Goal: Information Seeking & Learning: Learn about a topic

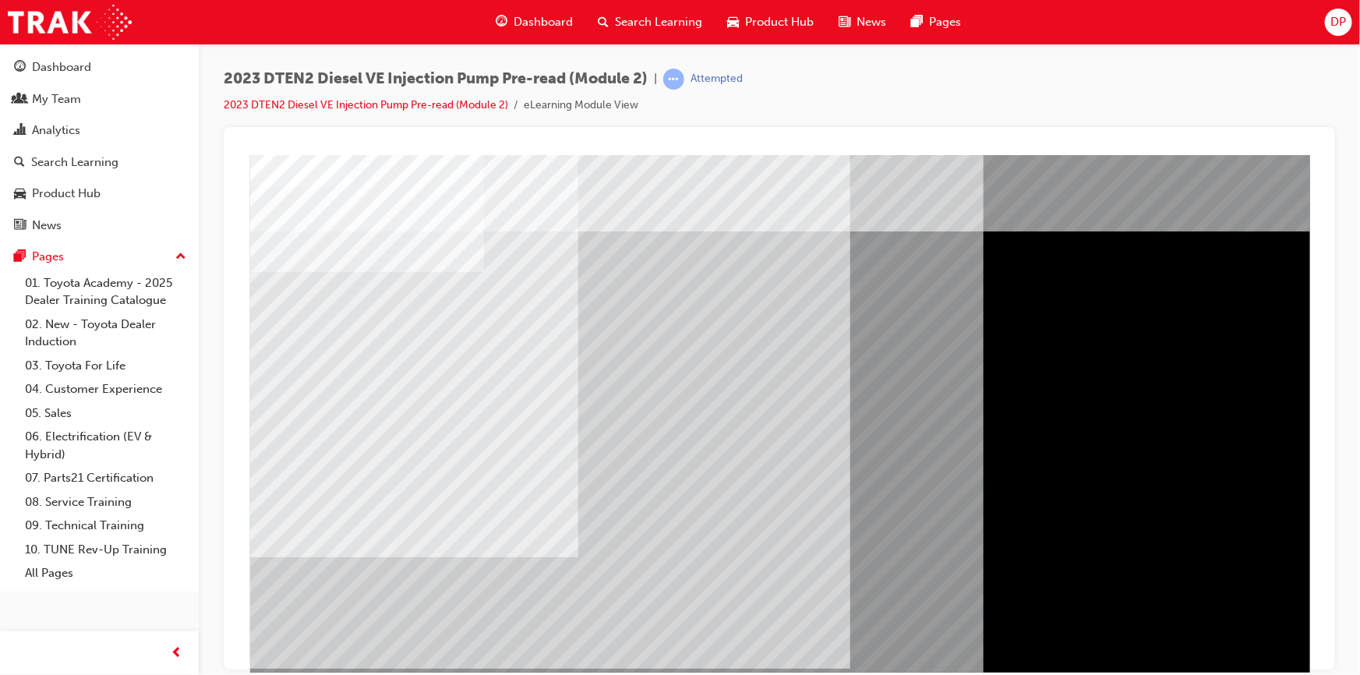
scroll to position [78, 0]
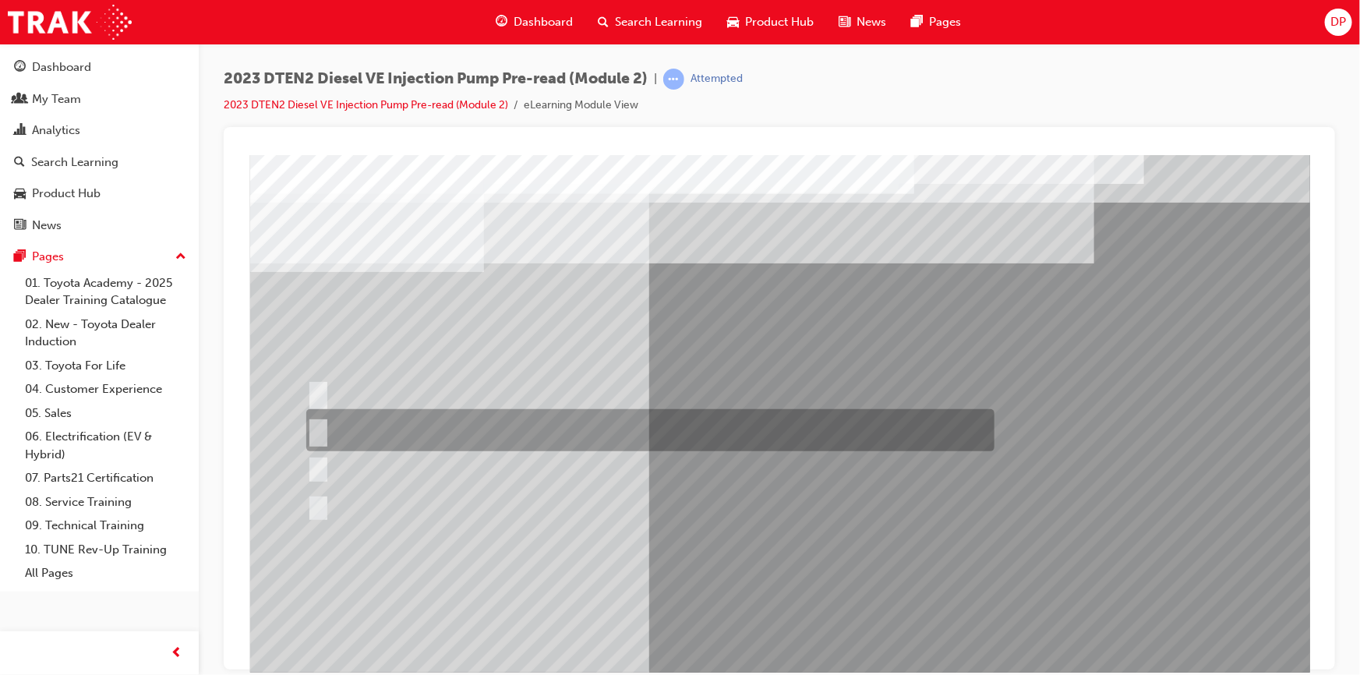
click at [358, 425] on div at bounding box center [646, 430] width 688 height 42
radio input "true"
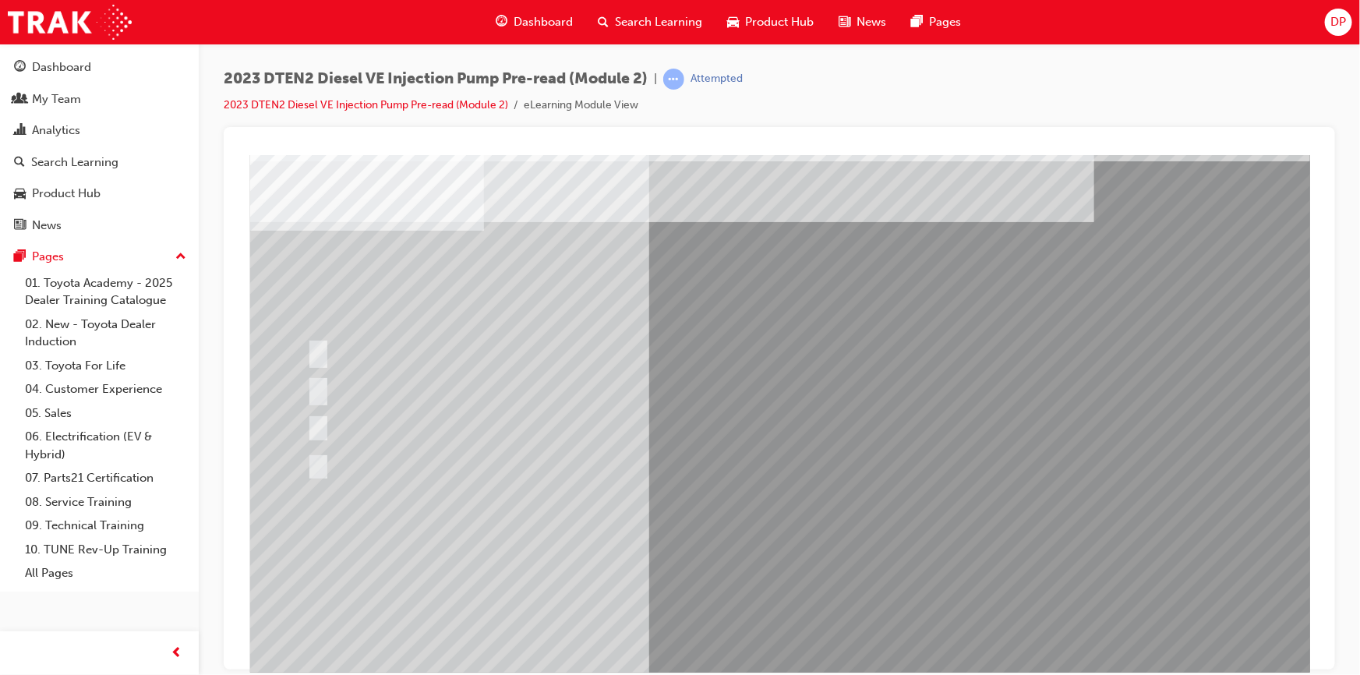
scroll to position [78, 0]
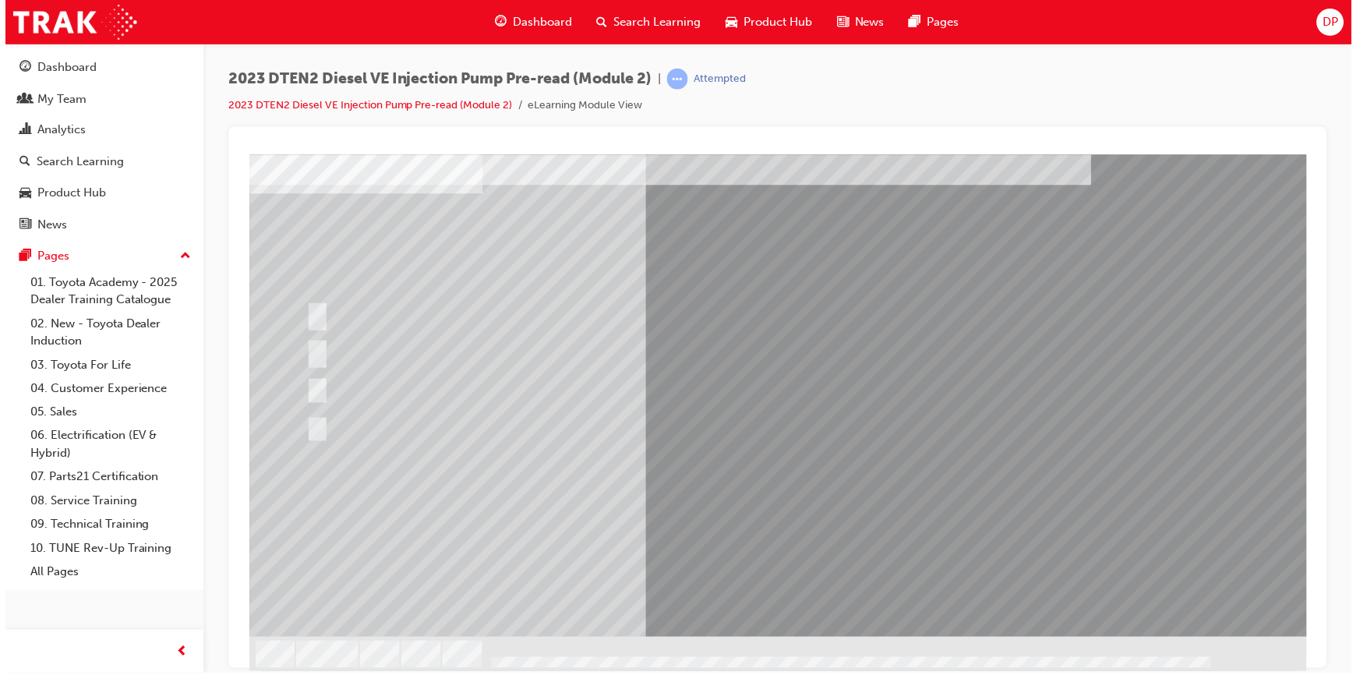
scroll to position [0, 0]
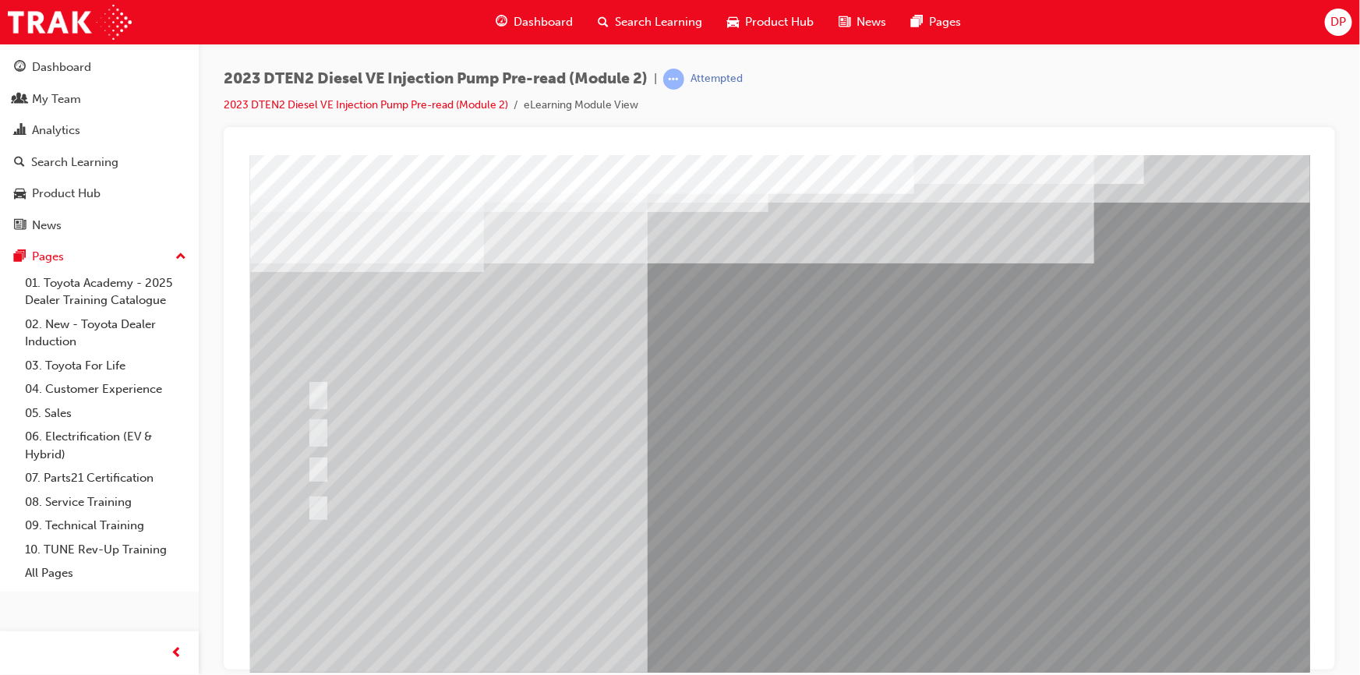
click at [369, 384] on div at bounding box center [769, 393] width 934 height 34
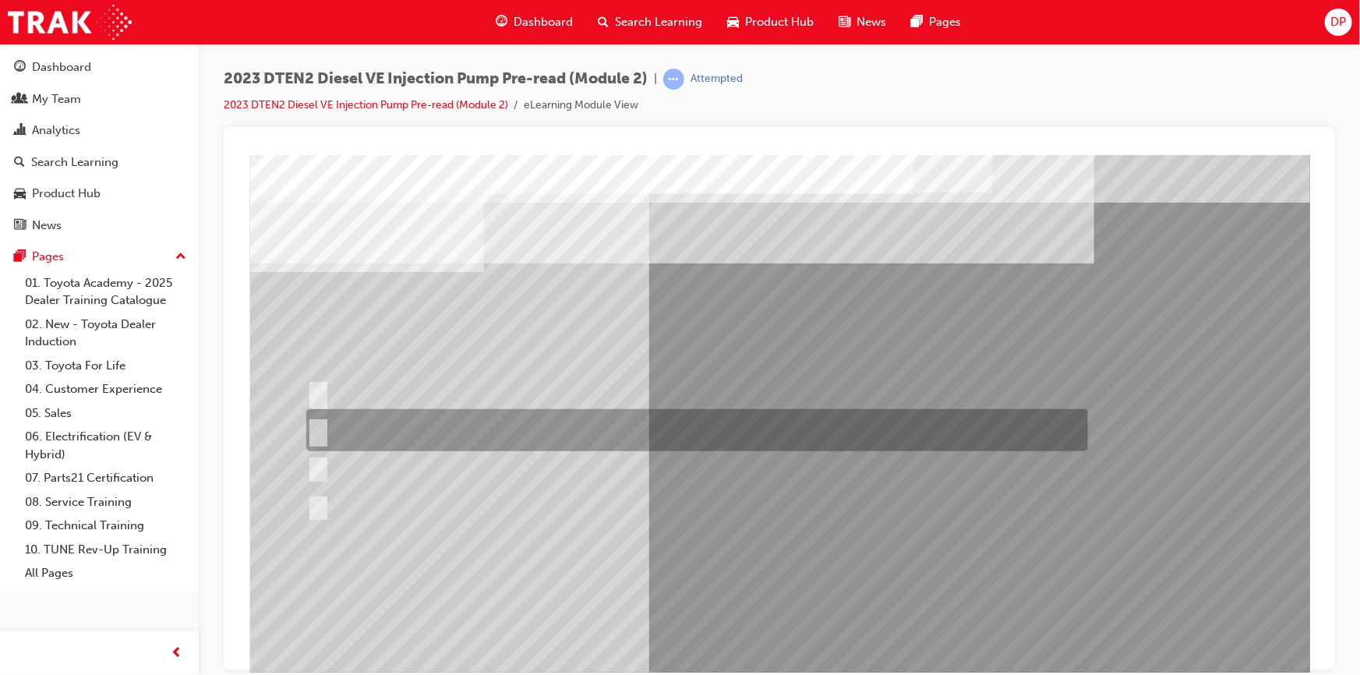
click at [420, 429] on div at bounding box center [693, 430] width 782 height 42
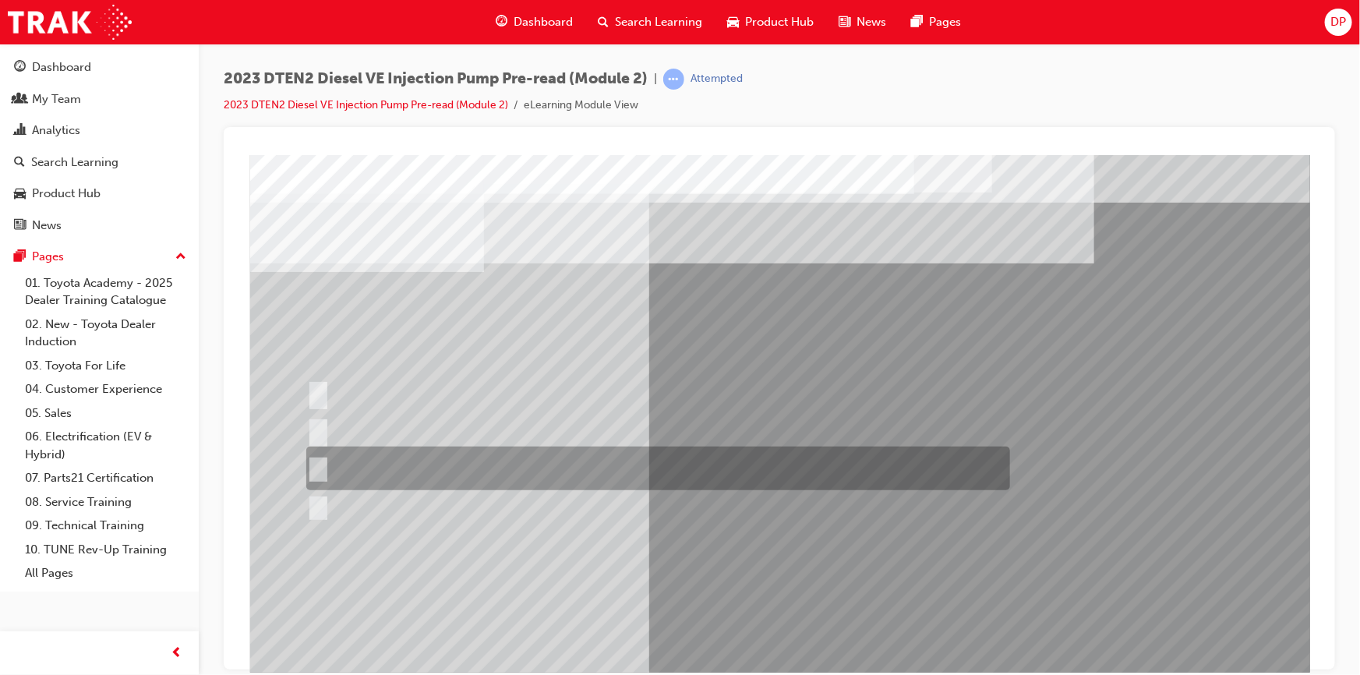
click at [439, 466] on div at bounding box center [654, 469] width 704 height 44
radio input "false"
radio input "true"
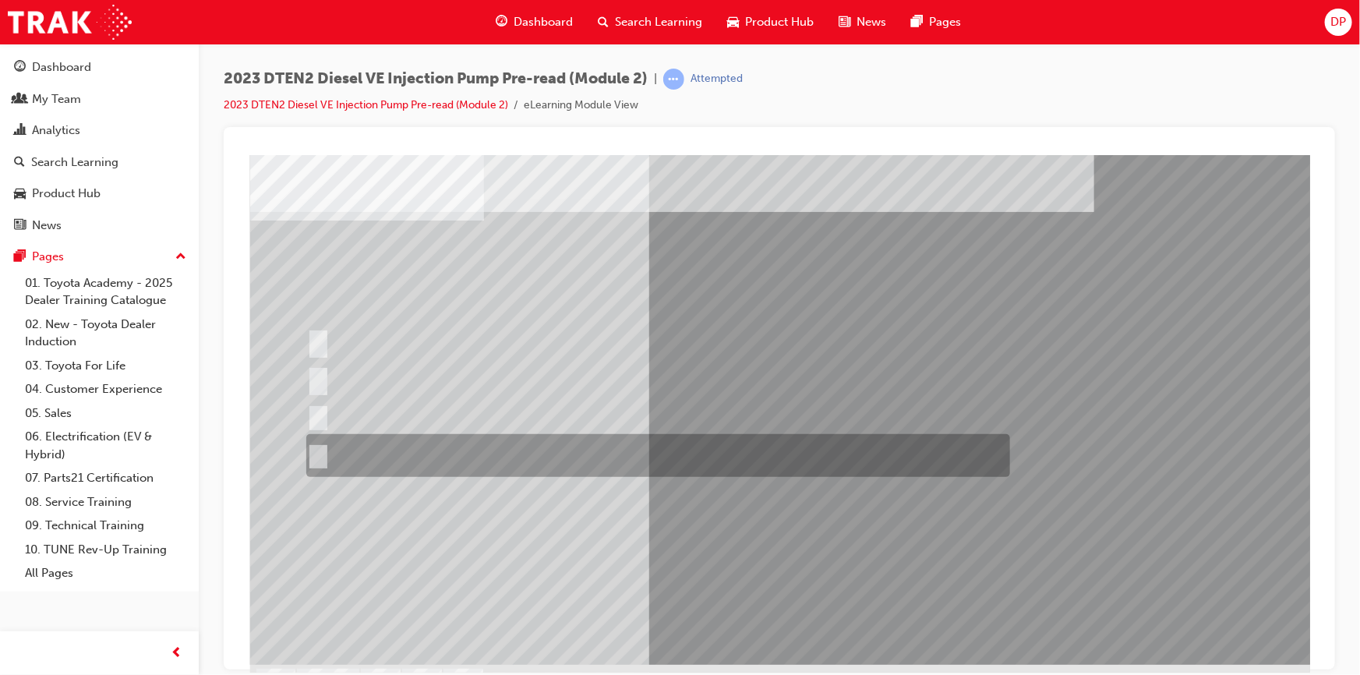
scroll to position [78, 0]
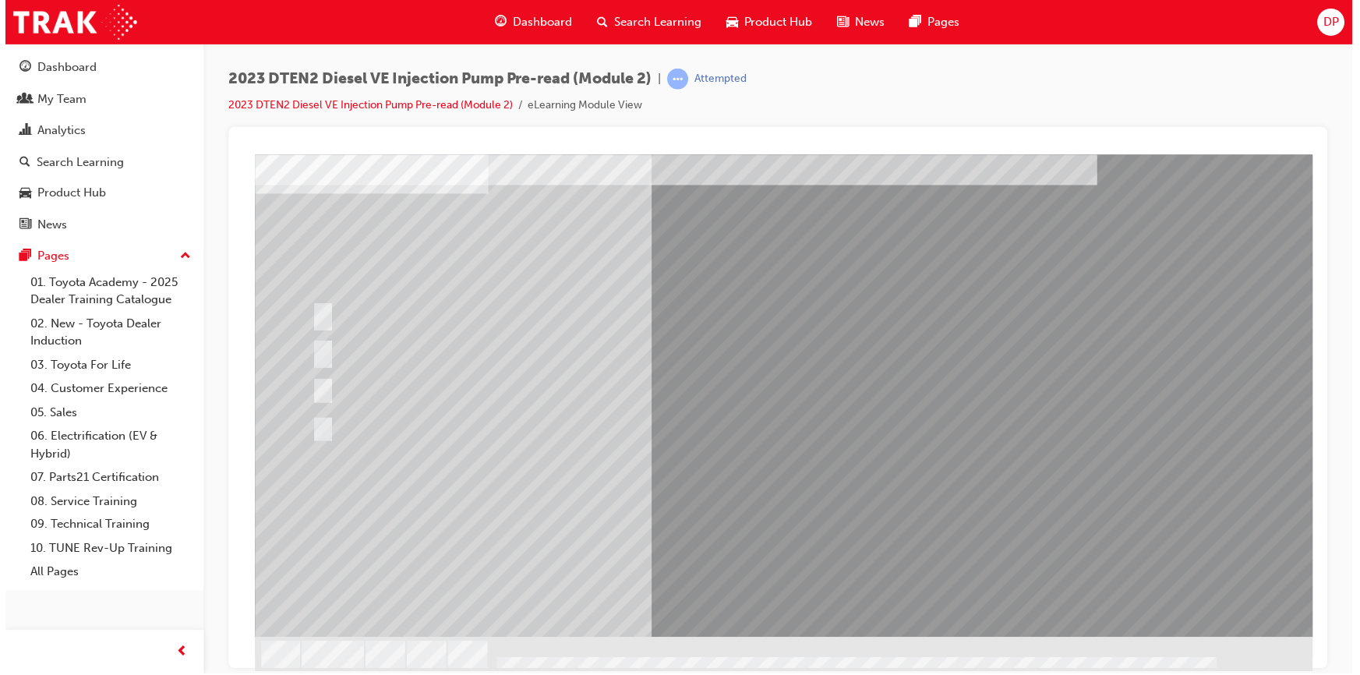
scroll to position [0, 0]
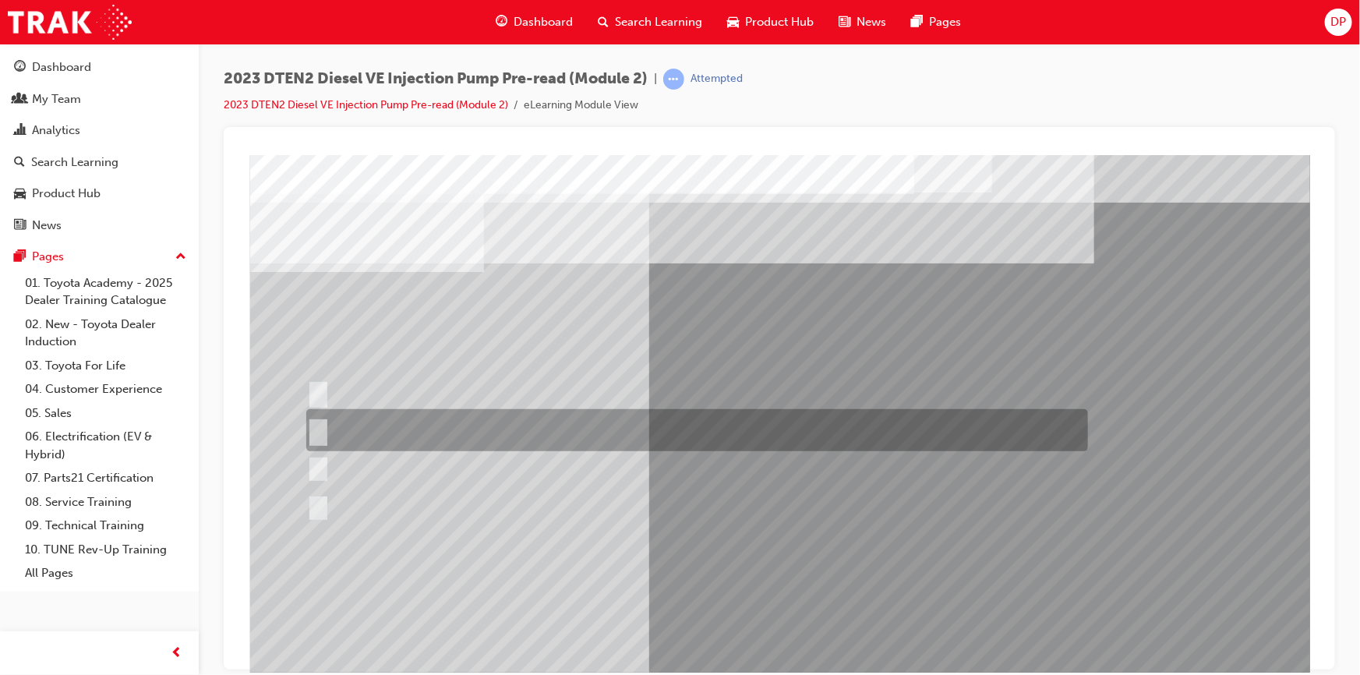
click at [381, 429] on div at bounding box center [693, 430] width 782 height 42
radio input "true"
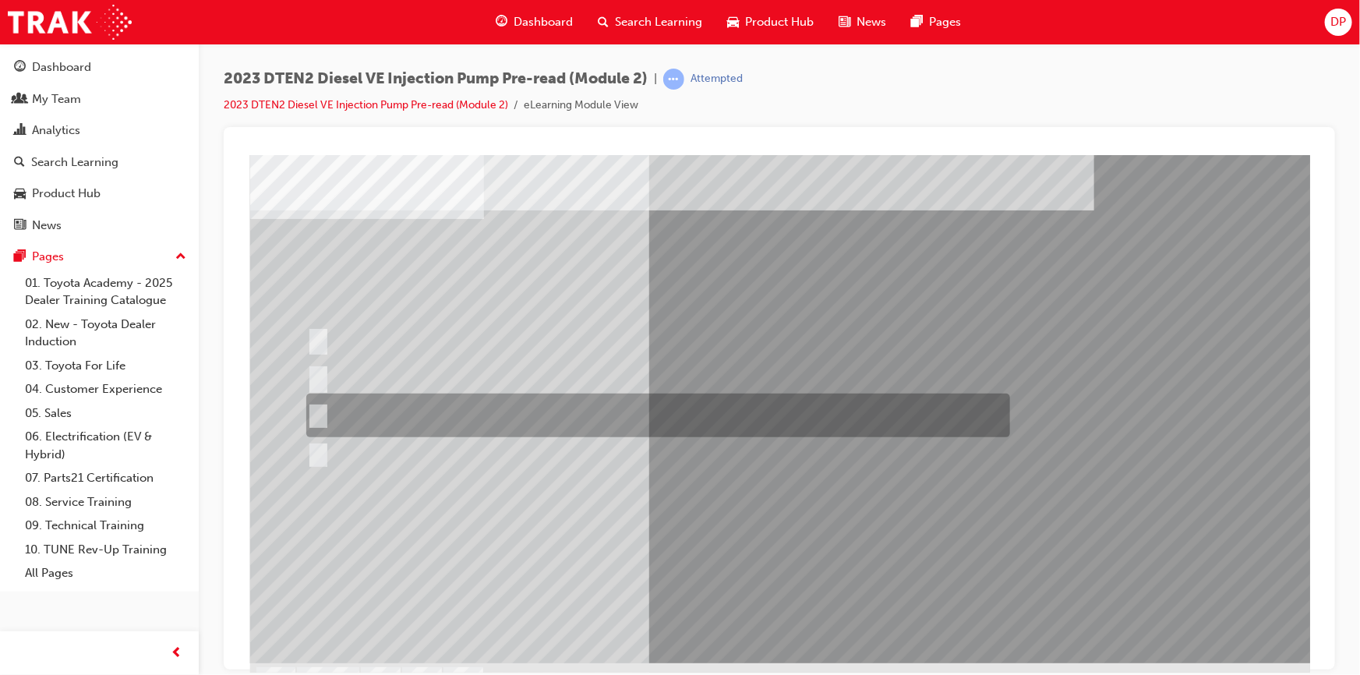
scroll to position [78, 0]
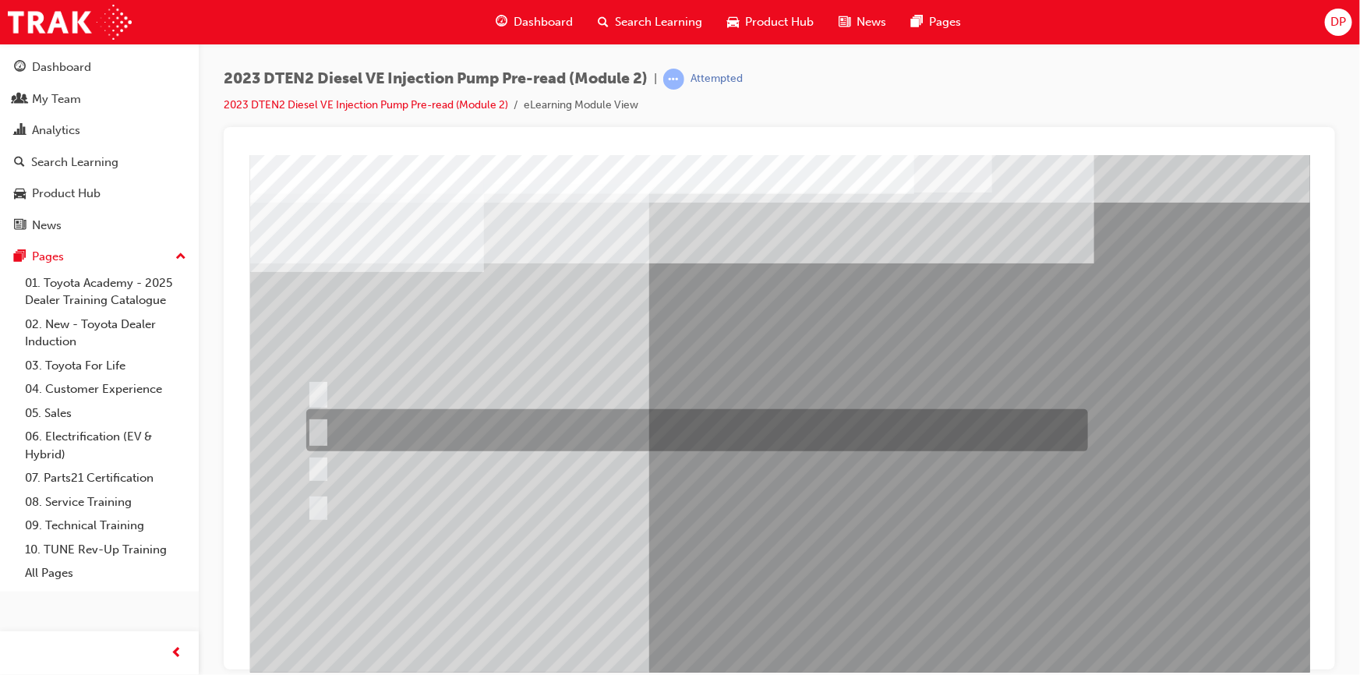
click at [399, 429] on div at bounding box center [693, 430] width 782 height 42
radio input "true"
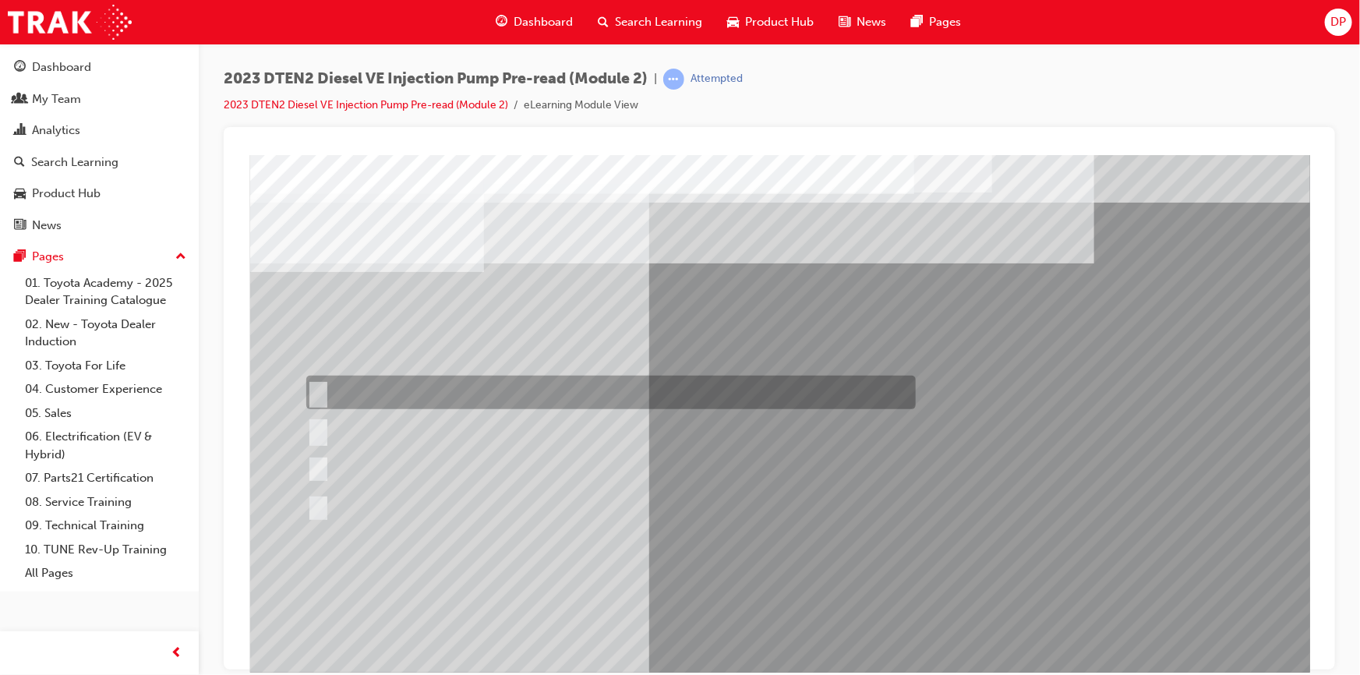
click at [369, 401] on div at bounding box center [606, 393] width 609 height 34
radio input "true"
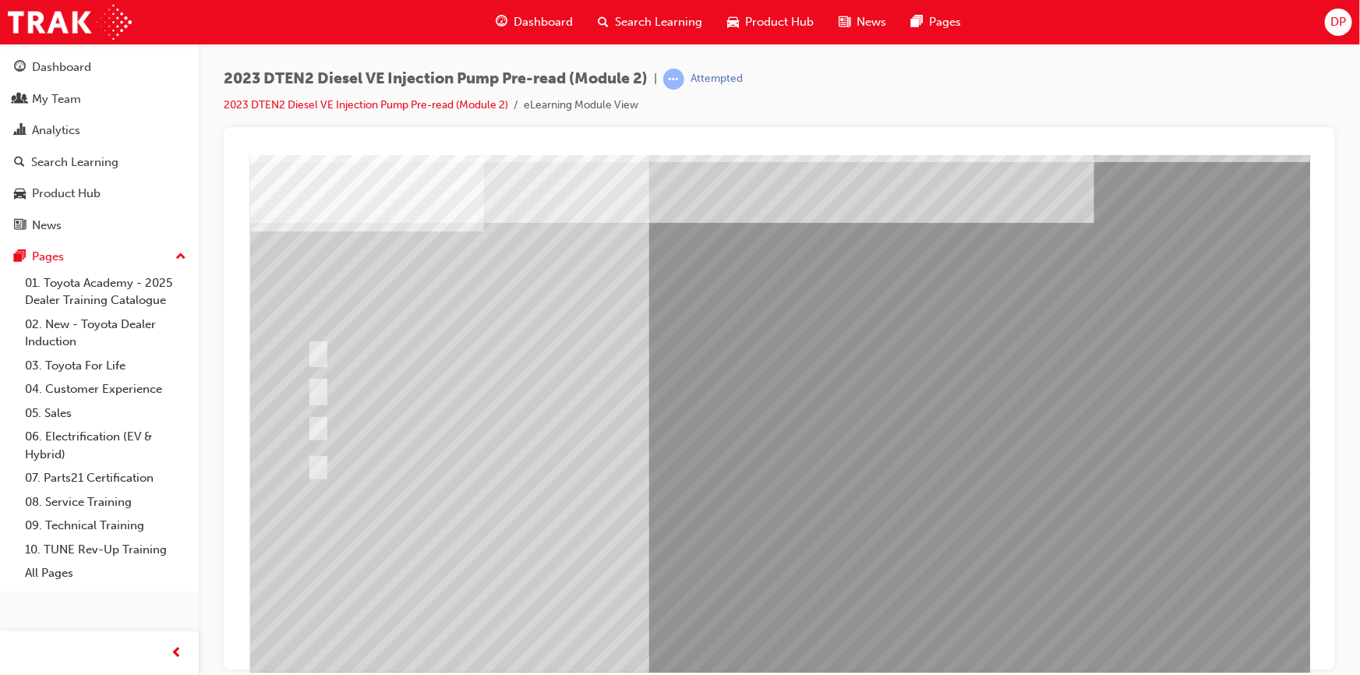
scroll to position [78, 0]
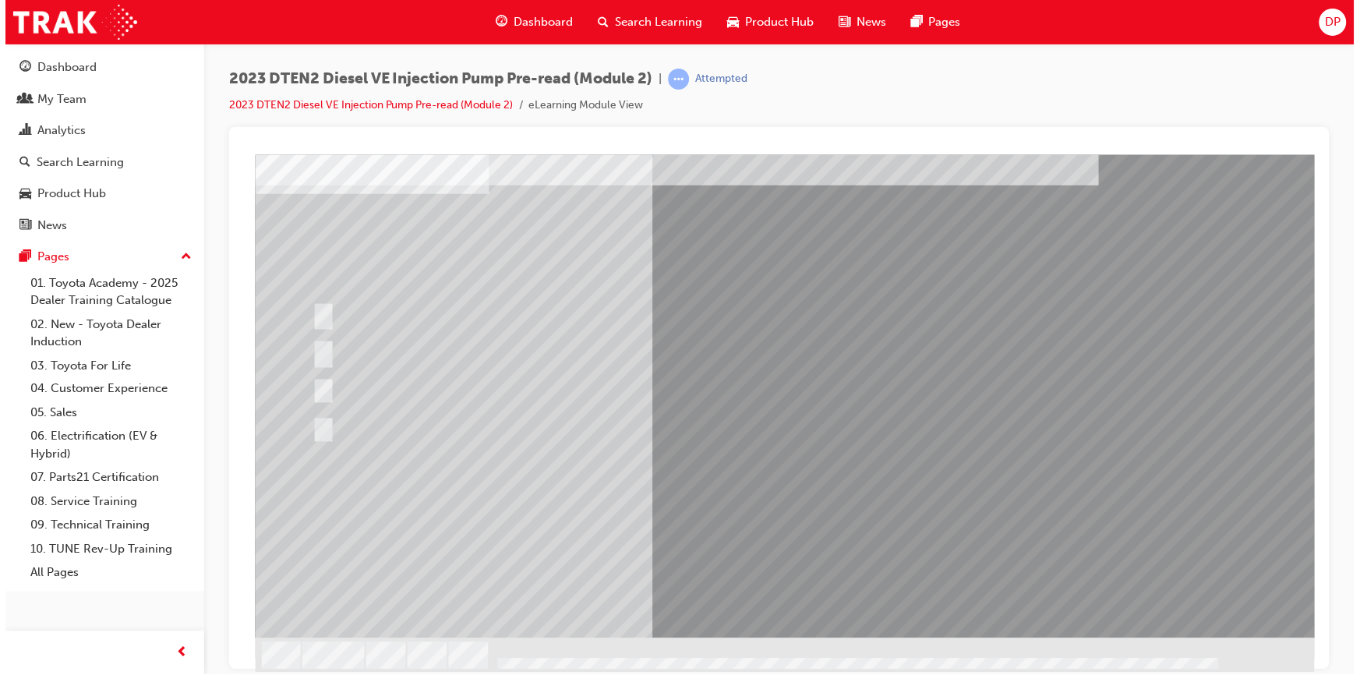
scroll to position [0, 0]
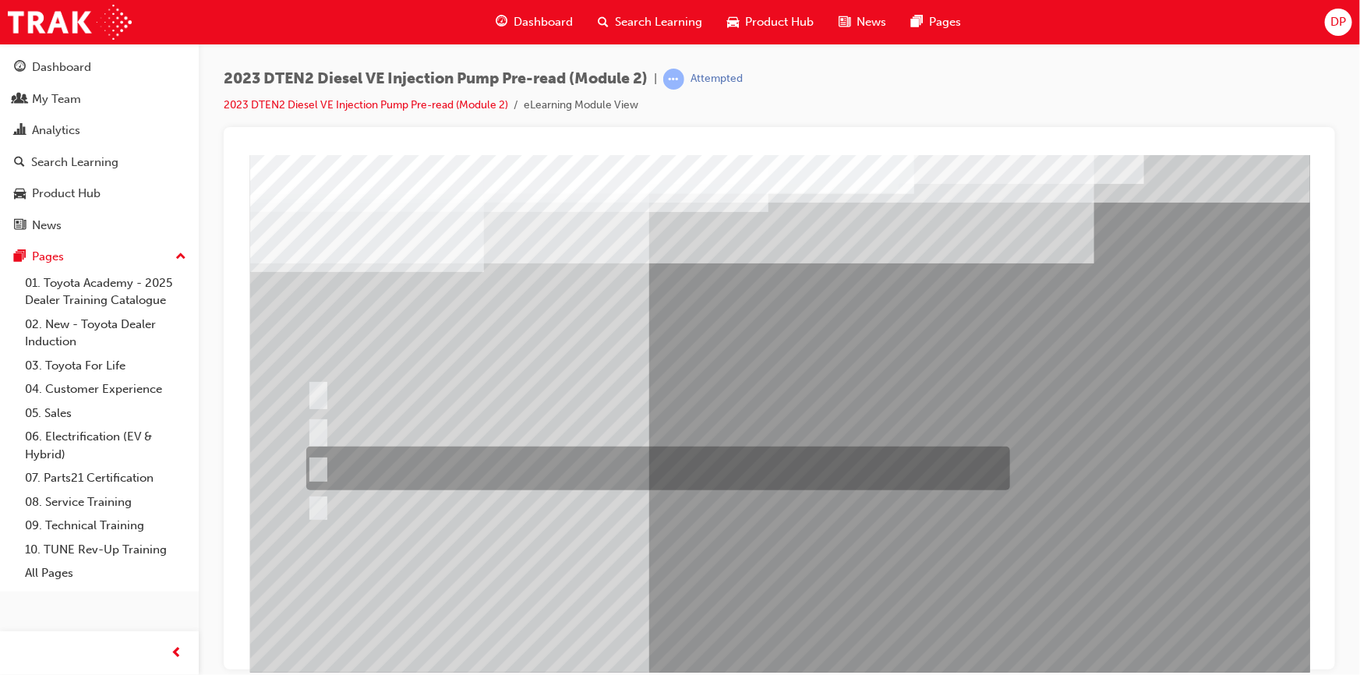
click at [398, 463] on div at bounding box center [654, 469] width 704 height 44
radio input "true"
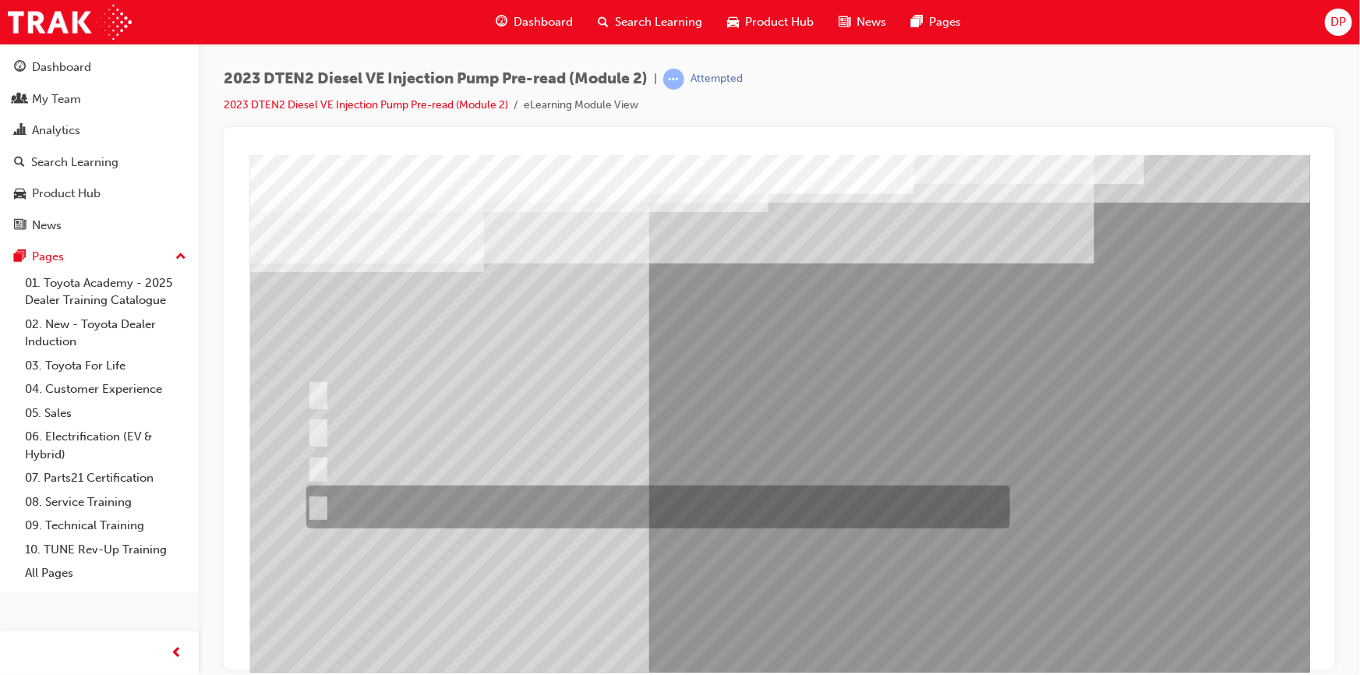
scroll to position [78, 0]
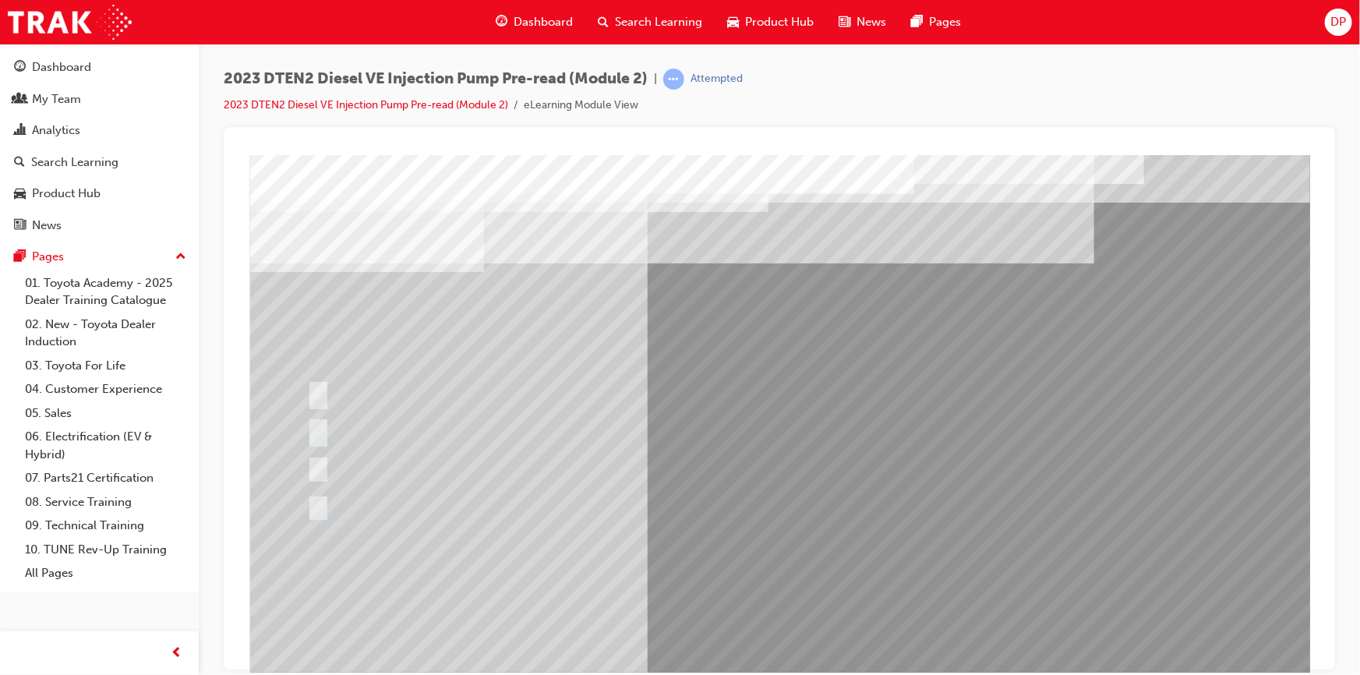
click at [395, 503] on div at bounding box center [654, 506] width 704 height 43
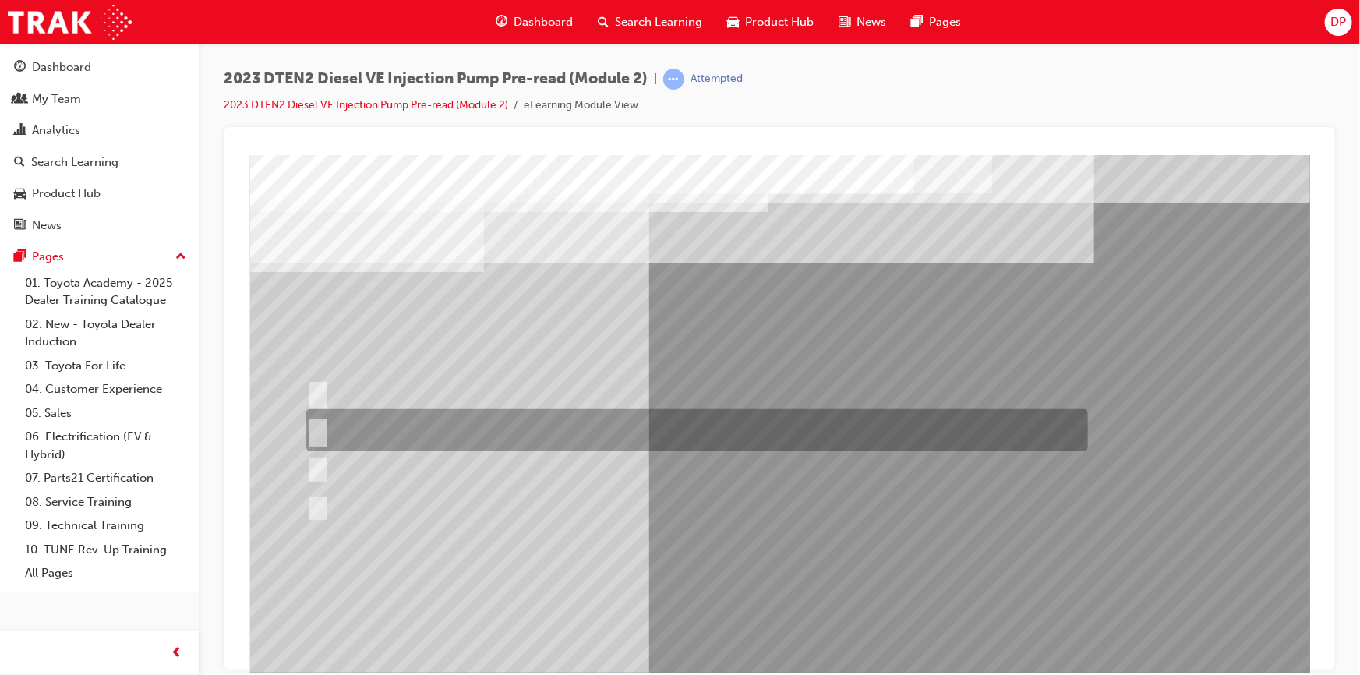
click at [436, 425] on div at bounding box center [693, 430] width 782 height 42
radio input "true"
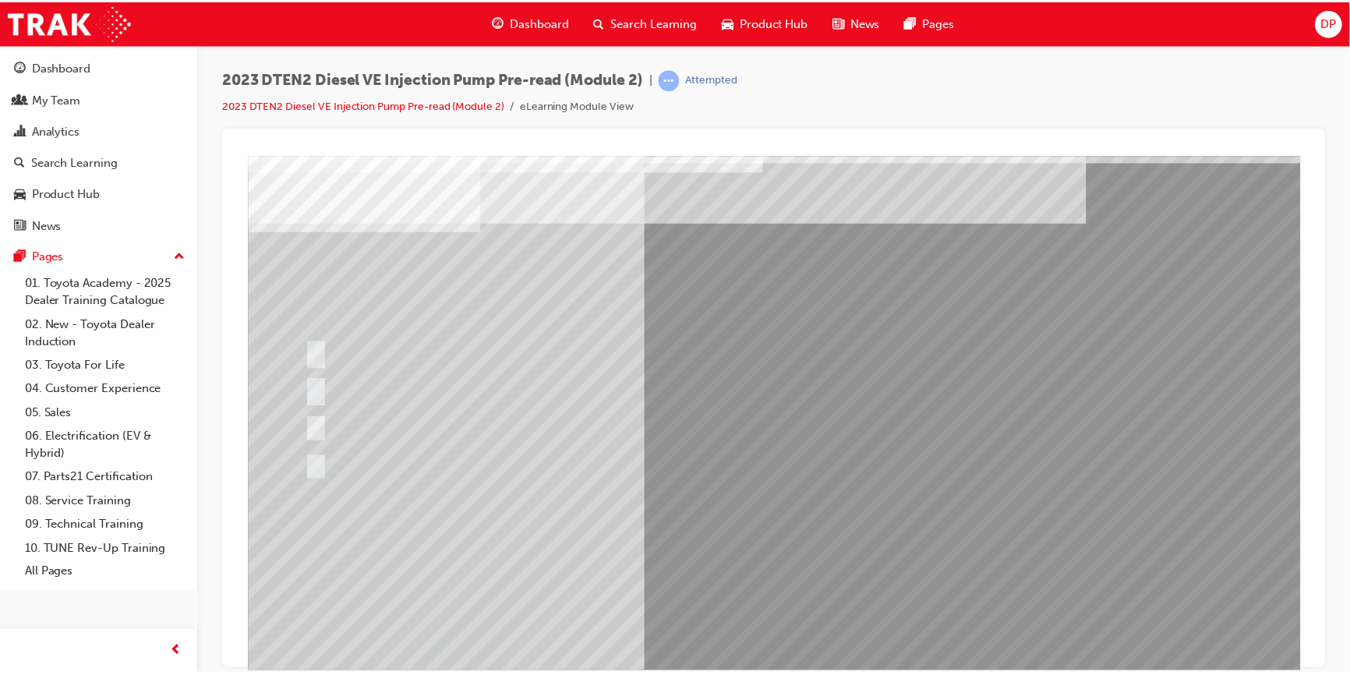
scroll to position [78, 0]
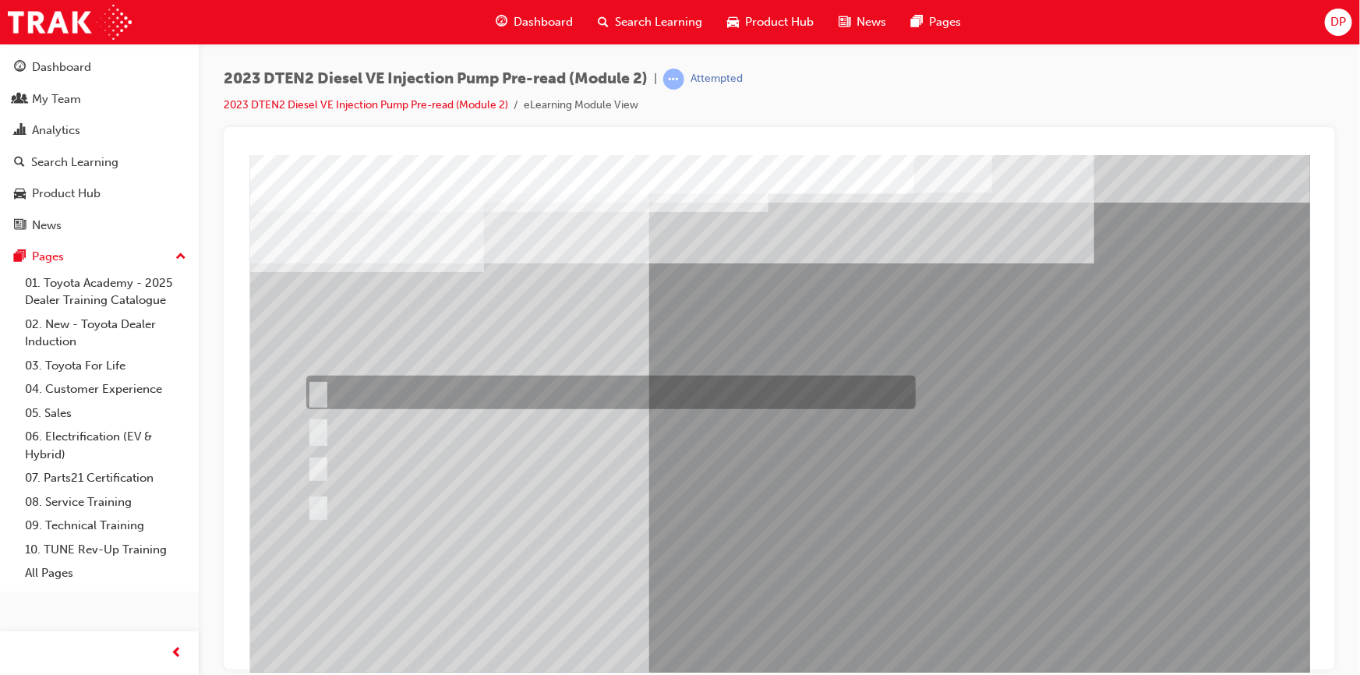
click at [381, 379] on div at bounding box center [606, 393] width 609 height 34
radio input "true"
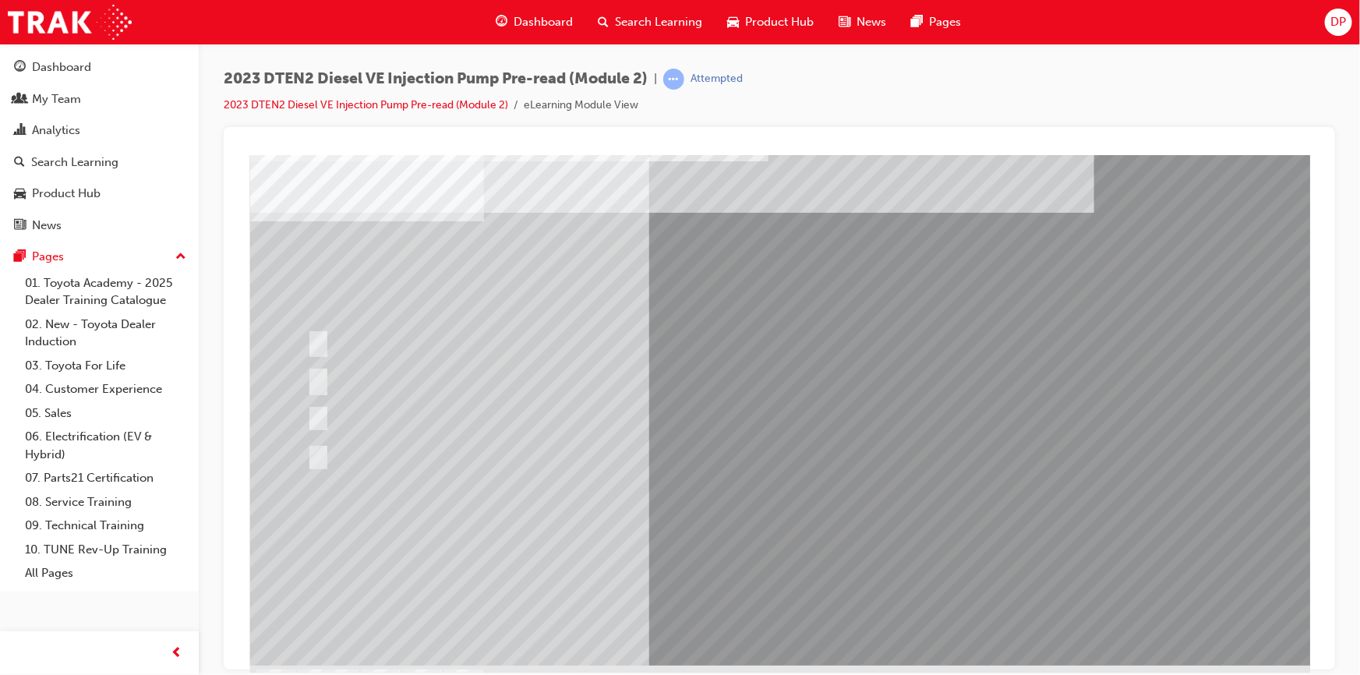
scroll to position [78, 0]
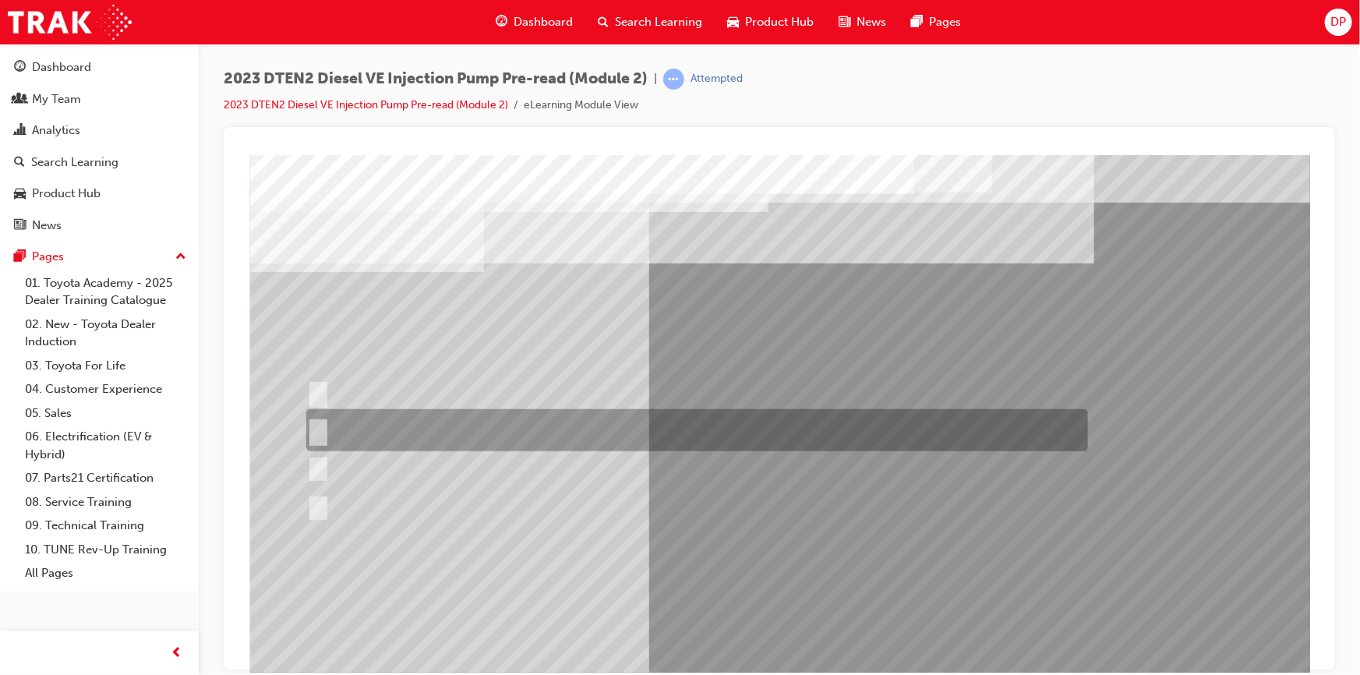
drag, startPoint x: 363, startPoint y: 425, endPoint x: 372, endPoint y: 423, distance: 9.5
click at [364, 425] on div at bounding box center [693, 430] width 782 height 42
radio input "true"
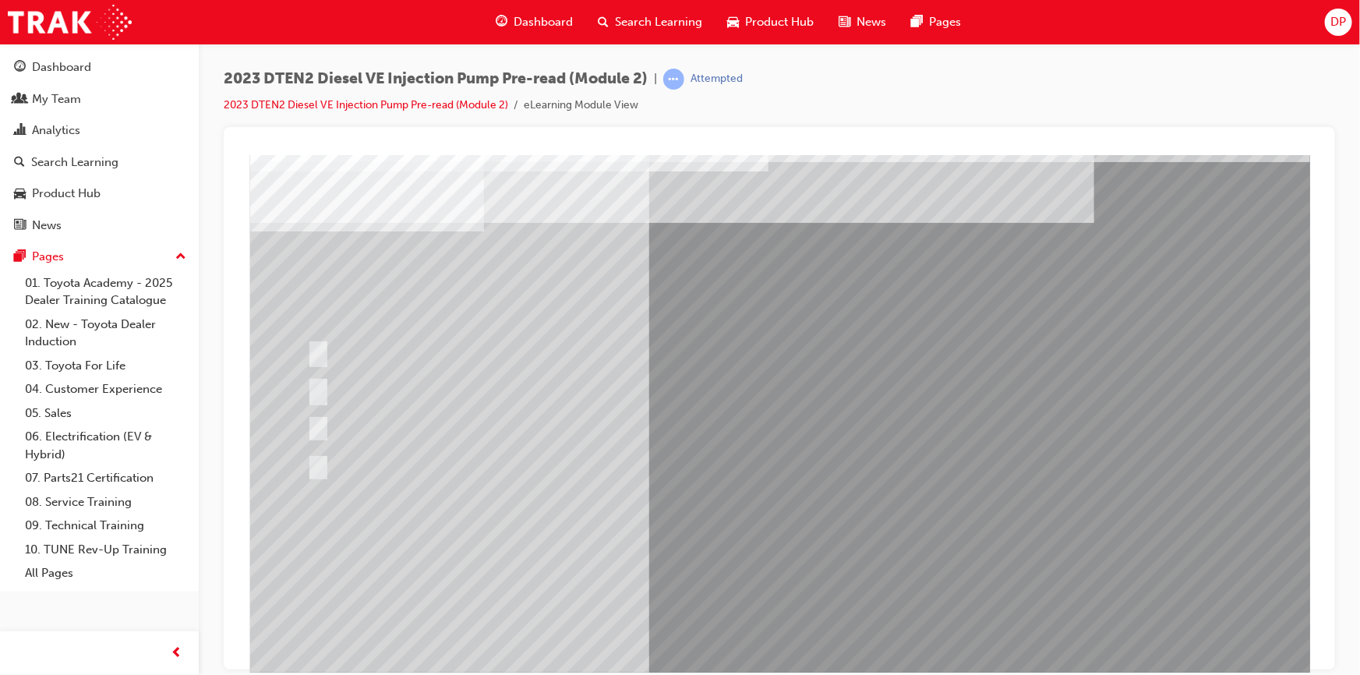
scroll to position [78, 0]
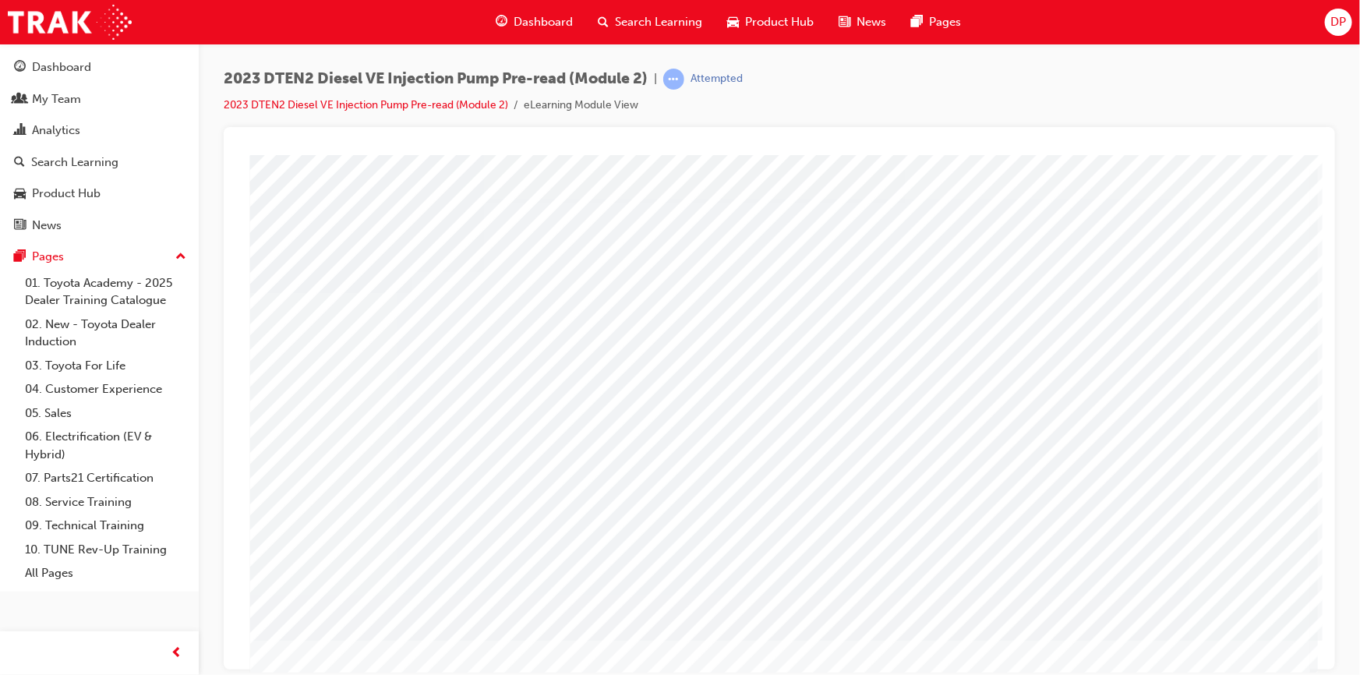
scroll to position [78, 0]
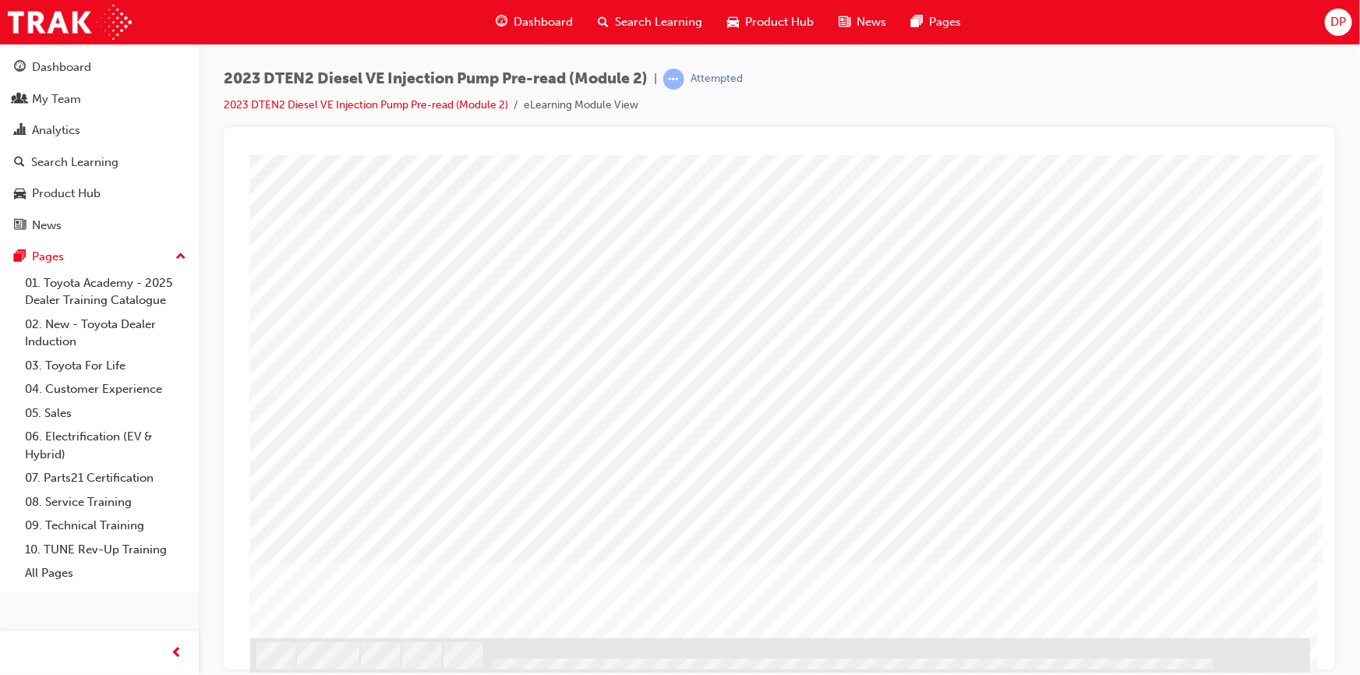
click at [684, 75] on span "learningRecordVerb_ATTEMPT-icon" at bounding box center [673, 79] width 21 height 21
click at [739, 72] on div "Attempted" at bounding box center [716, 79] width 52 height 15
click at [771, 16] on span "Product Hub" at bounding box center [779, 22] width 69 height 18
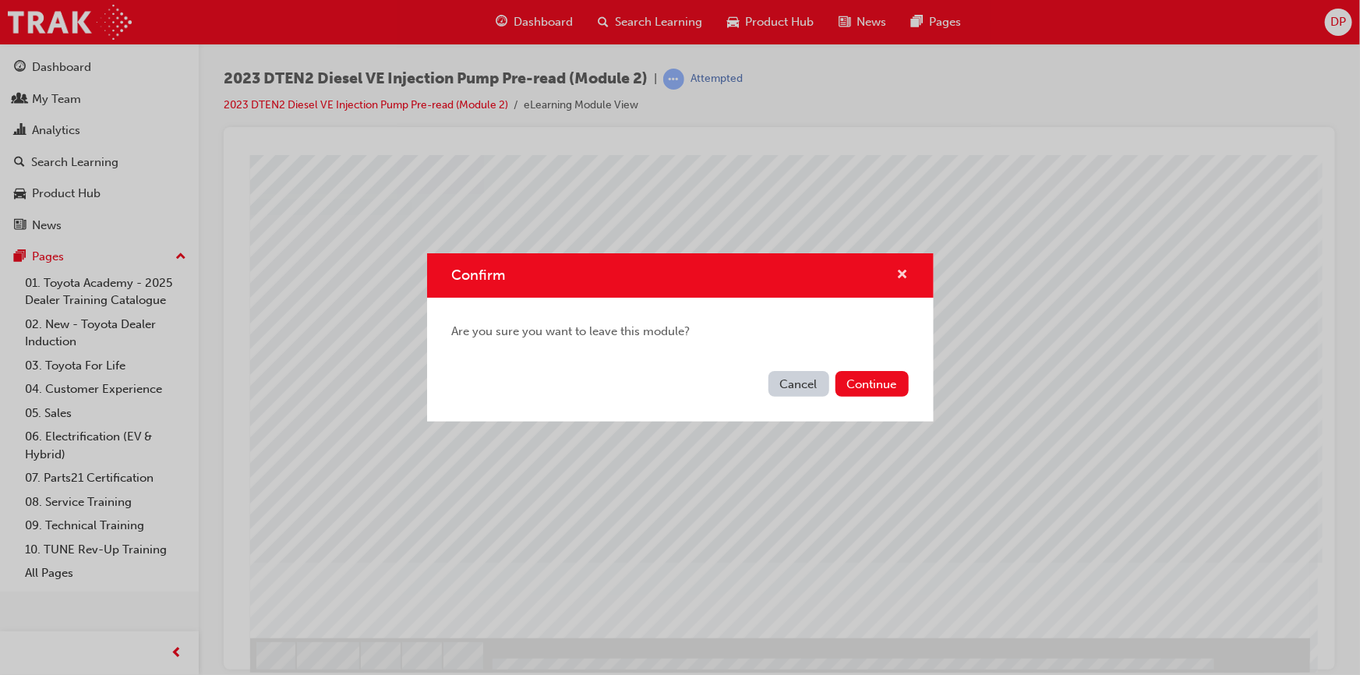
click at [904, 273] on span "cross-icon" at bounding box center [903, 276] width 12 height 14
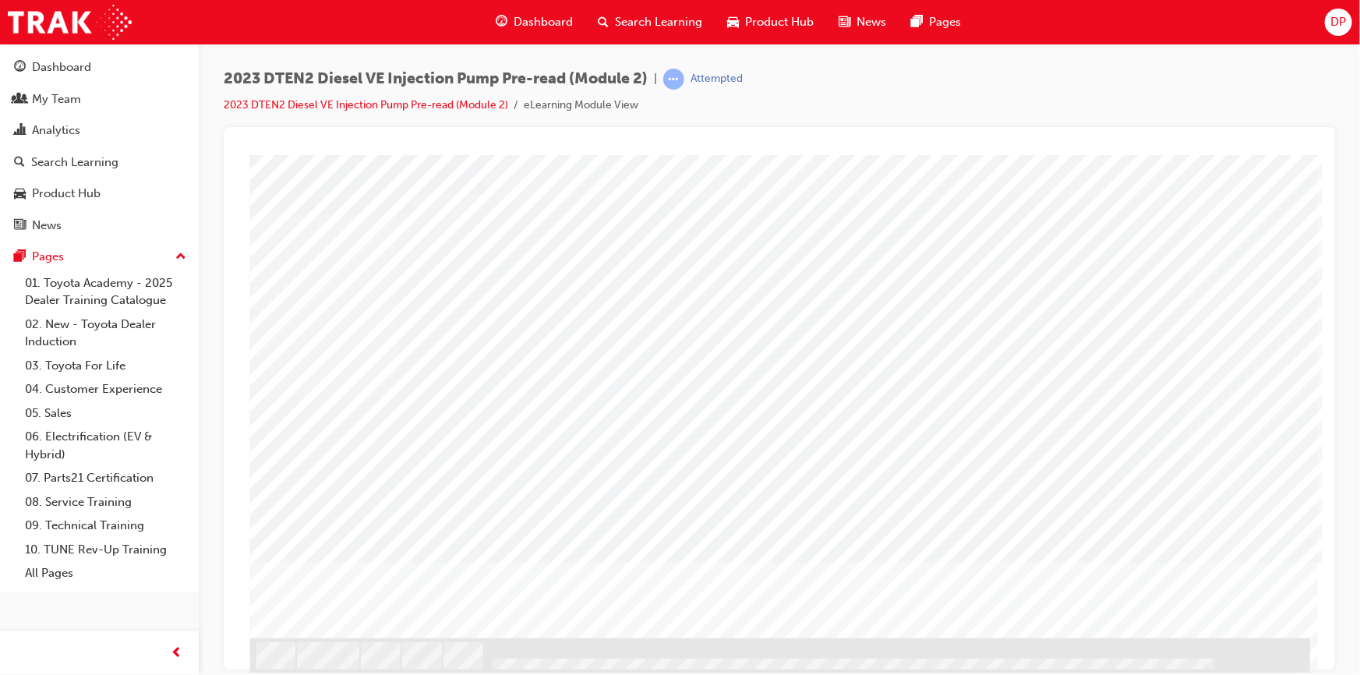
click at [658, 24] on span "Search Learning" at bounding box center [658, 22] width 87 height 18
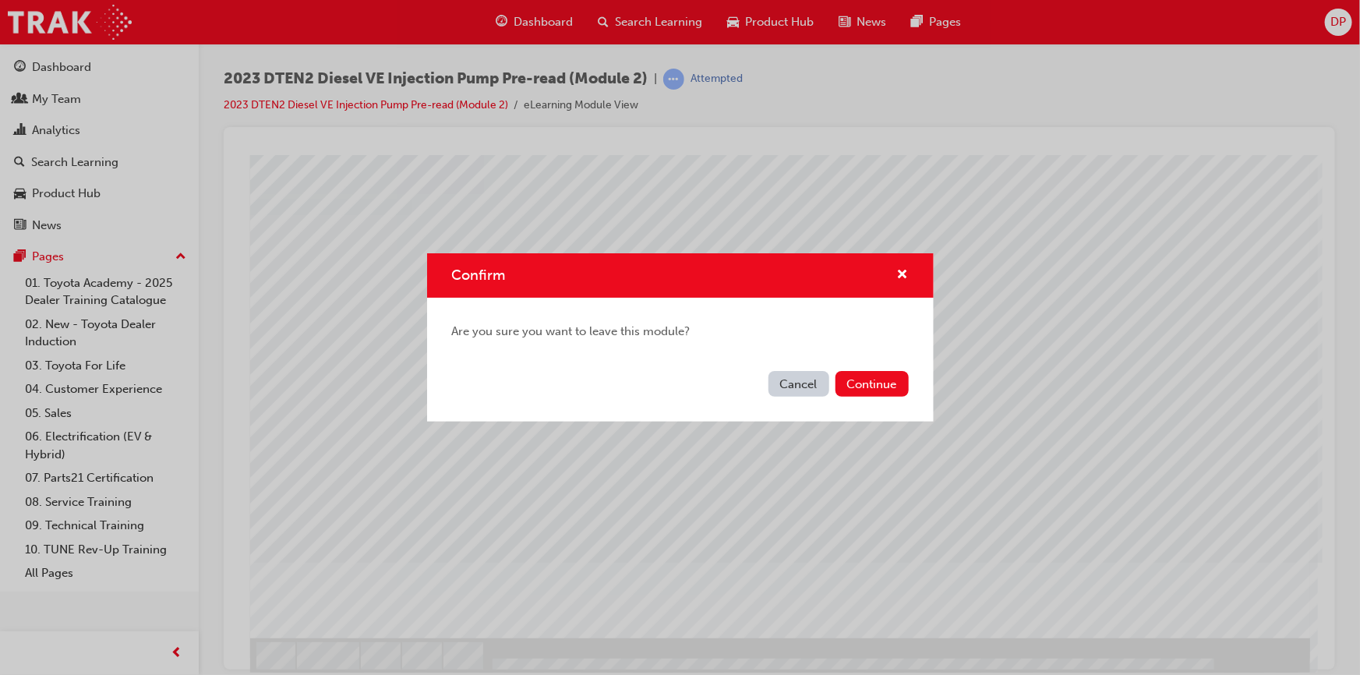
click at [791, 390] on button "Cancel" at bounding box center [798, 384] width 61 height 26
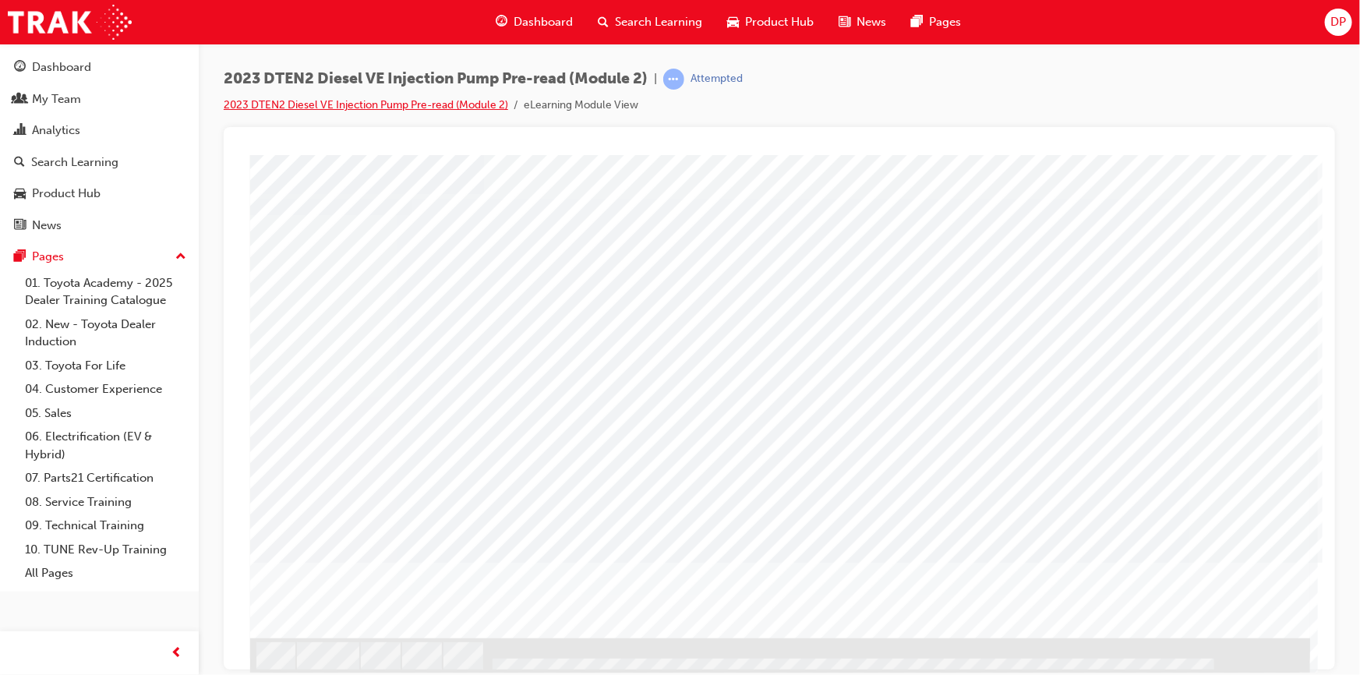
click at [475, 104] on link "2023 DTEN2 Diesel VE Injection Pump Pre-read (Module 2)" at bounding box center [366, 104] width 284 height 13
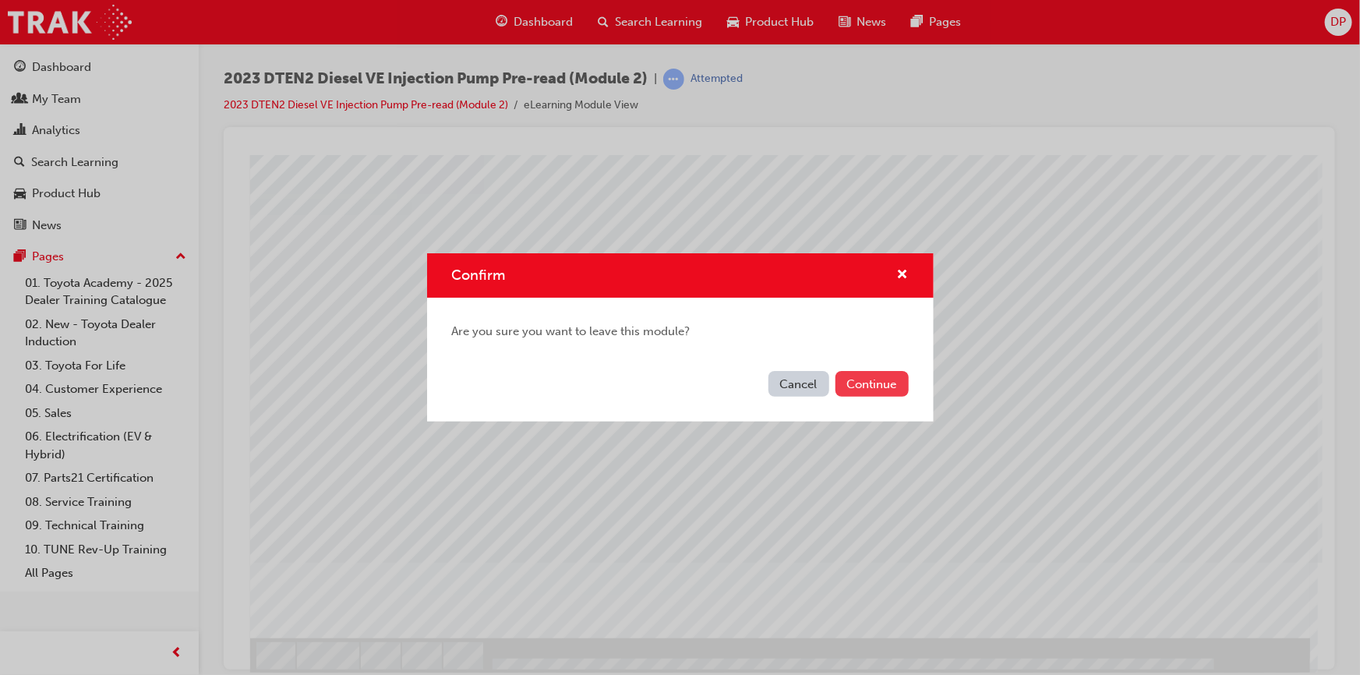
click at [873, 383] on button "Continue" at bounding box center [871, 384] width 73 height 26
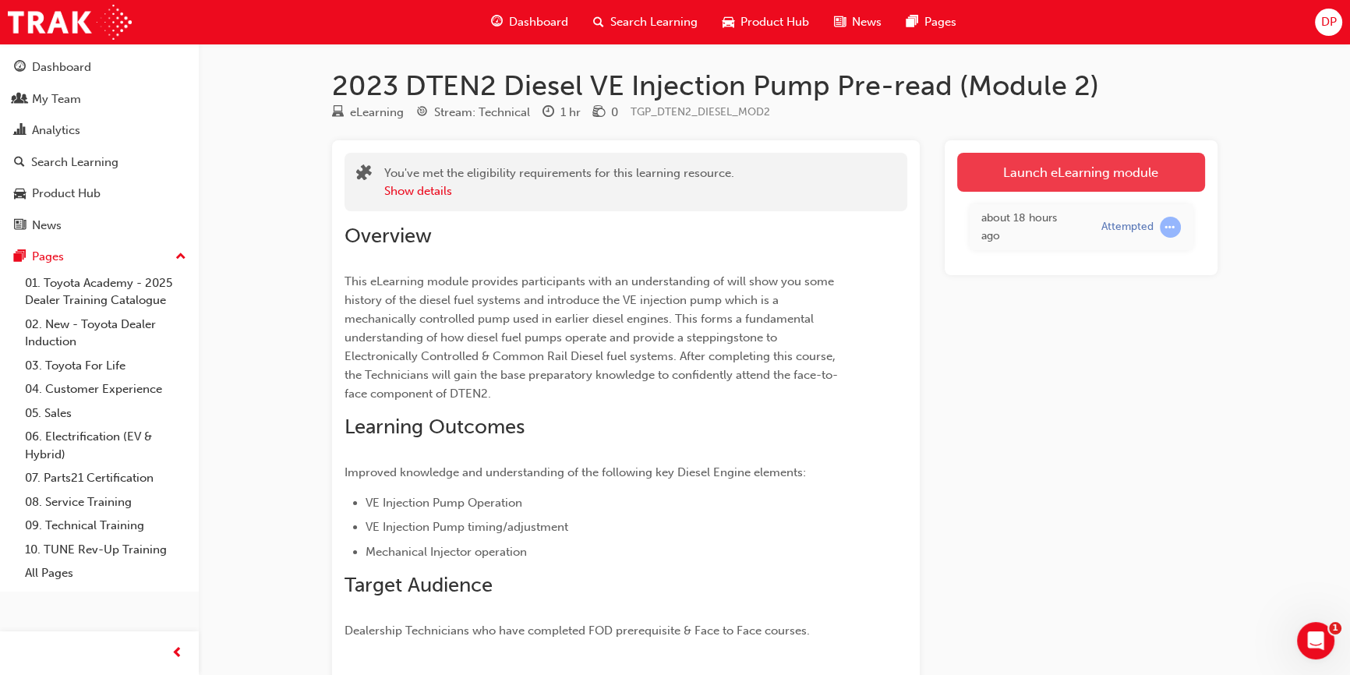
click at [1022, 171] on link "Launch eLearning module" at bounding box center [1081, 172] width 248 height 39
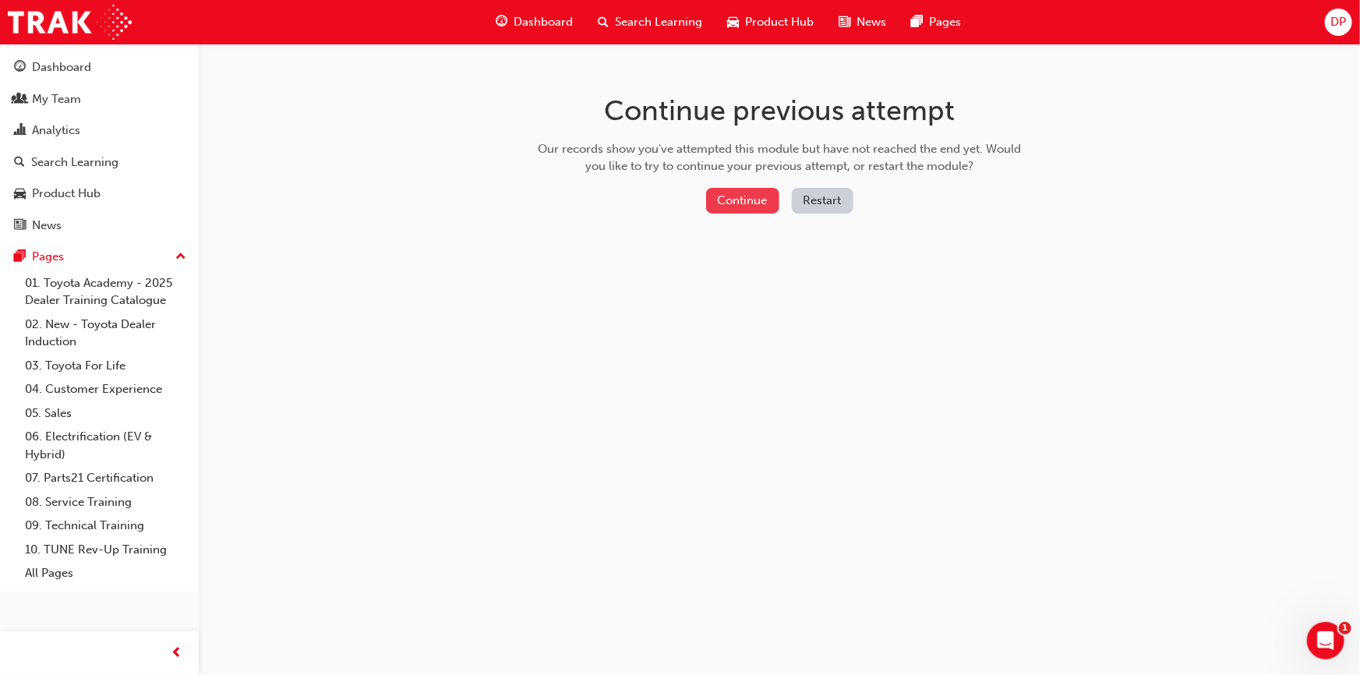
click at [724, 195] on button "Continue" at bounding box center [742, 201] width 73 height 26
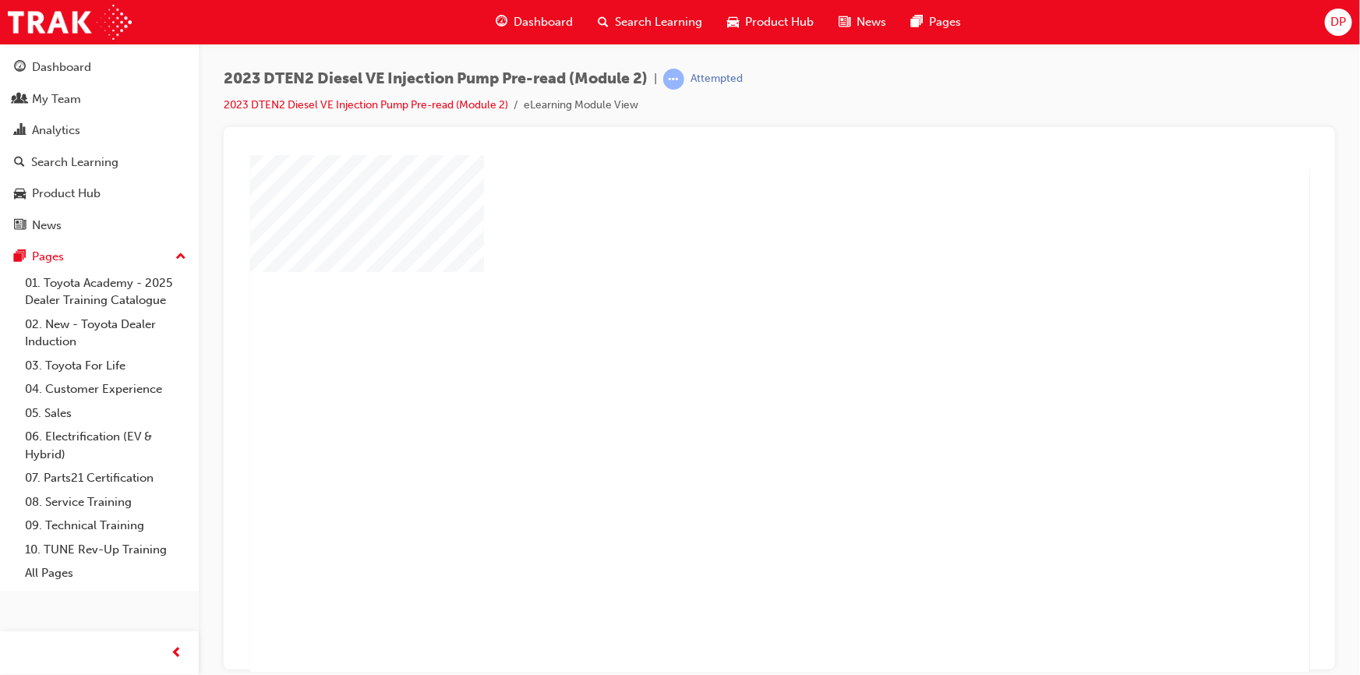
click at [734, 369] on div "play" at bounding box center [734, 369] width 0 height 0
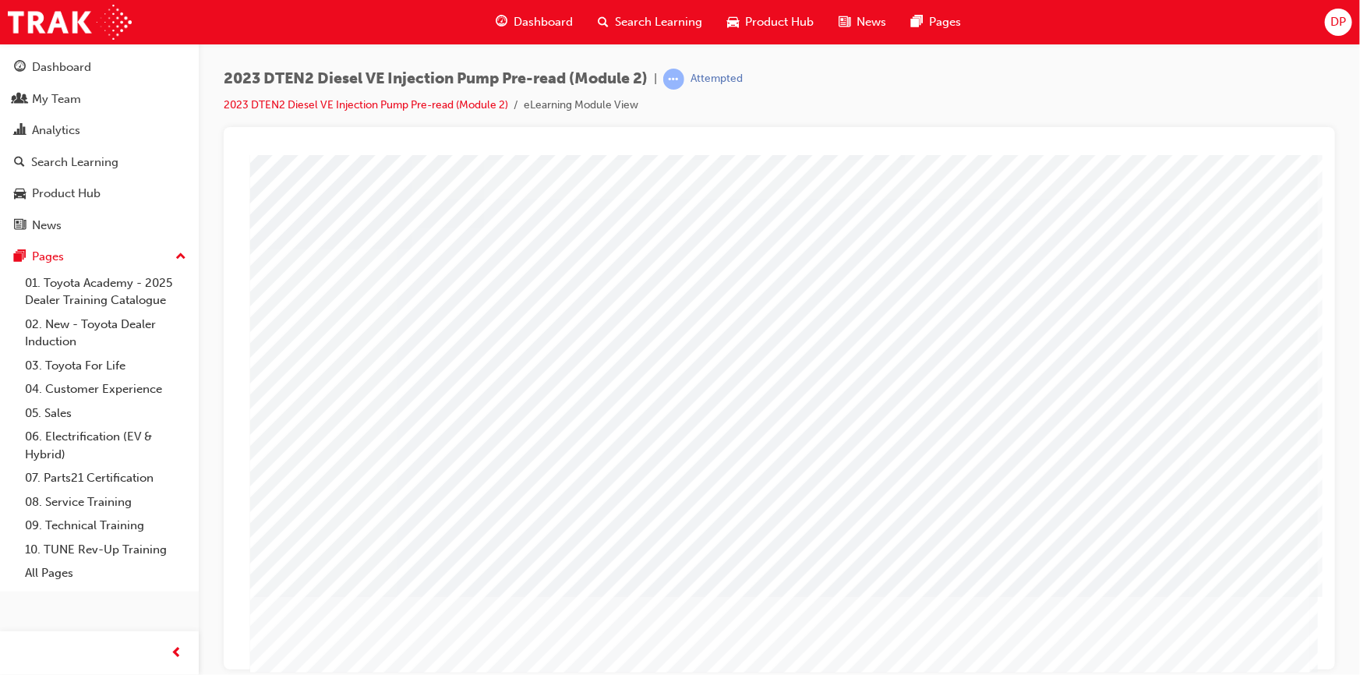
scroll to position [78, 0]
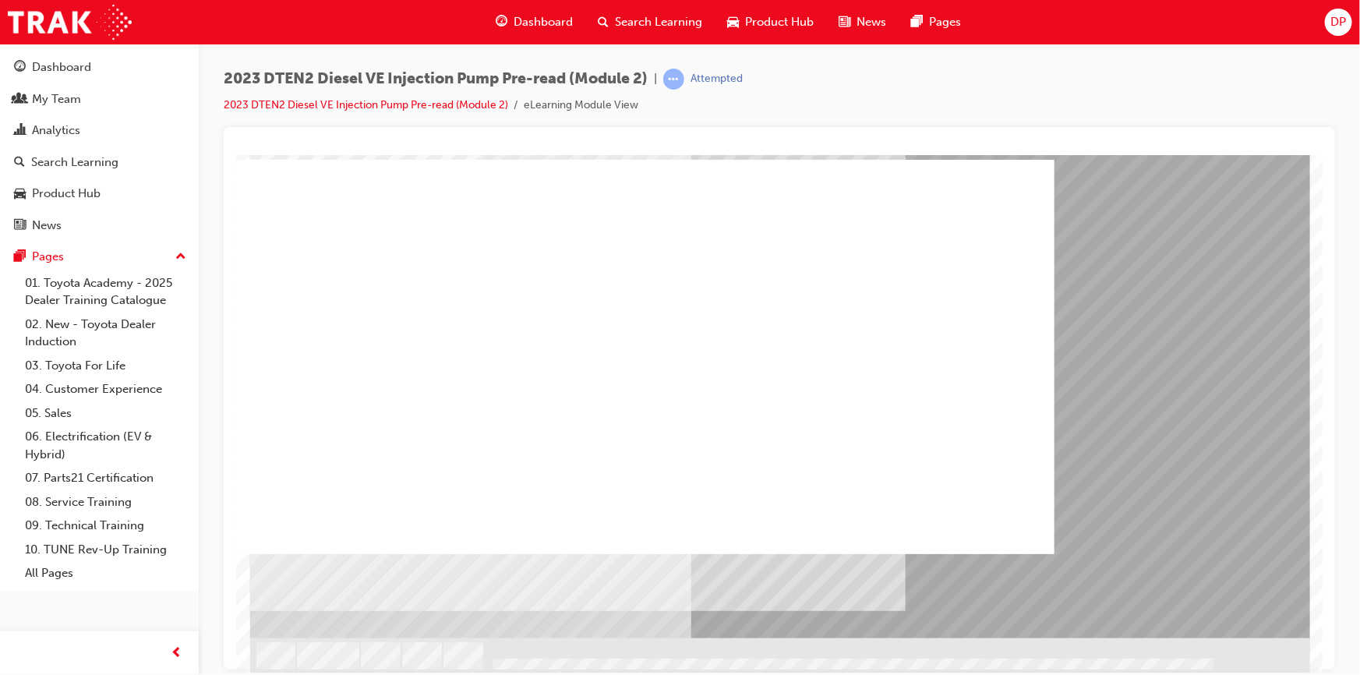
scroll to position [0, 0]
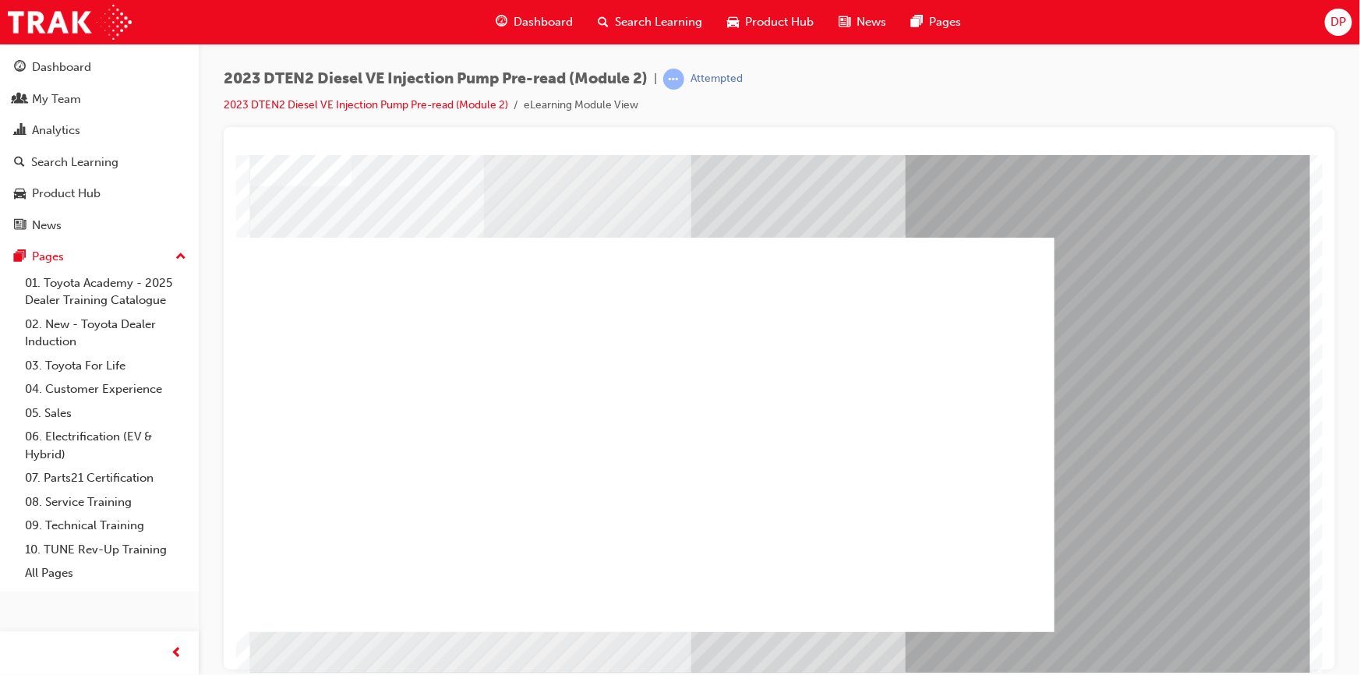
click at [627, 416] on div at bounding box center [598, 434] width 910 height 394
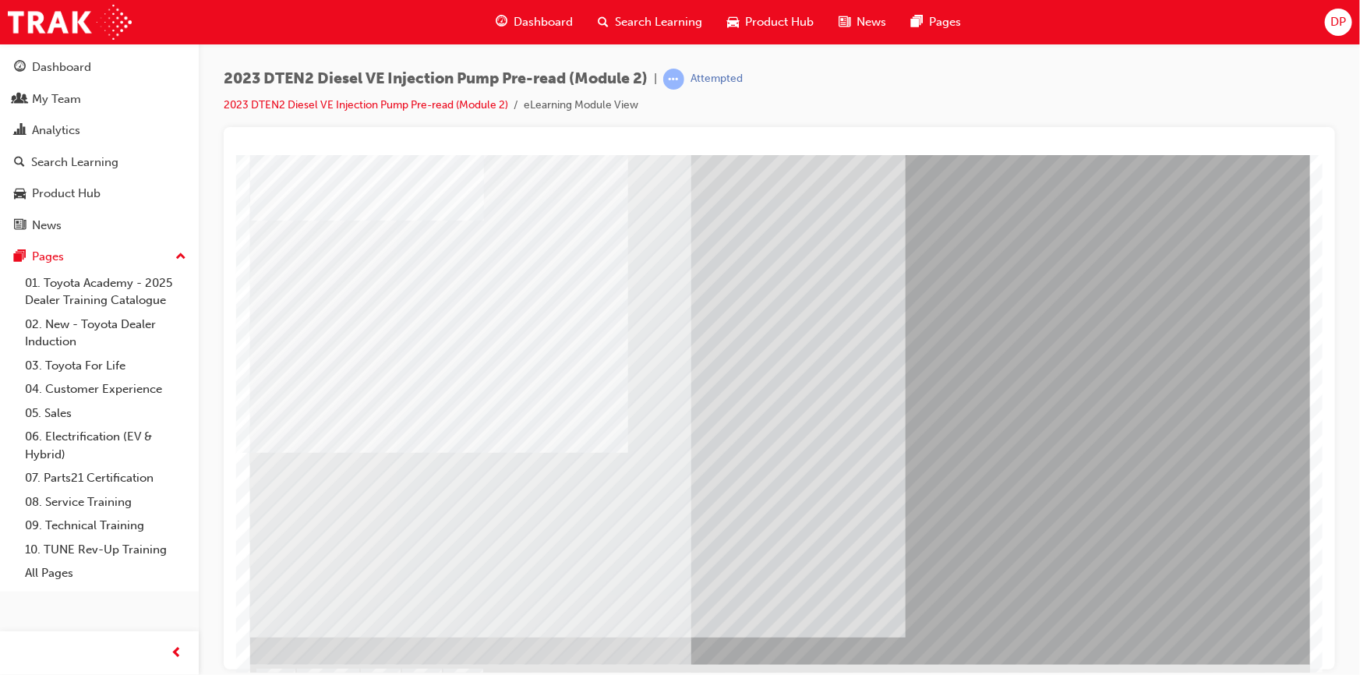
scroll to position [78, 0]
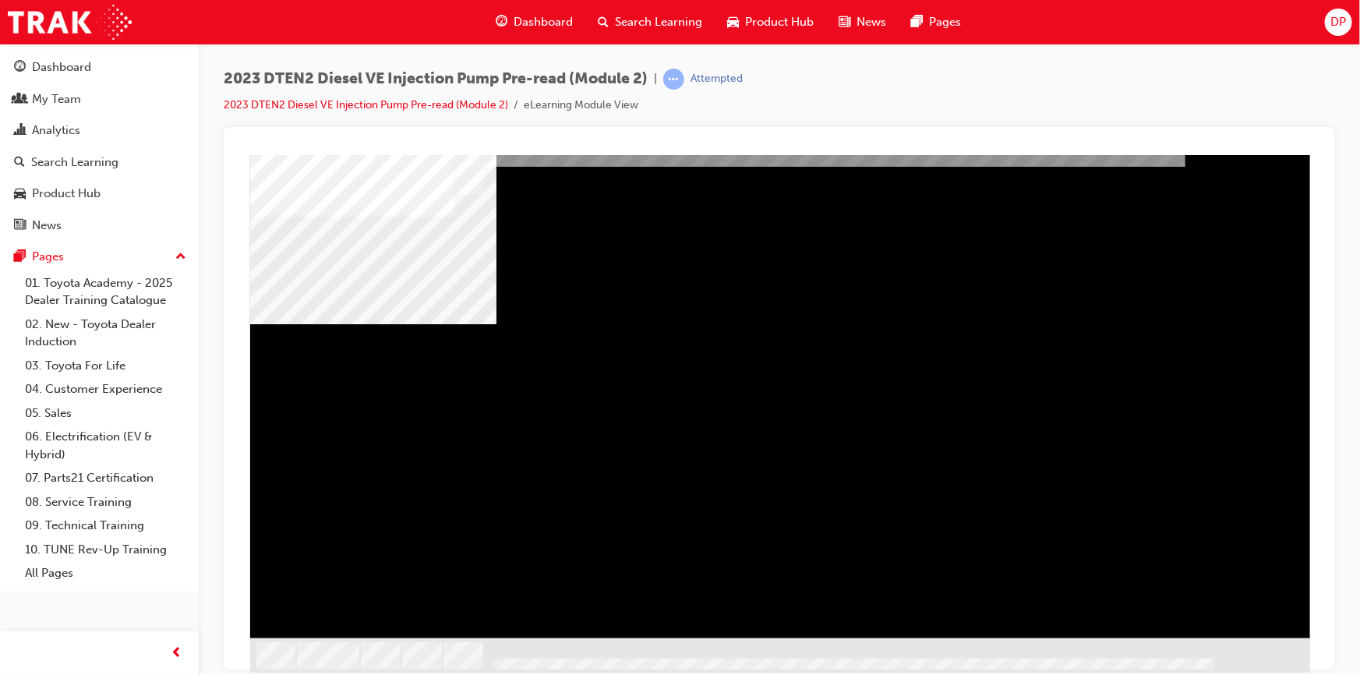
scroll to position [0, 0]
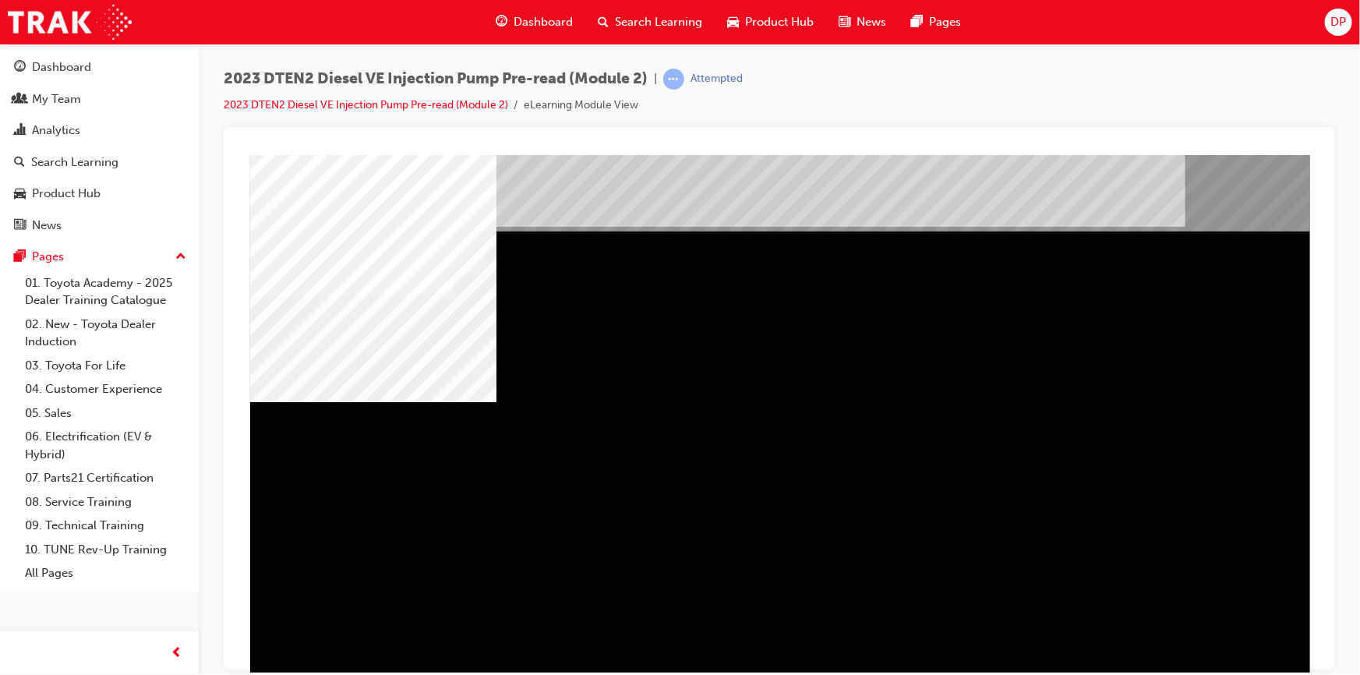
drag, startPoint x: 654, startPoint y: 454, endPoint x: 701, endPoint y: 461, distance: 47.9
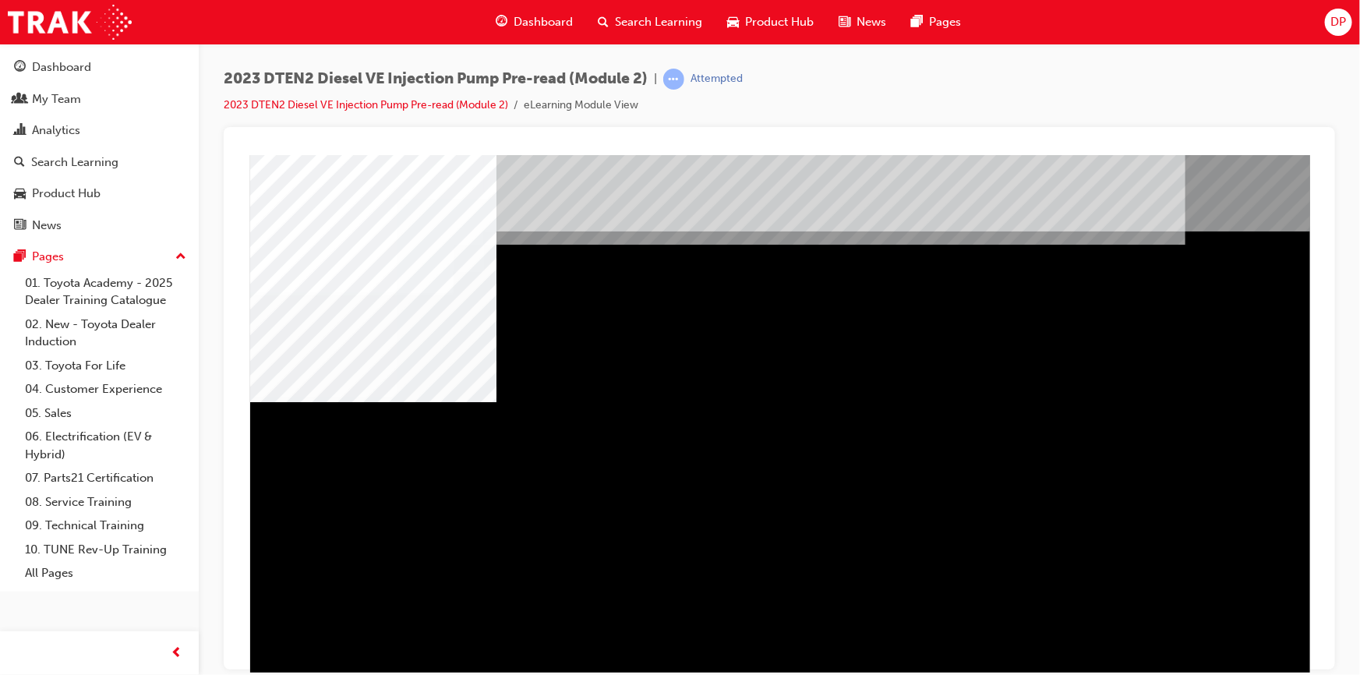
drag, startPoint x: 894, startPoint y: 489, endPoint x: 968, endPoint y: 492, distance: 74.1
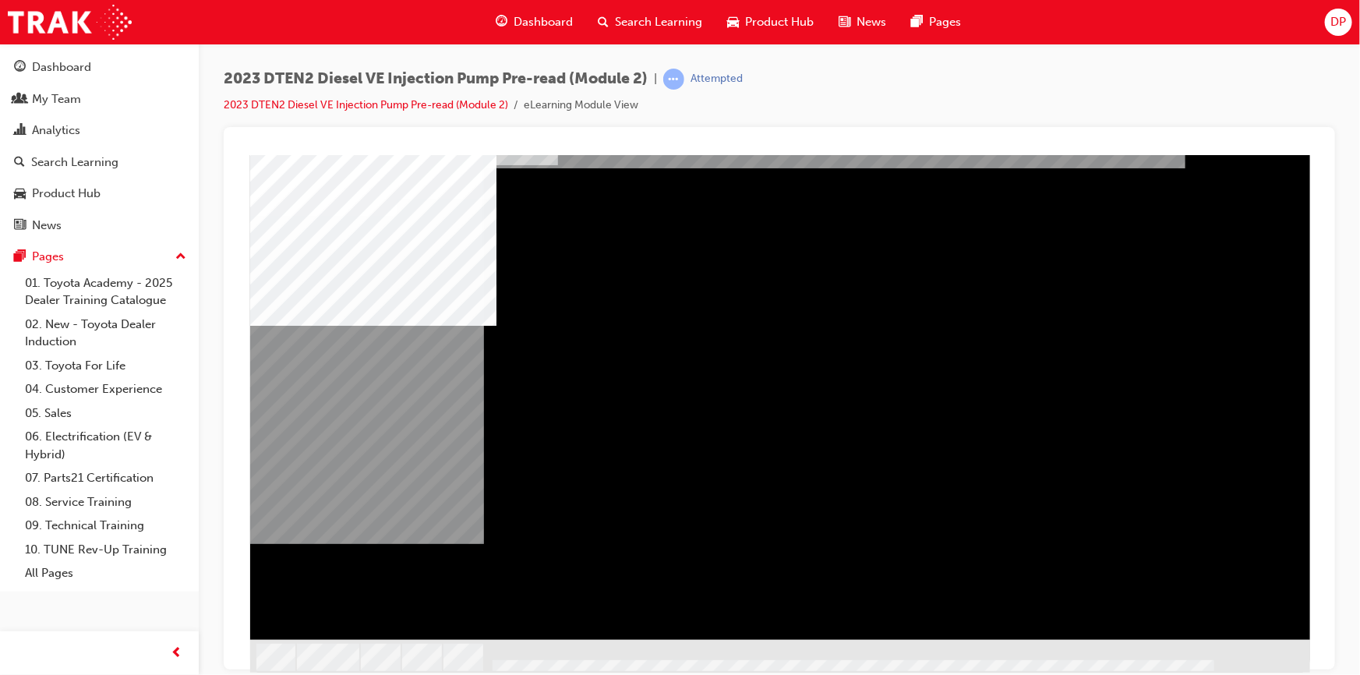
scroll to position [78, 0]
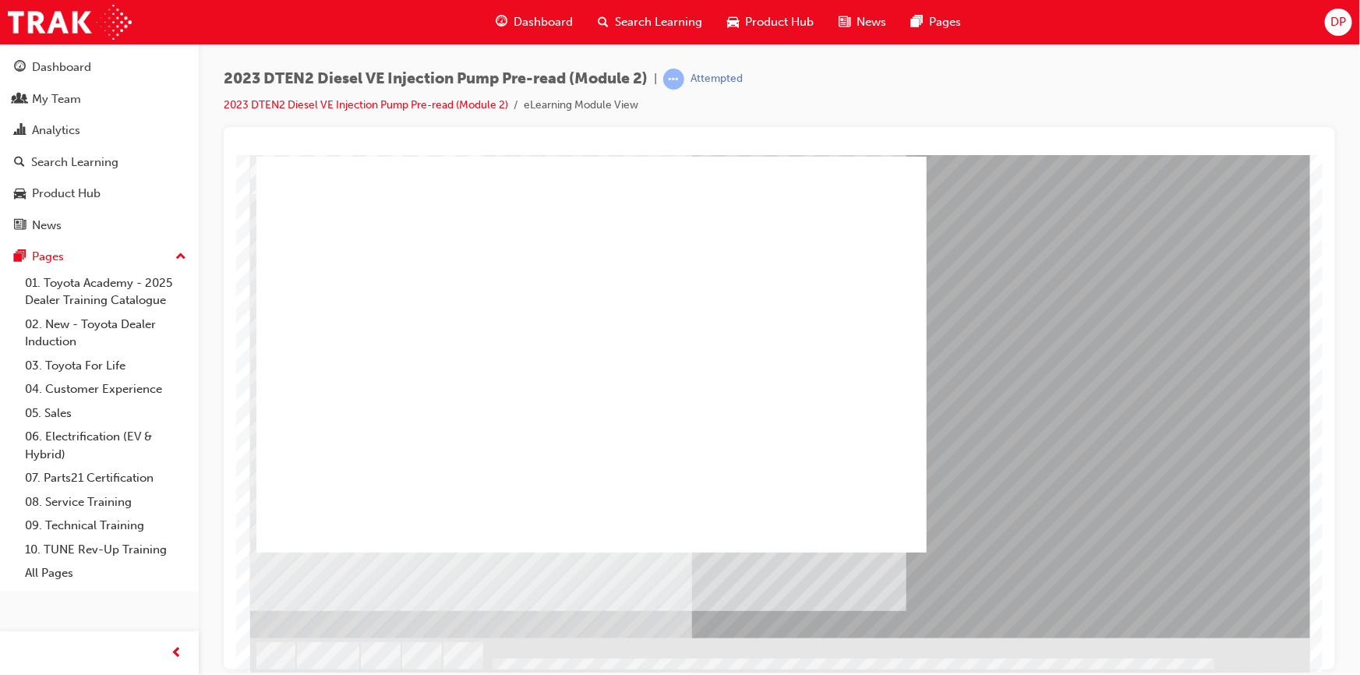
scroll to position [0, 0]
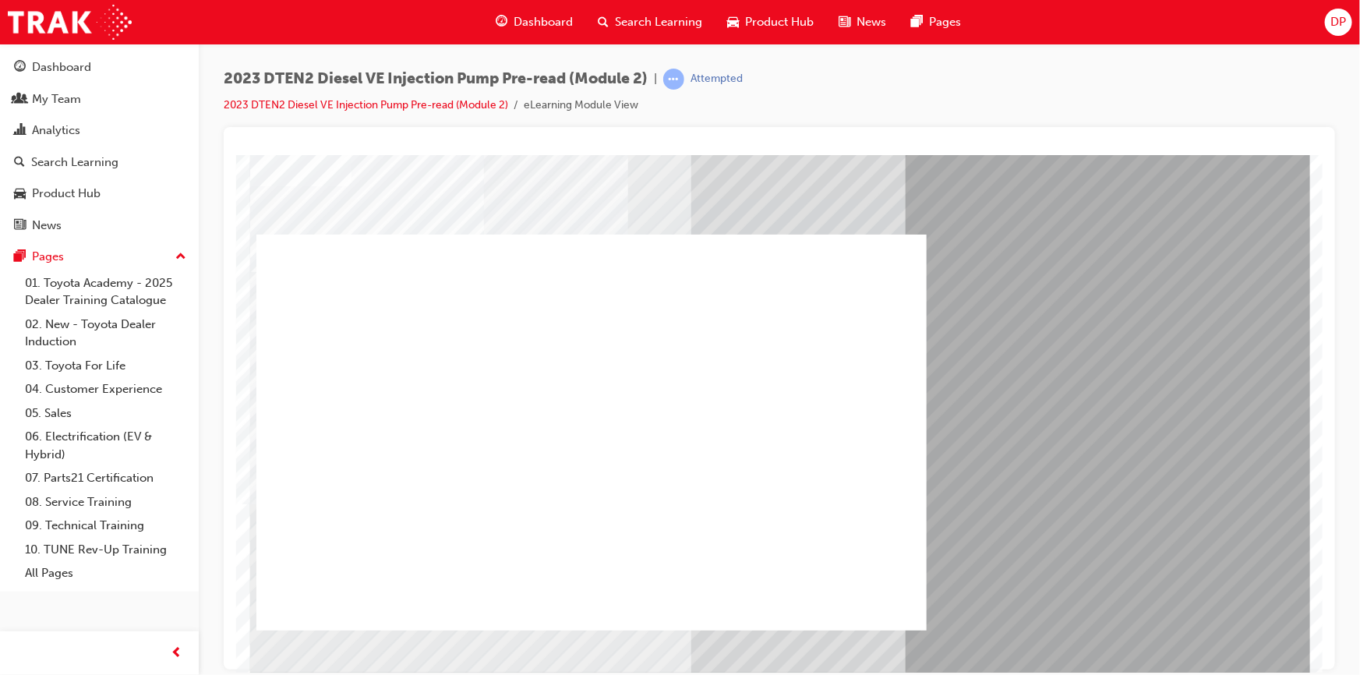
click at [595, 504] on div at bounding box center [591, 432] width 670 height 396
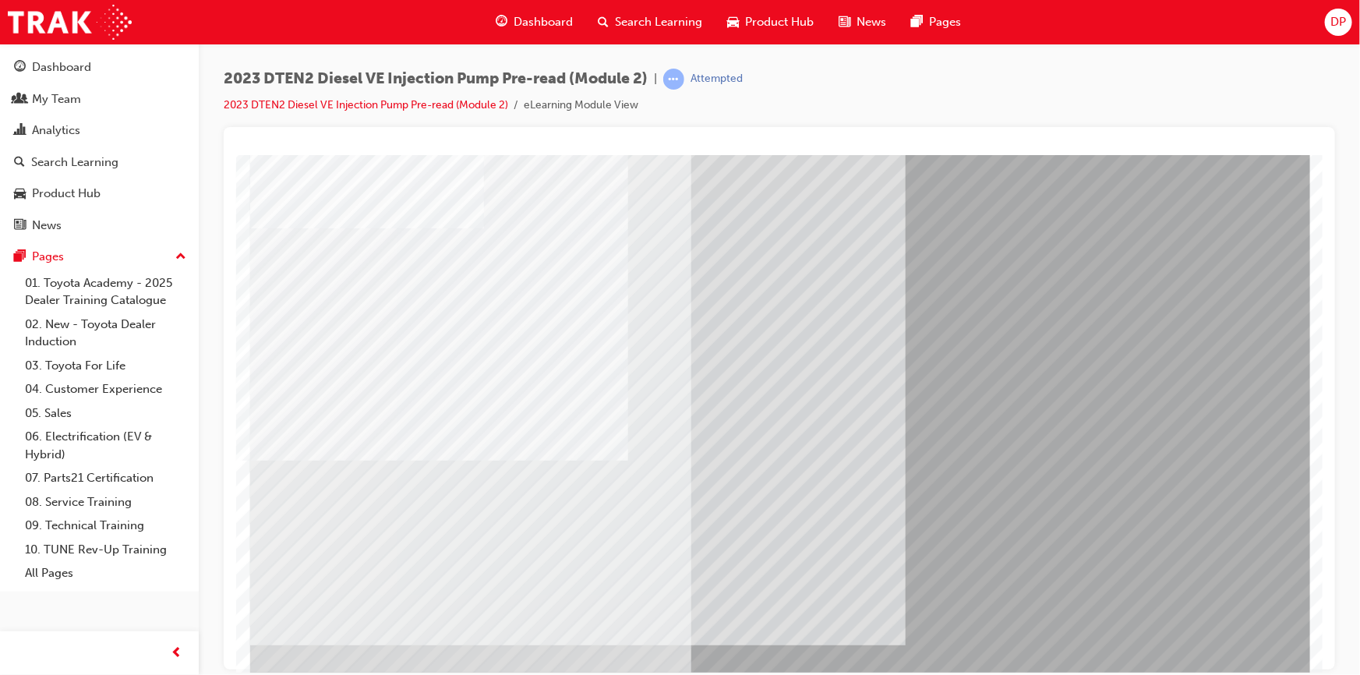
scroll to position [78, 0]
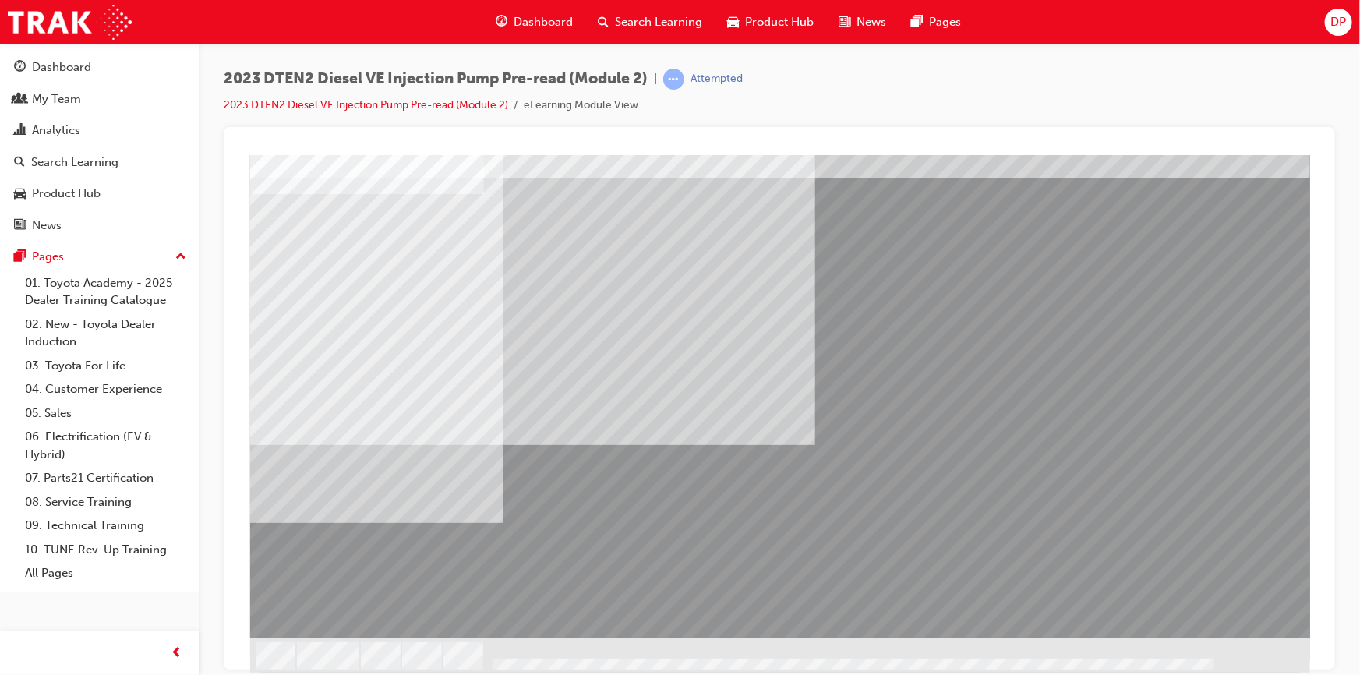
drag, startPoint x: 615, startPoint y: 426, endPoint x: 777, endPoint y: 476, distance: 169.6
click at [671, 19] on span "Search Learning" at bounding box center [658, 22] width 87 height 18
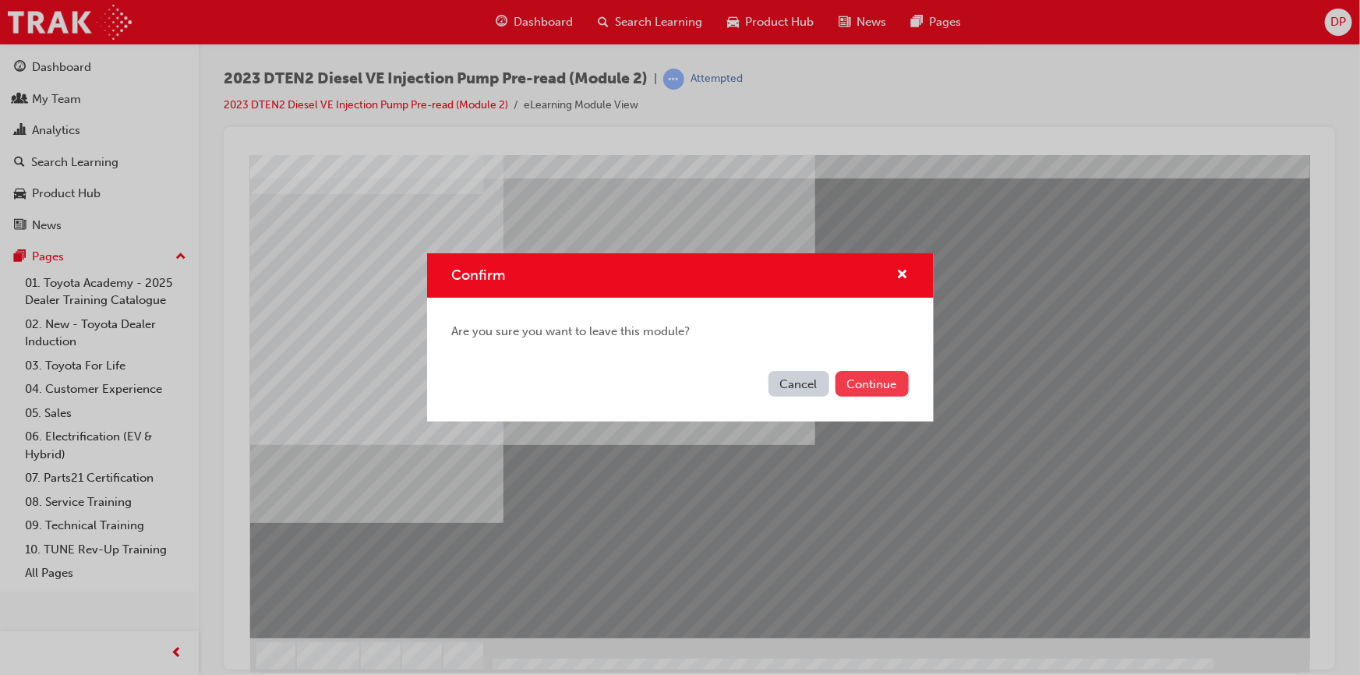
click at [852, 384] on button "Continue" at bounding box center [871, 384] width 73 height 26
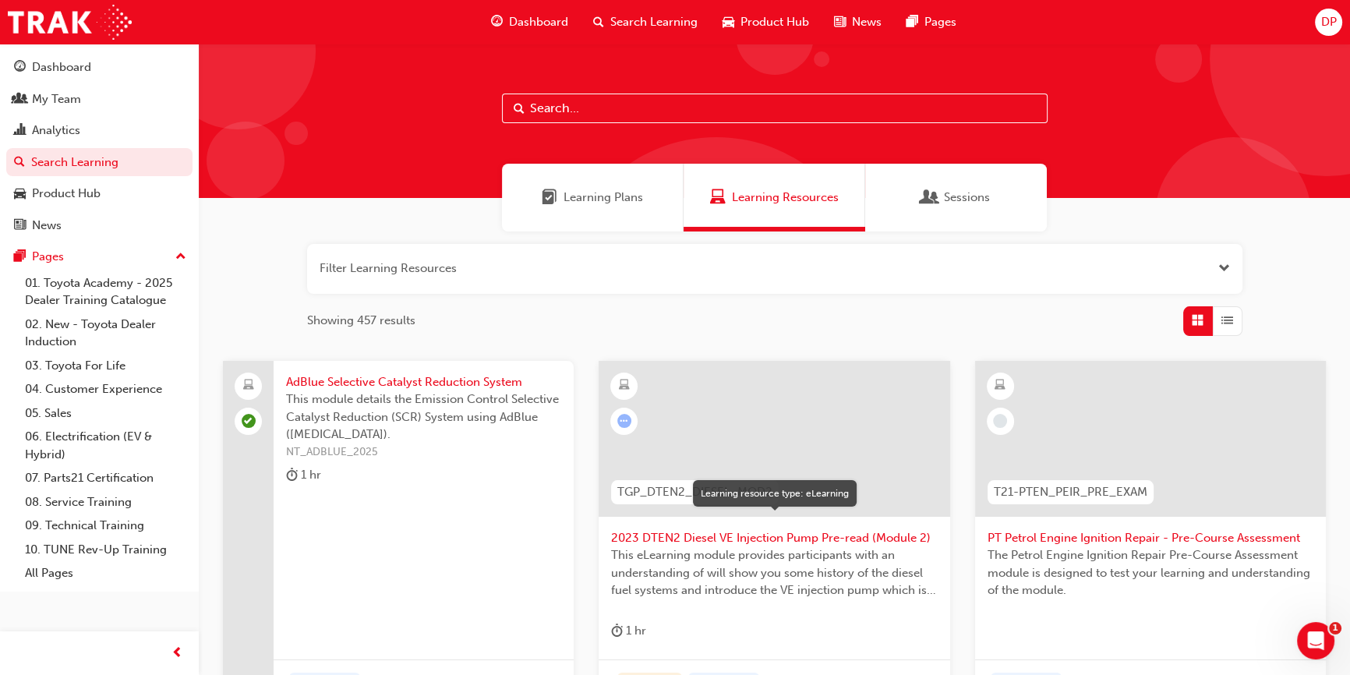
click at [617, 379] on div at bounding box center [623, 385] width 27 height 27
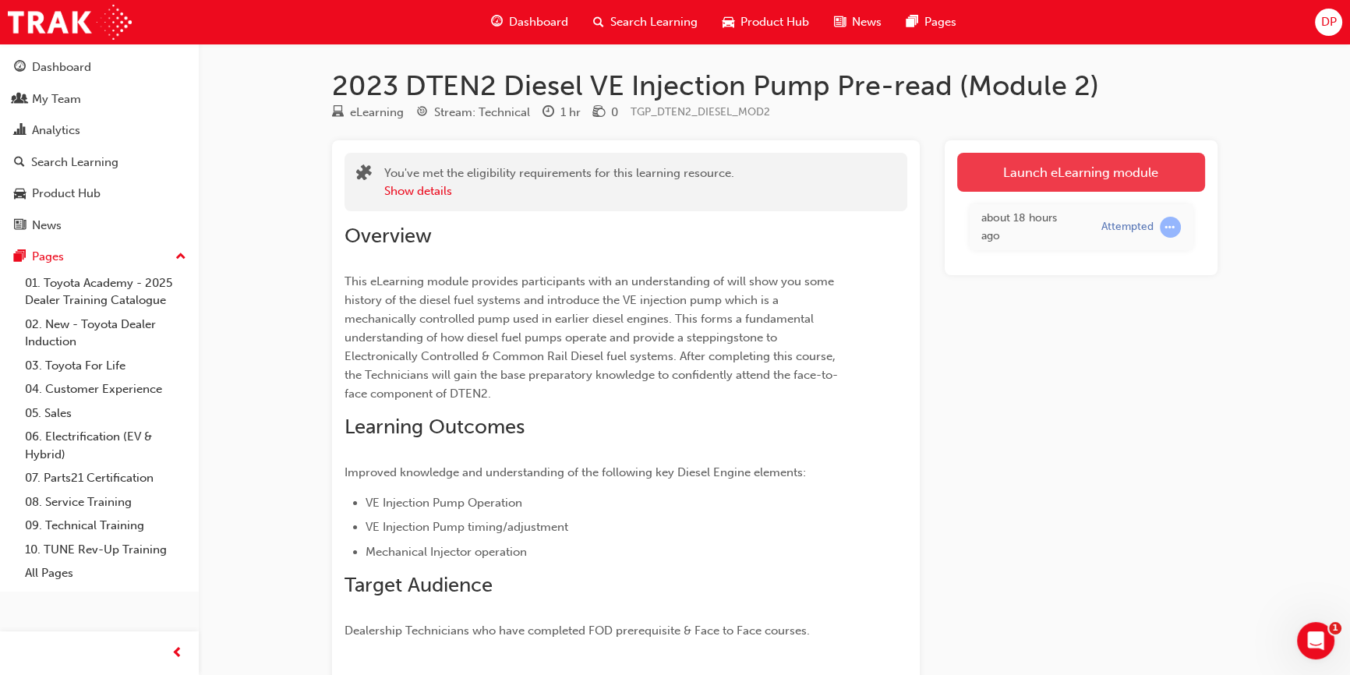
click at [1010, 180] on link "Launch eLearning module" at bounding box center [1081, 172] width 248 height 39
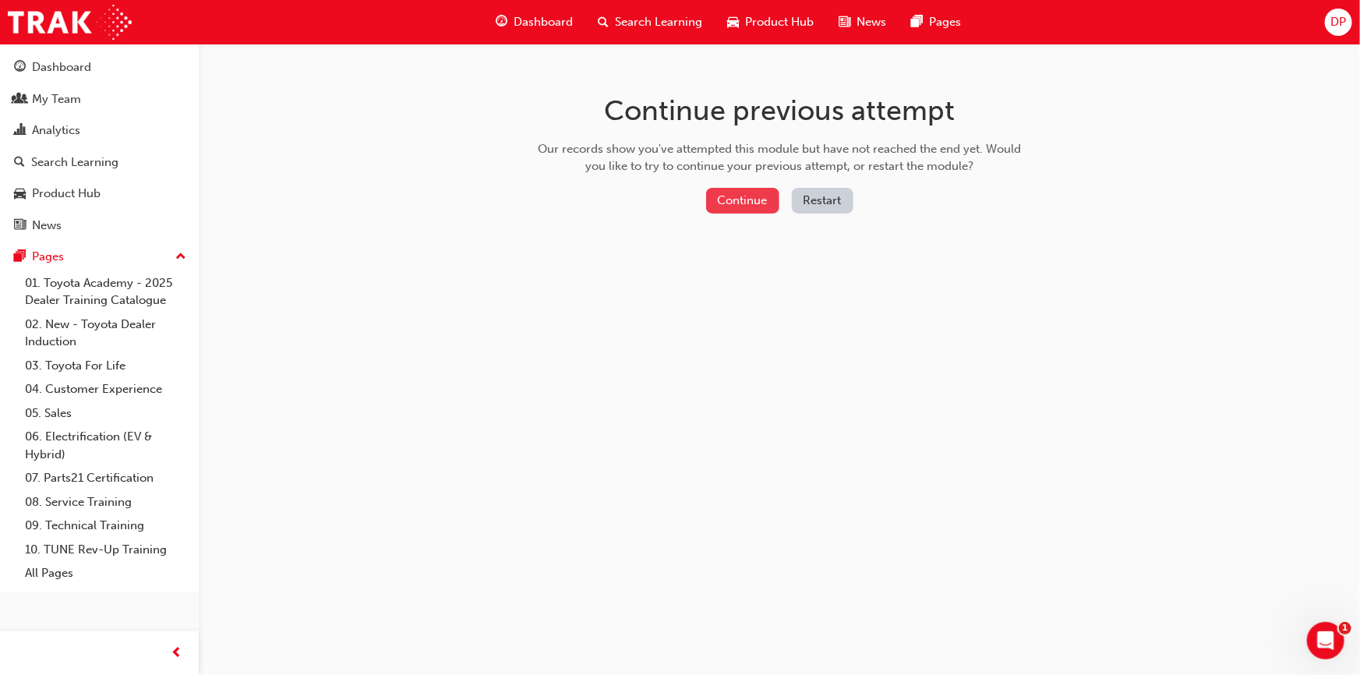
click at [758, 203] on button "Continue" at bounding box center [742, 201] width 73 height 26
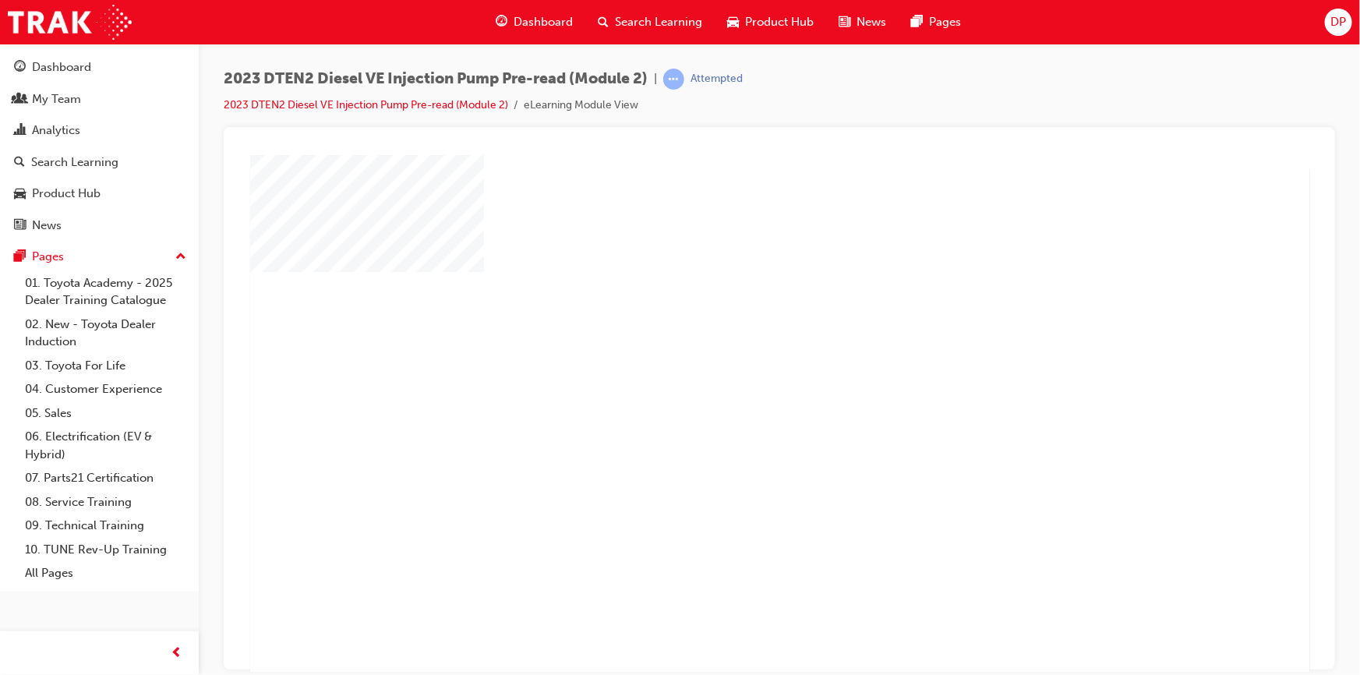
click at [734, 369] on div "play" at bounding box center [734, 369] width 0 height 0
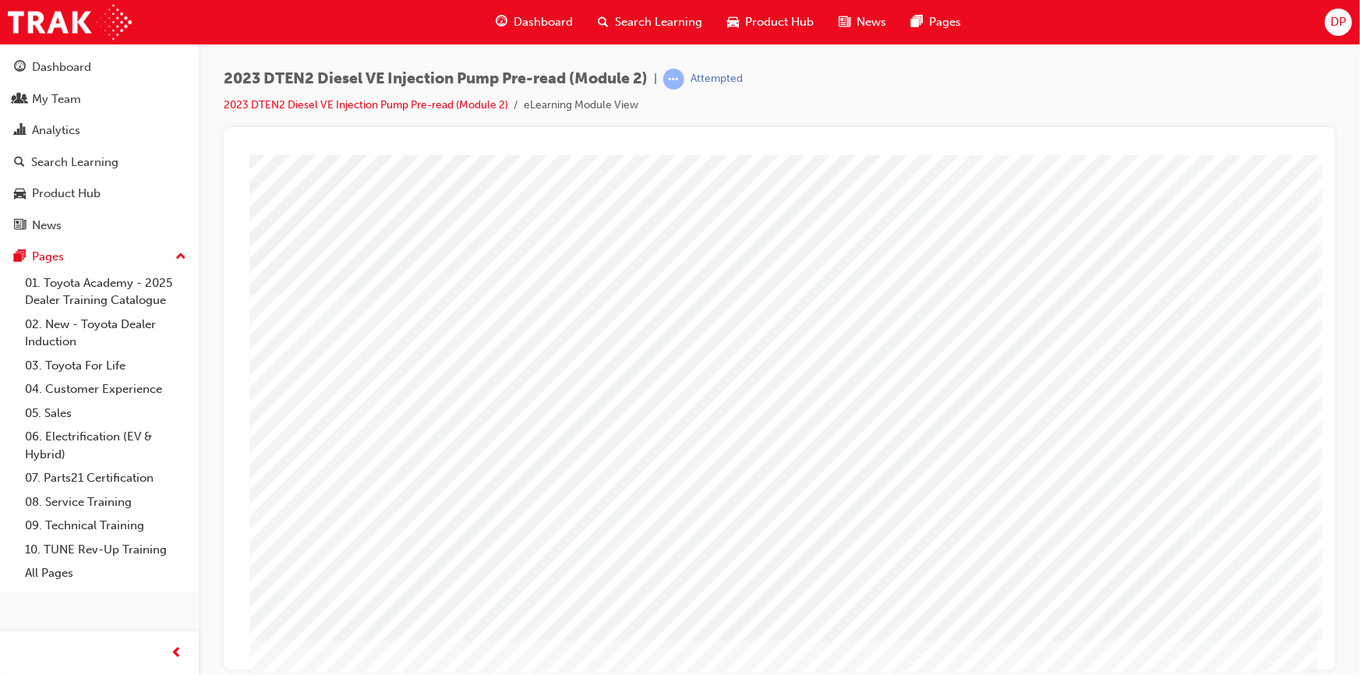
drag, startPoint x: 1142, startPoint y: 660, endPoint x: 1278, endPoint y: 662, distance: 135.6
click at [1277, 662] on div at bounding box center [779, 452] width 1060 height 596
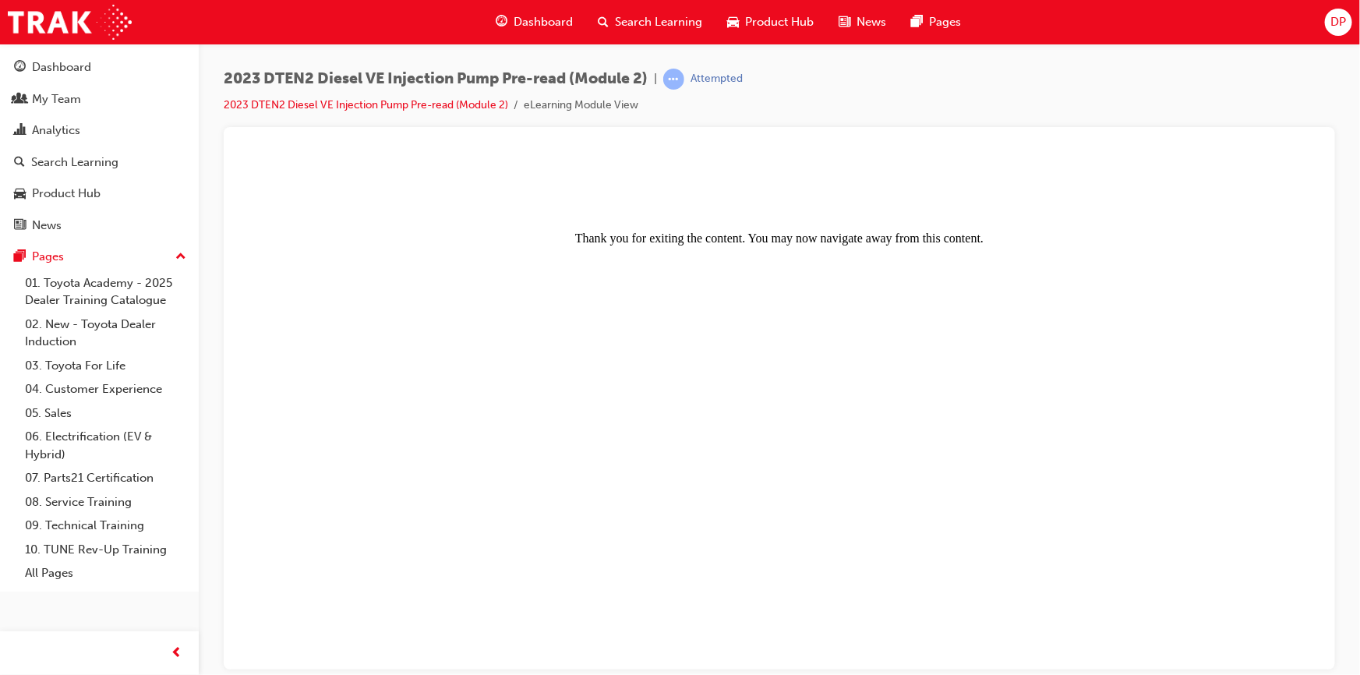
click at [766, 24] on span "Product Hub" at bounding box center [779, 22] width 69 height 18
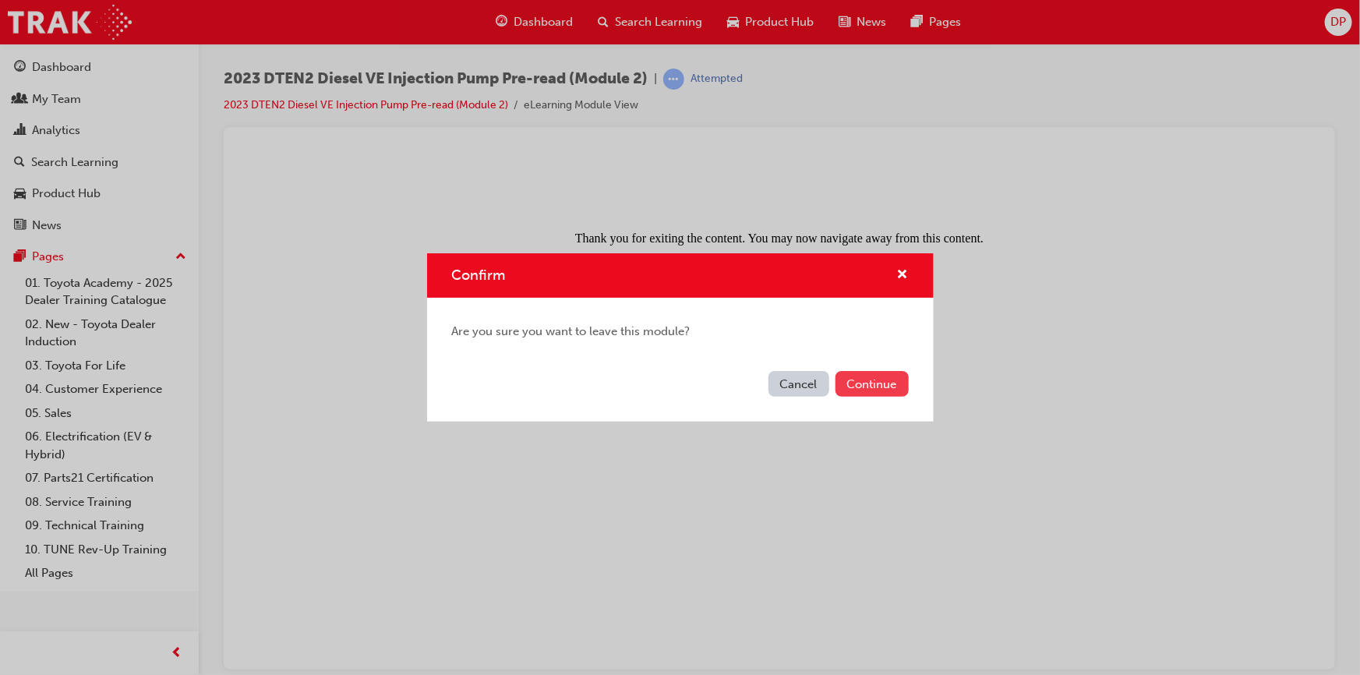
click at [877, 386] on button "Continue" at bounding box center [871, 384] width 73 height 26
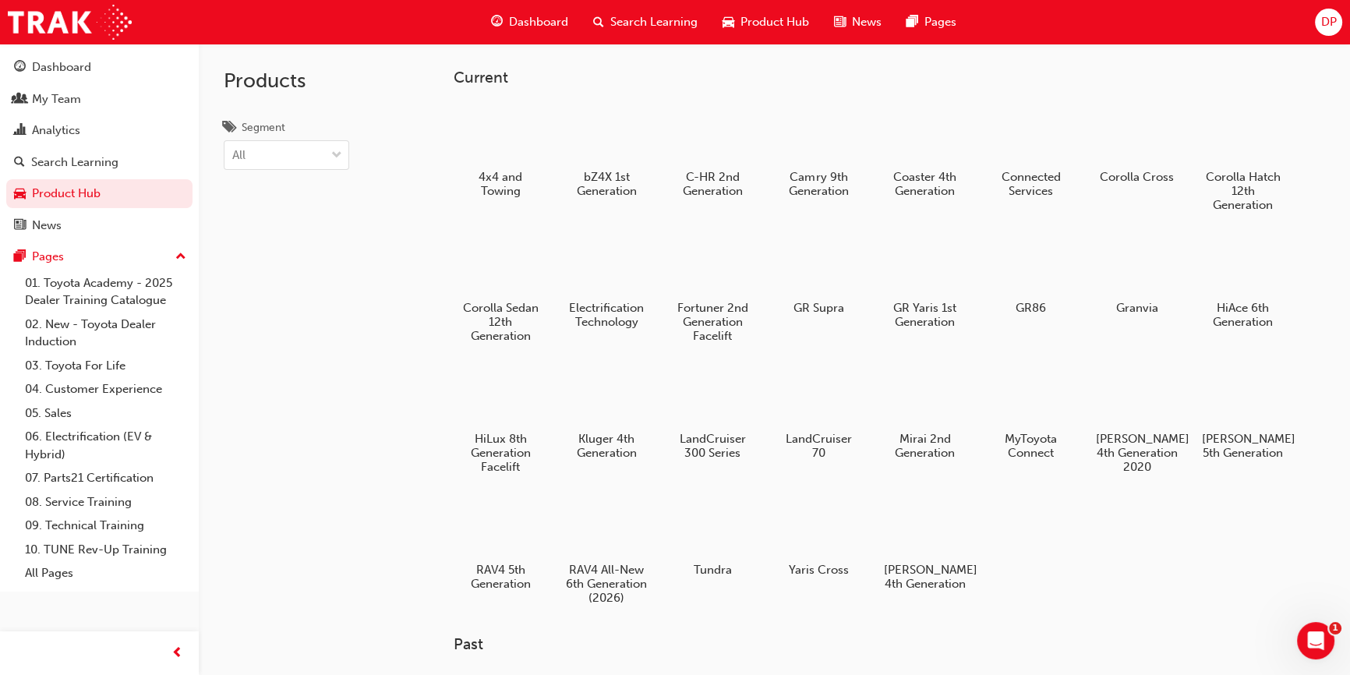
click at [641, 22] on span "Search Learning" at bounding box center [653, 22] width 87 height 18
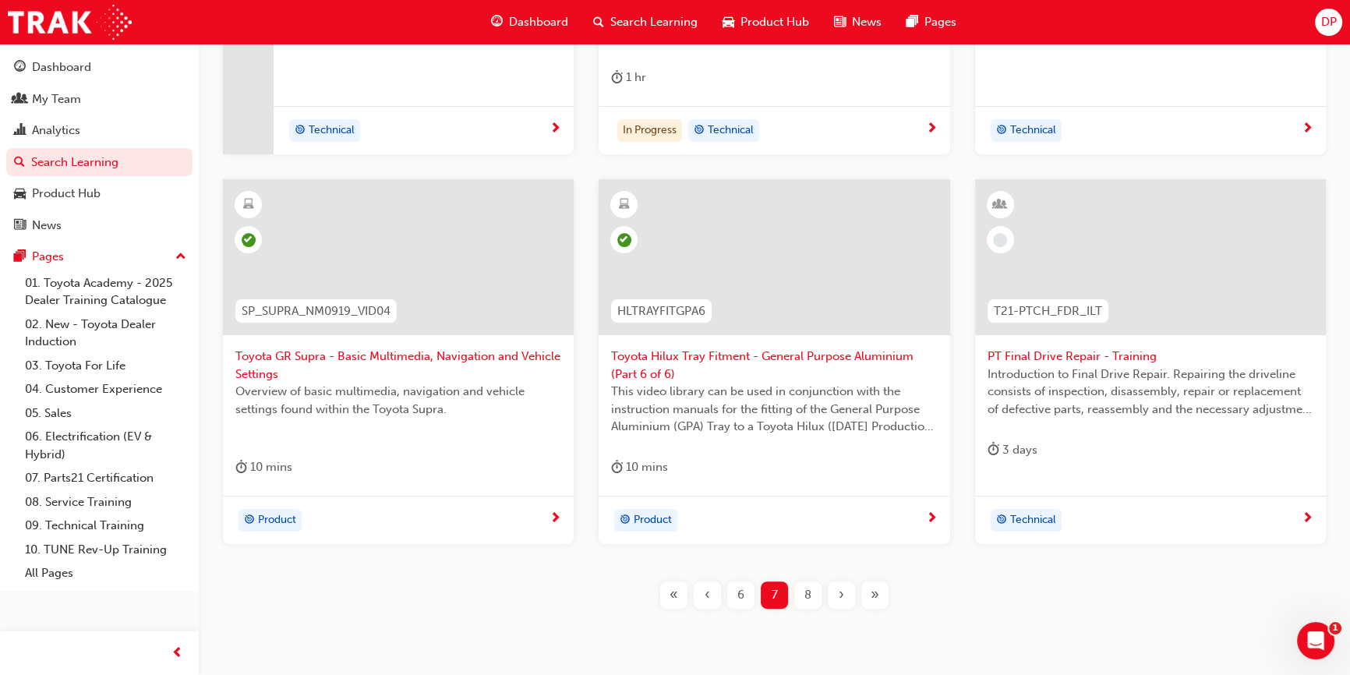
scroll to position [610, 0]
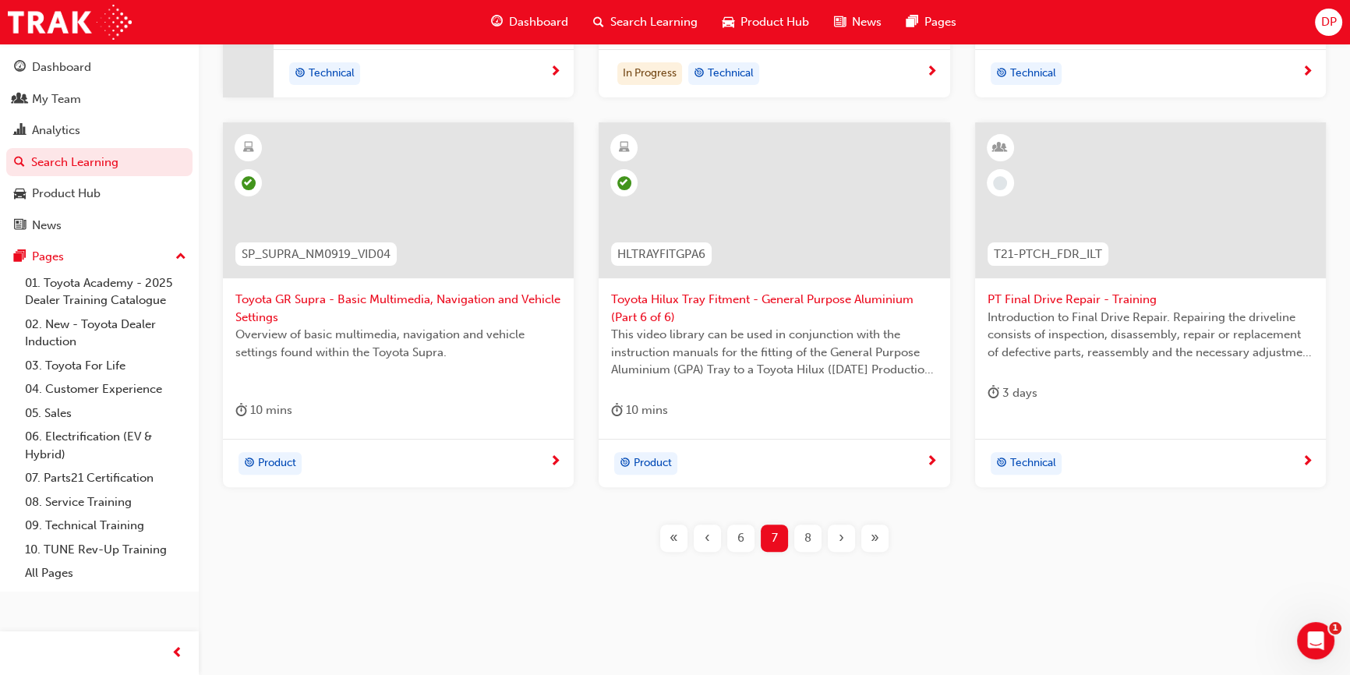
click at [821, 537] on div "8" at bounding box center [807, 537] width 27 height 27
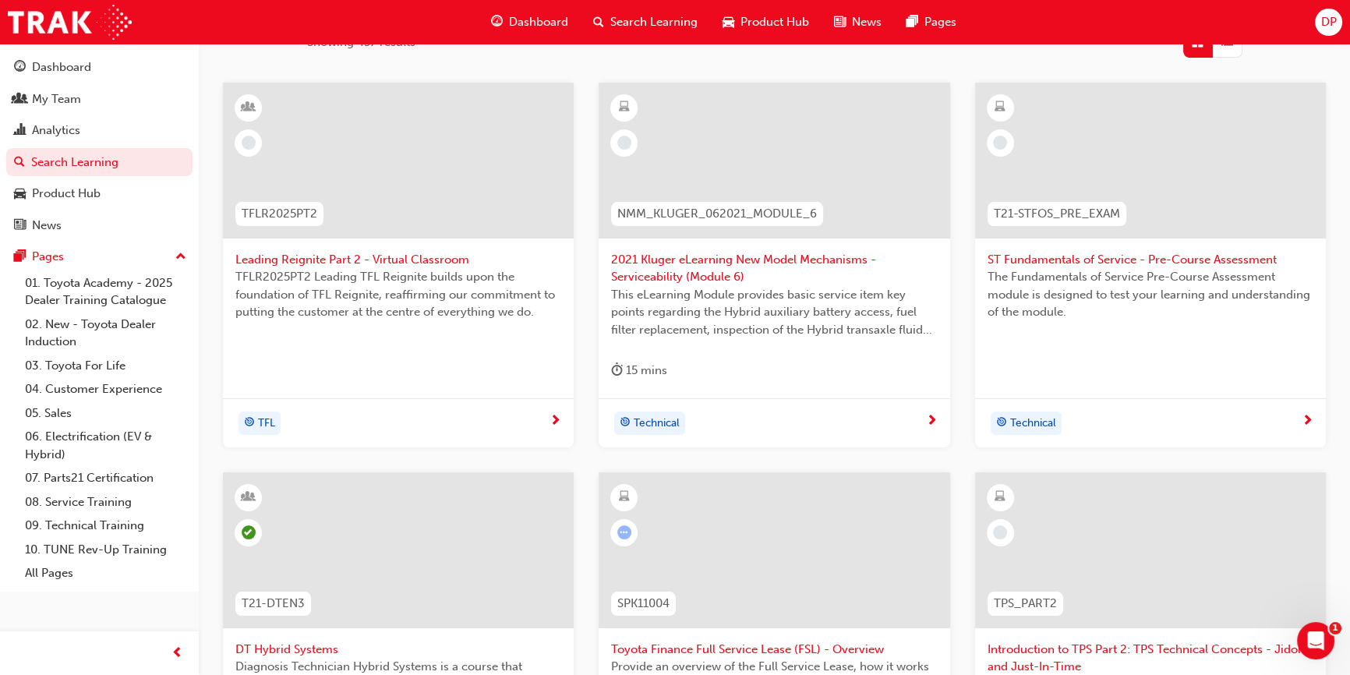
scroll to position [274, 0]
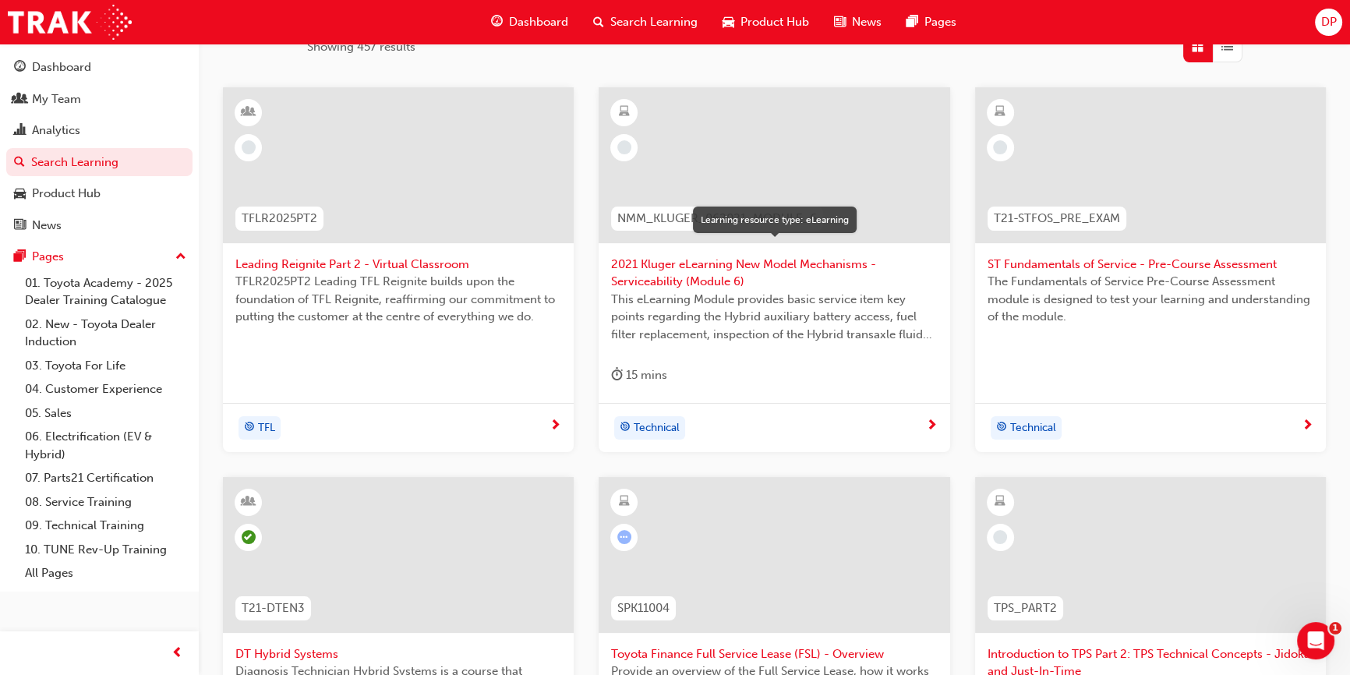
click at [612, 104] on div at bounding box center [623, 112] width 27 height 27
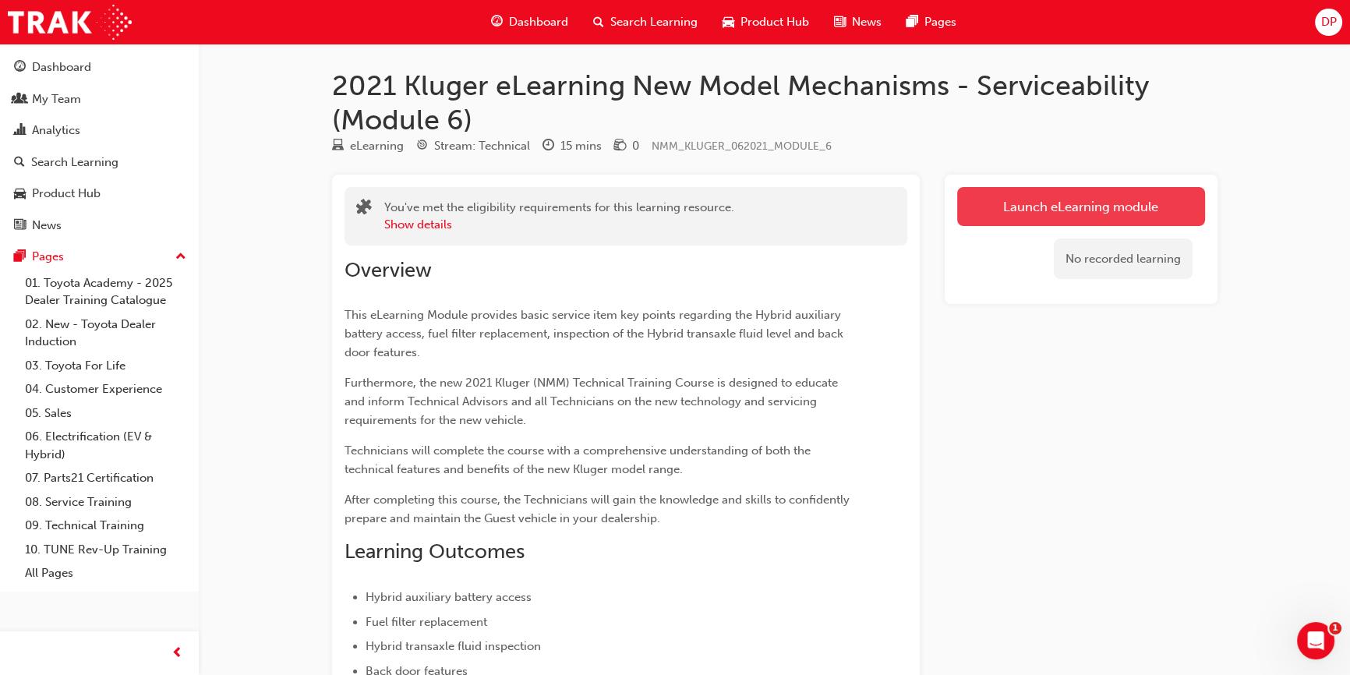
click at [1060, 194] on link "Launch eLearning module" at bounding box center [1081, 206] width 248 height 39
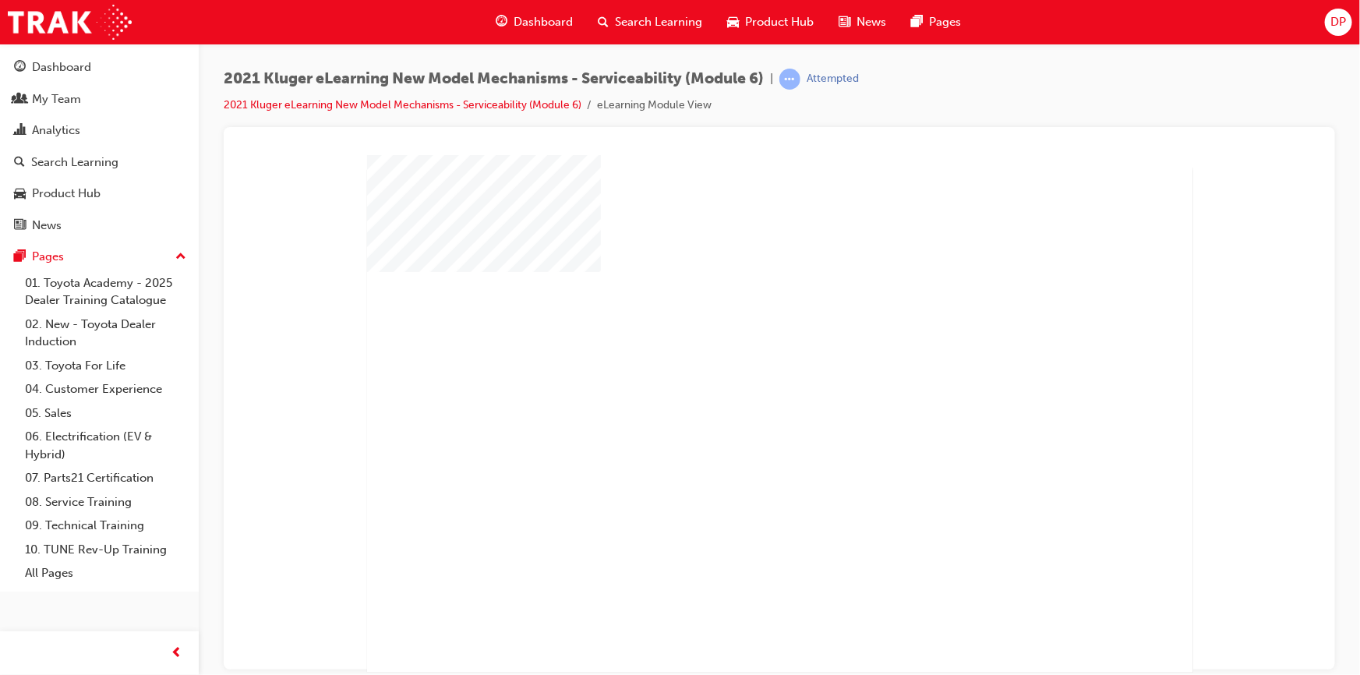
click at [734, 369] on div "play" at bounding box center [734, 369] width 0 height 0
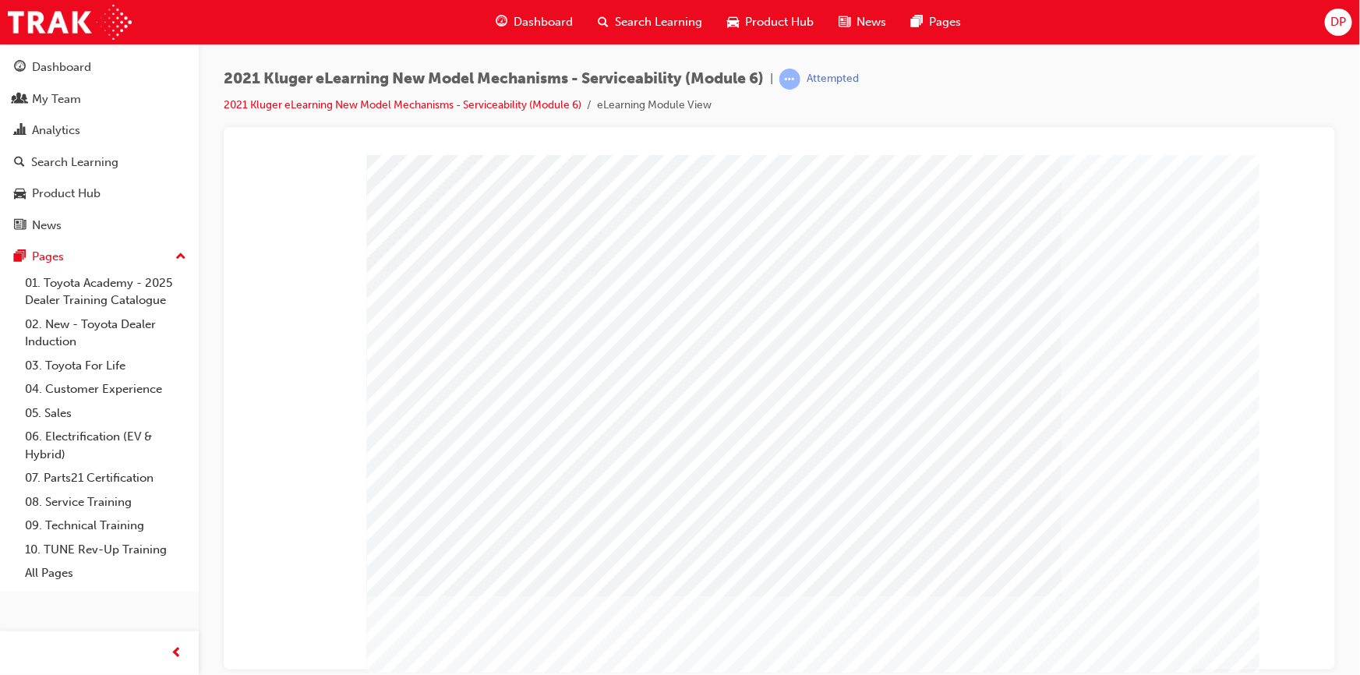
drag, startPoint x: 544, startPoint y: 404, endPoint x: 662, endPoint y: 396, distance: 118.7
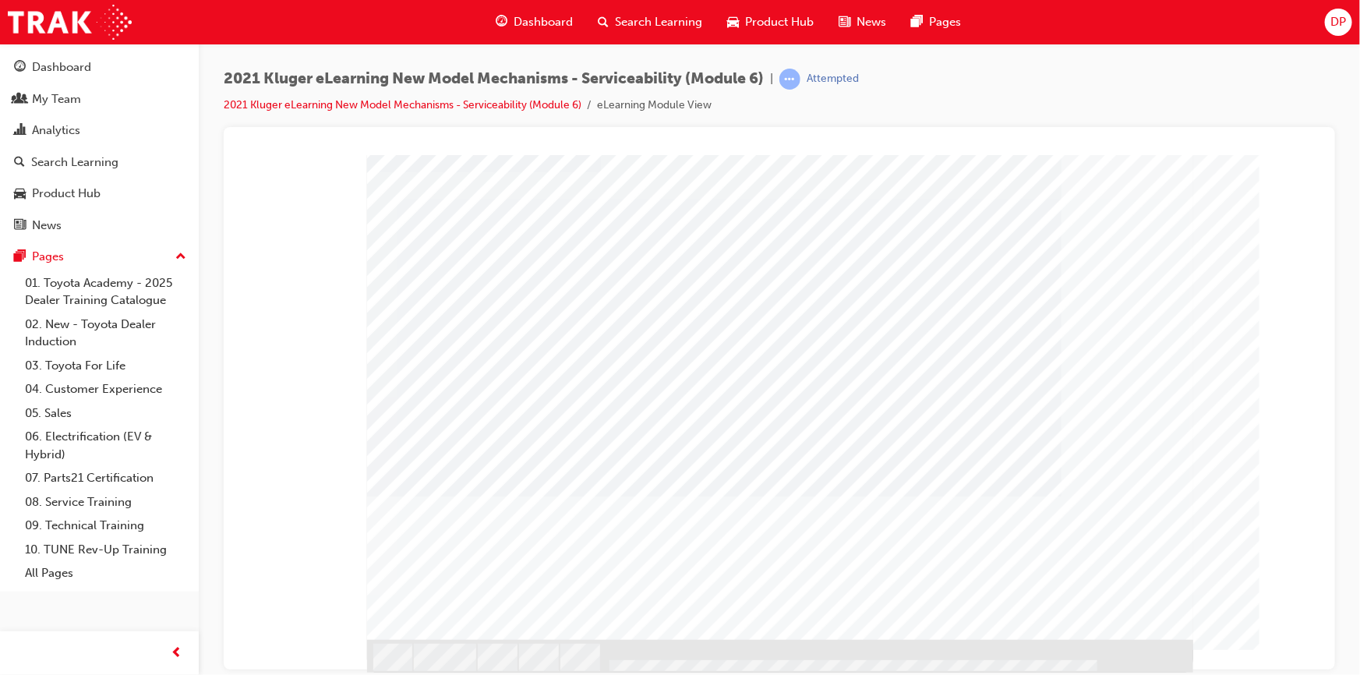
scroll to position [101, 0]
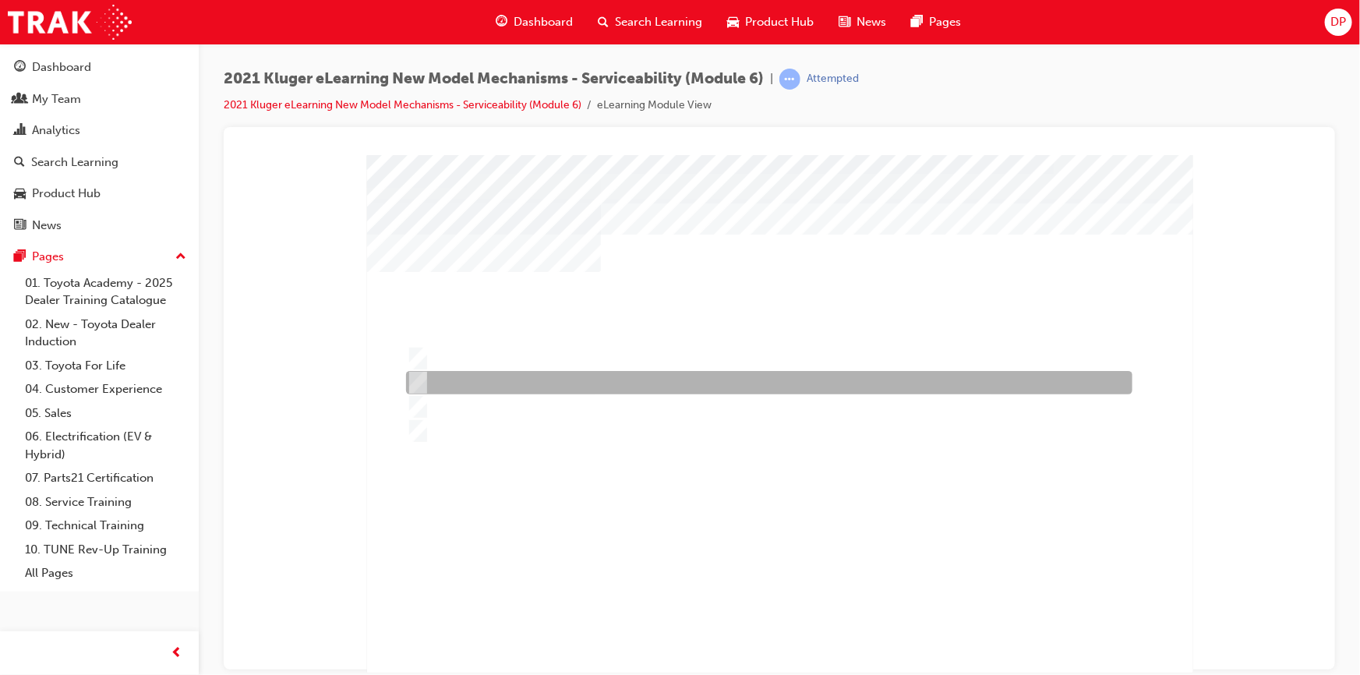
click at [583, 378] on div at bounding box center [764, 382] width 726 height 23
radio input "true"
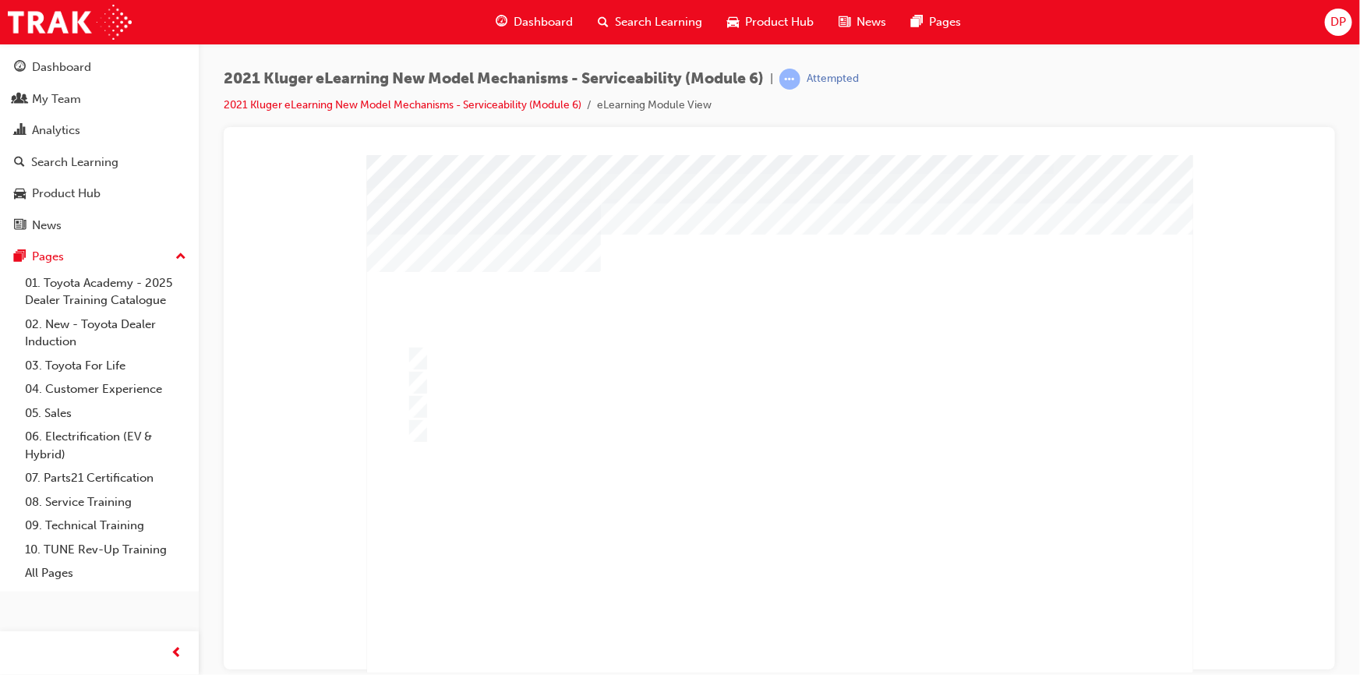
click at [515, 403] on div at bounding box center [779, 463] width 826 height 619
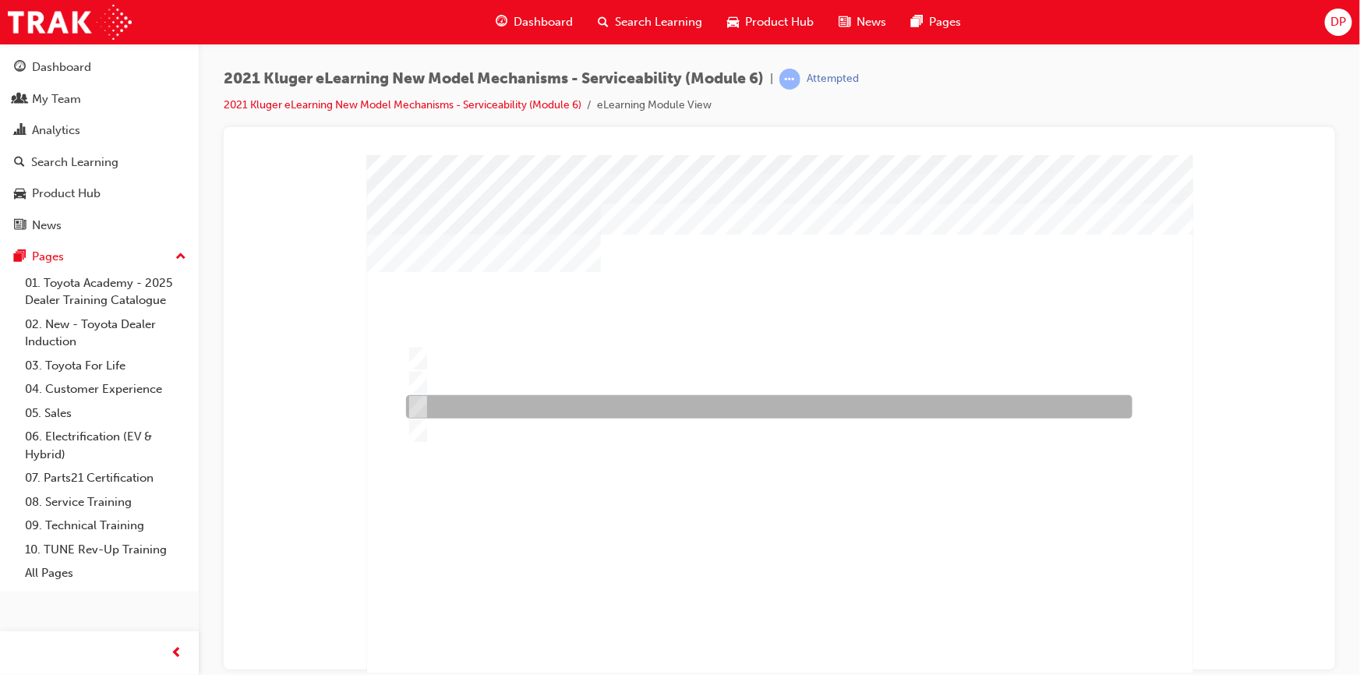
click at [419, 399] on input "The Rear No. 1 Seat. eumatic valve." at bounding box center [413, 406] width 17 height 17
radio input "true"
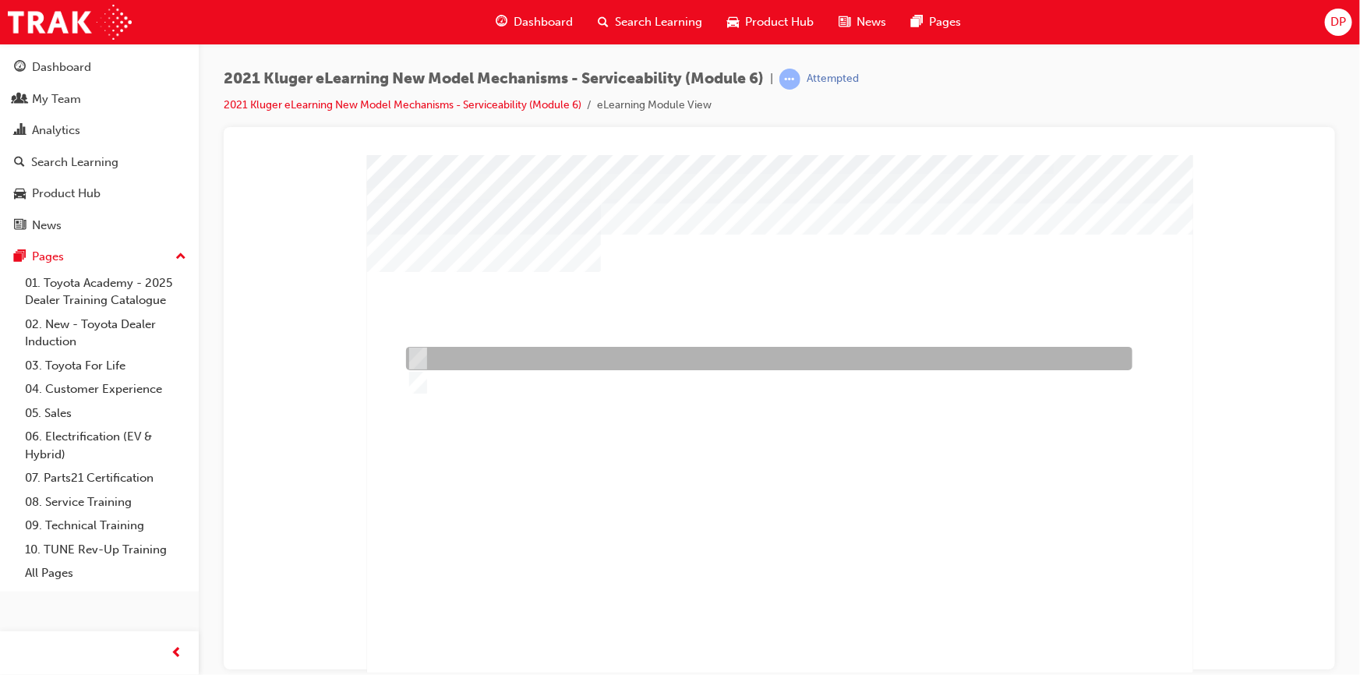
click at [501, 353] on div at bounding box center [764, 358] width 726 height 23
radio input "true"
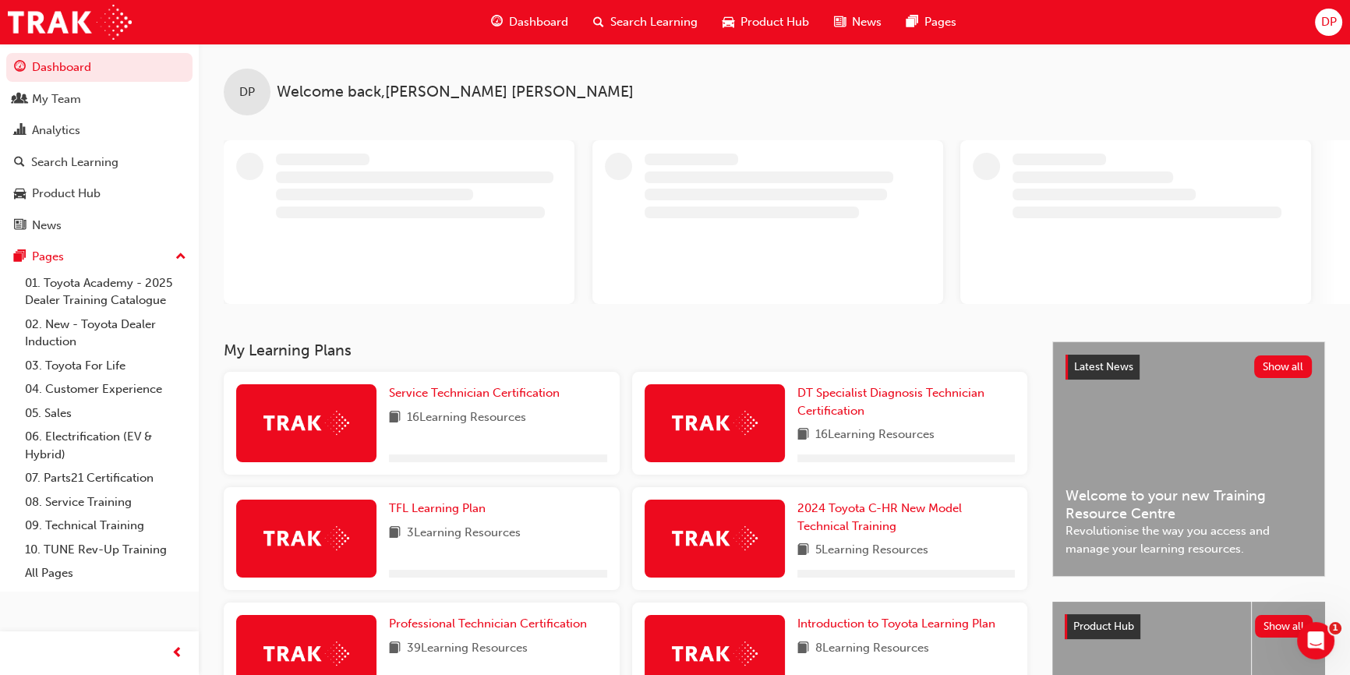
click at [665, 15] on span "Search Learning" at bounding box center [653, 22] width 87 height 18
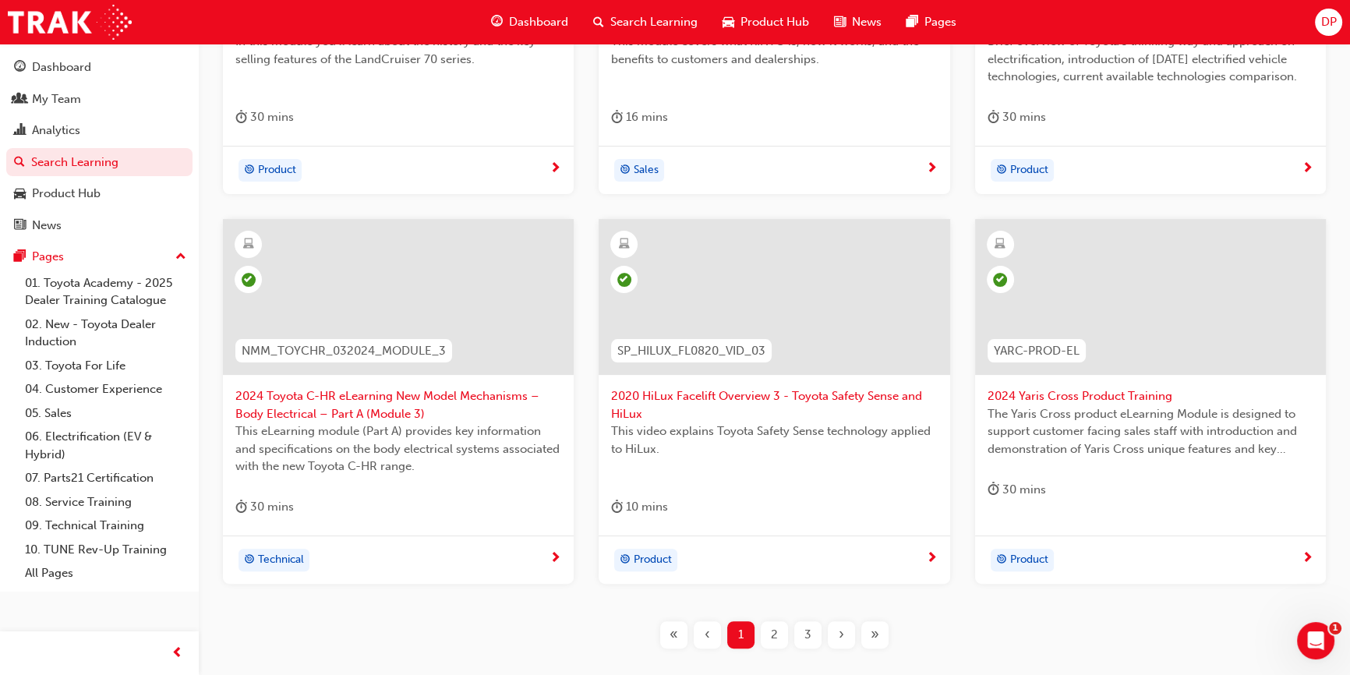
scroll to position [610, 0]
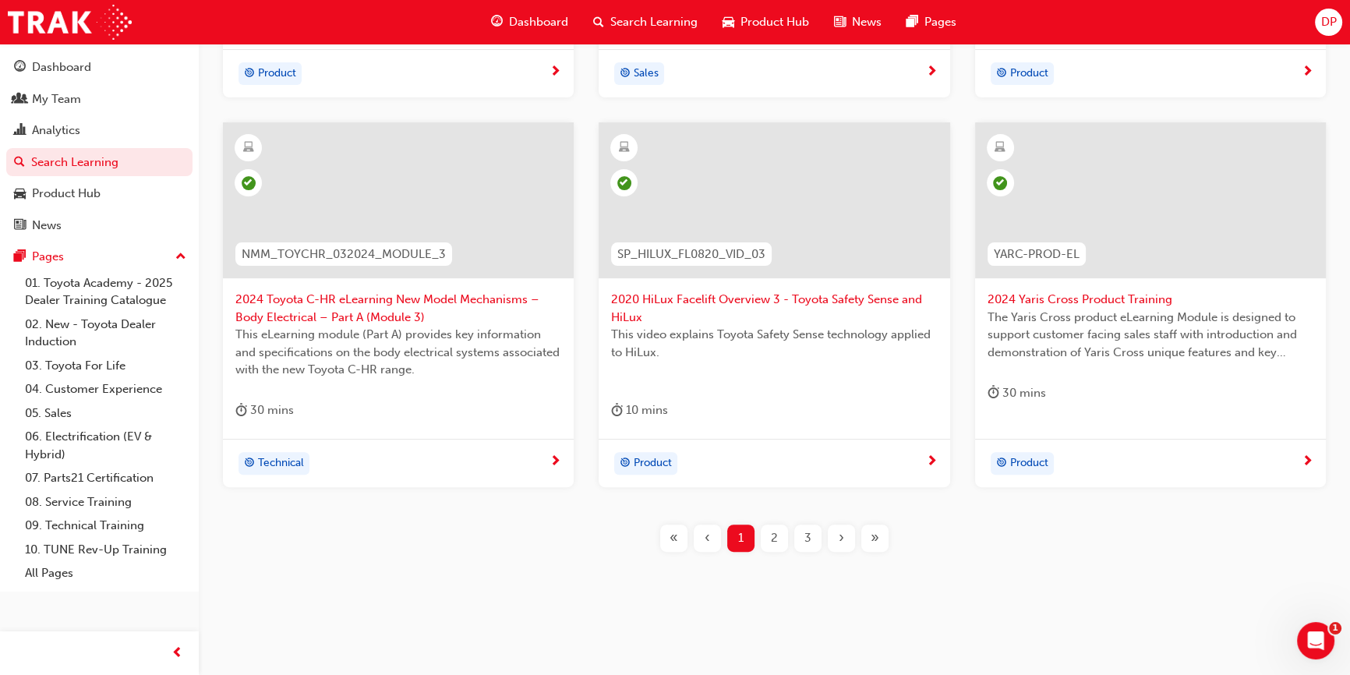
click at [877, 541] on span "»" at bounding box center [874, 538] width 9 height 18
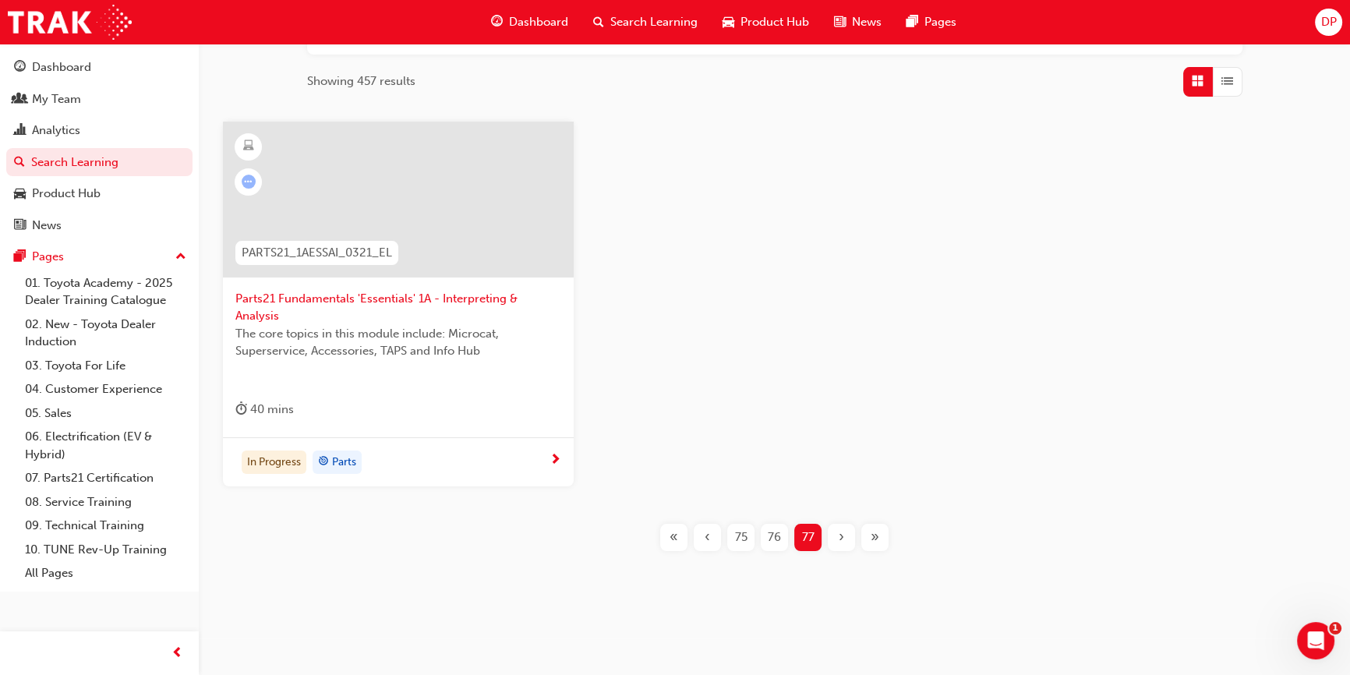
click at [782, 536] on div "76" at bounding box center [774, 537] width 27 height 27
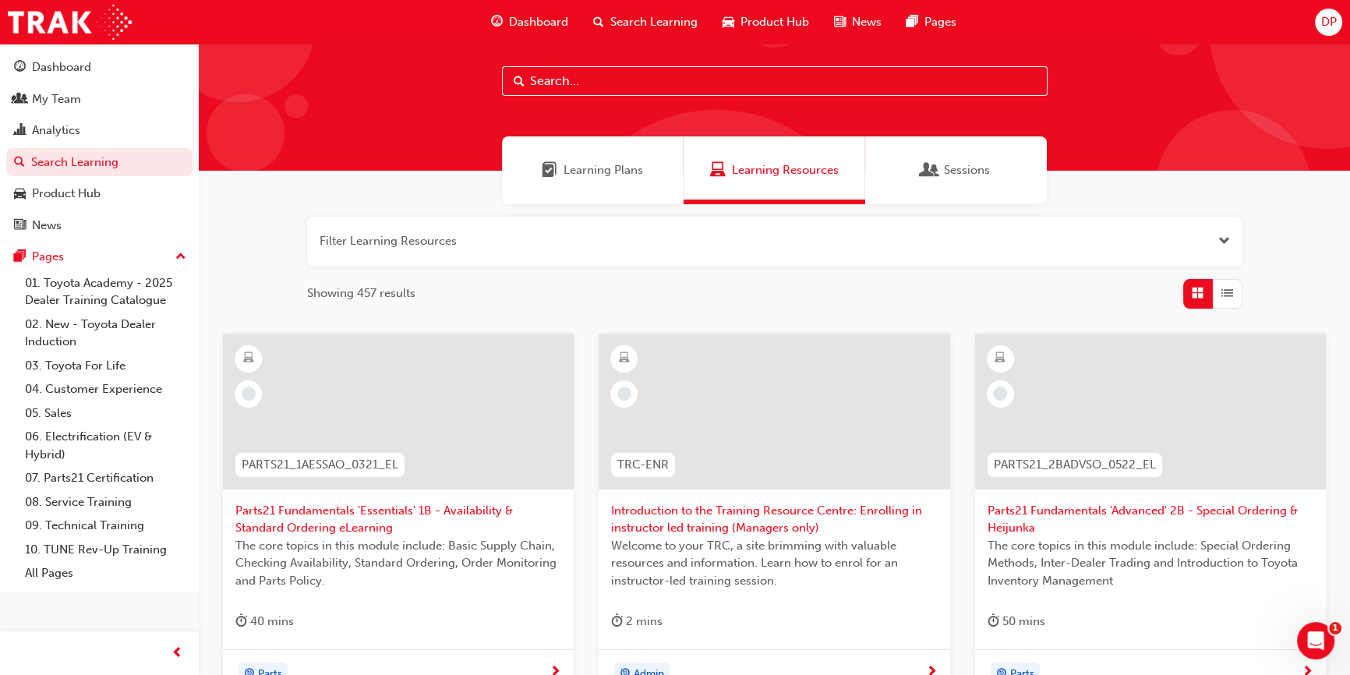
scroll to position [26, 0]
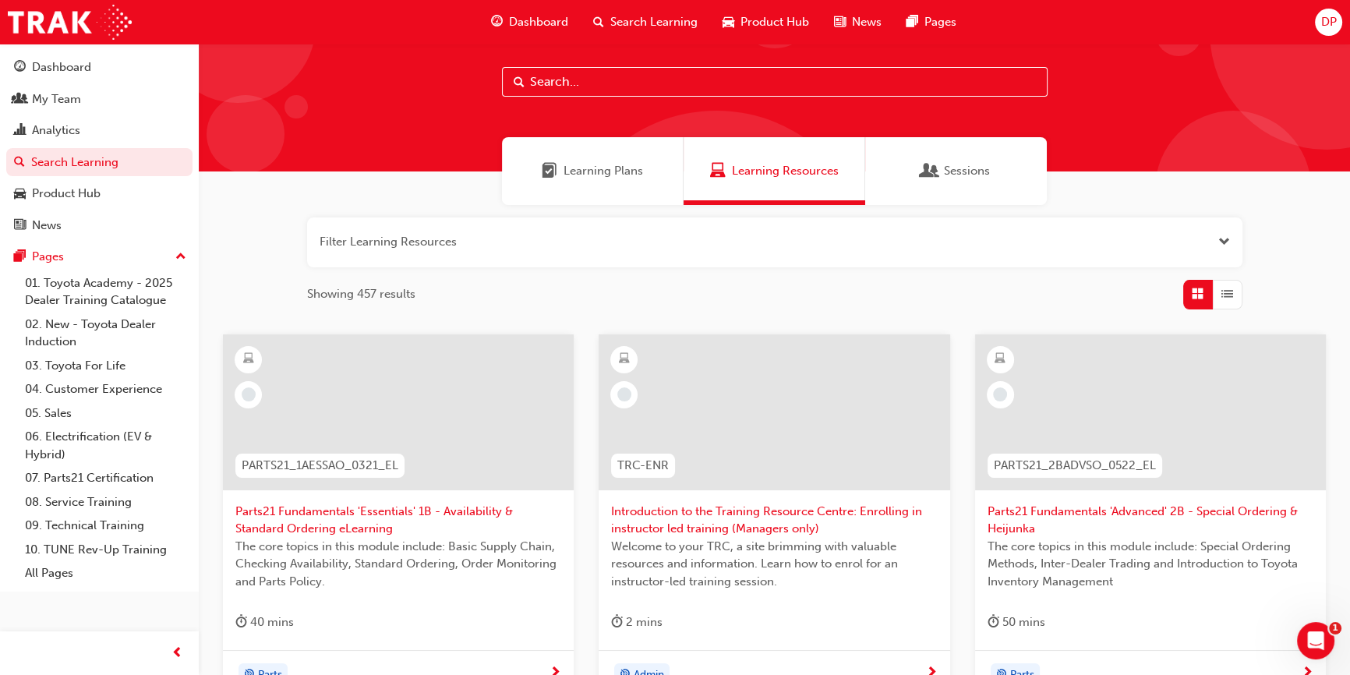
click at [750, 518] on span "Introduction to the Training Resource Centre: Enrolling in instructor led train…" at bounding box center [774, 520] width 326 height 35
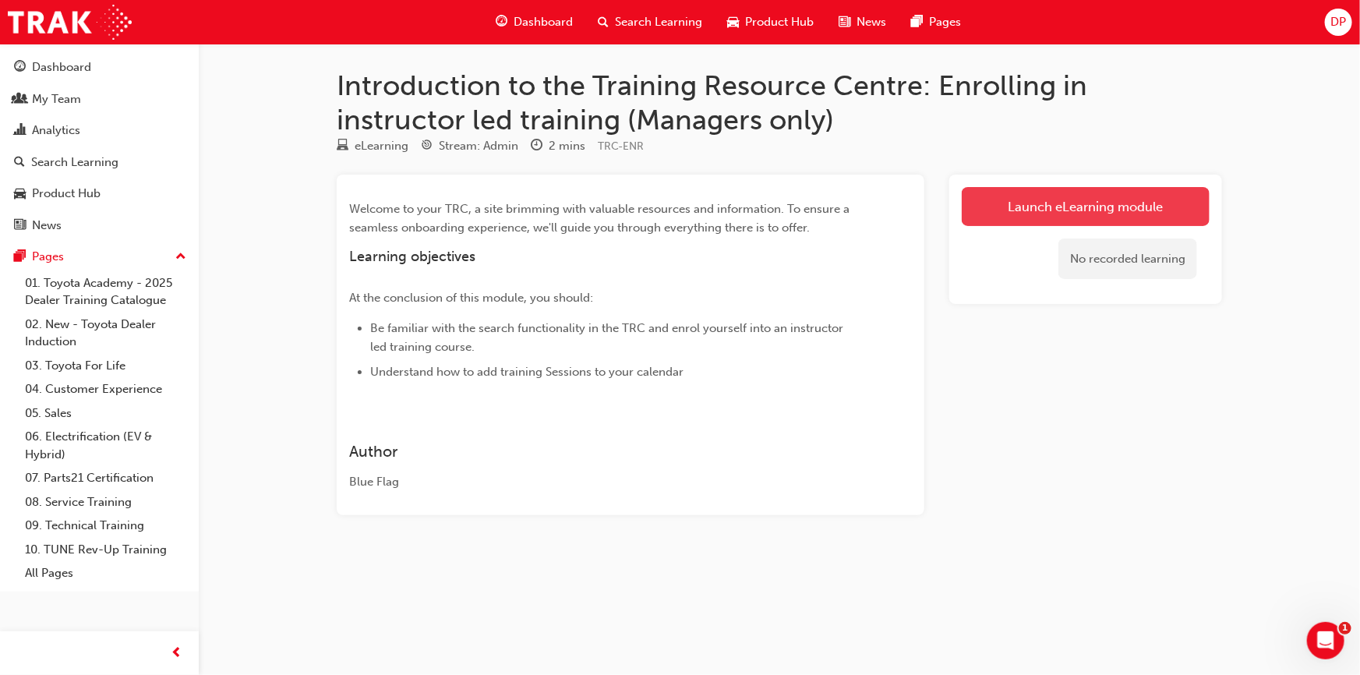
click at [1022, 201] on link "Launch eLearning module" at bounding box center [1086, 206] width 248 height 39
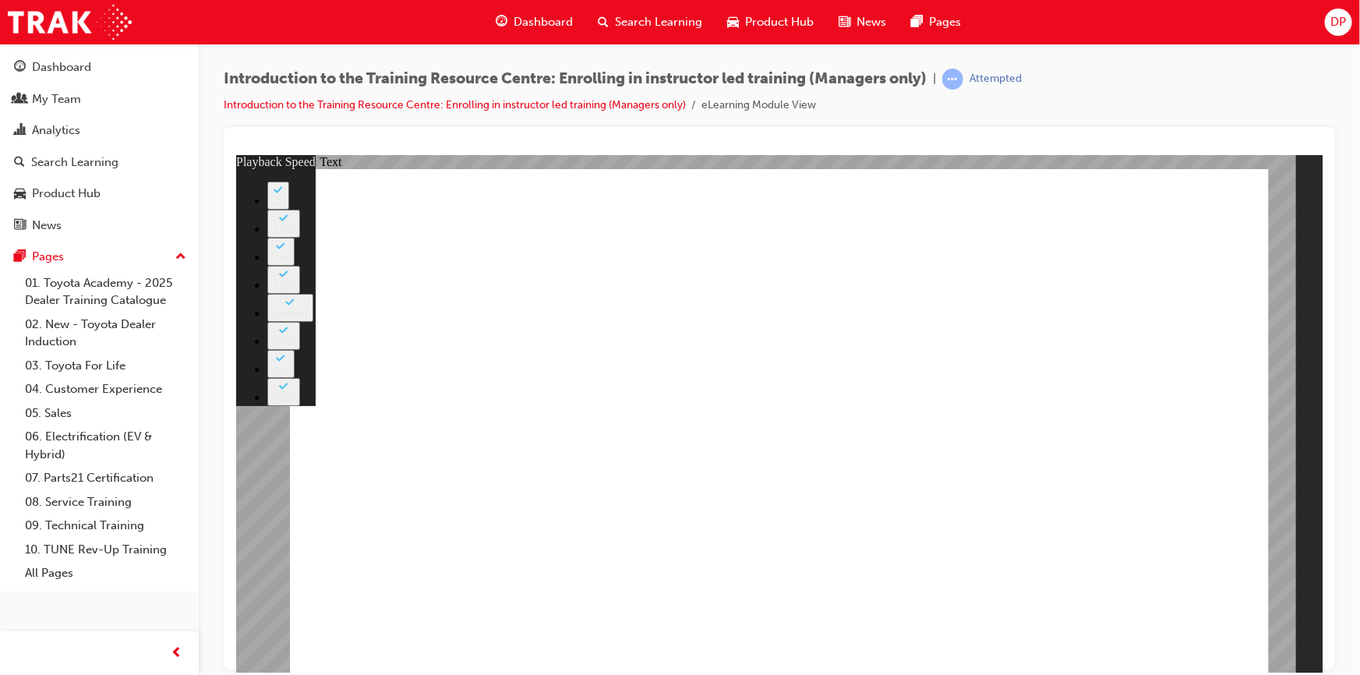
type input "48"
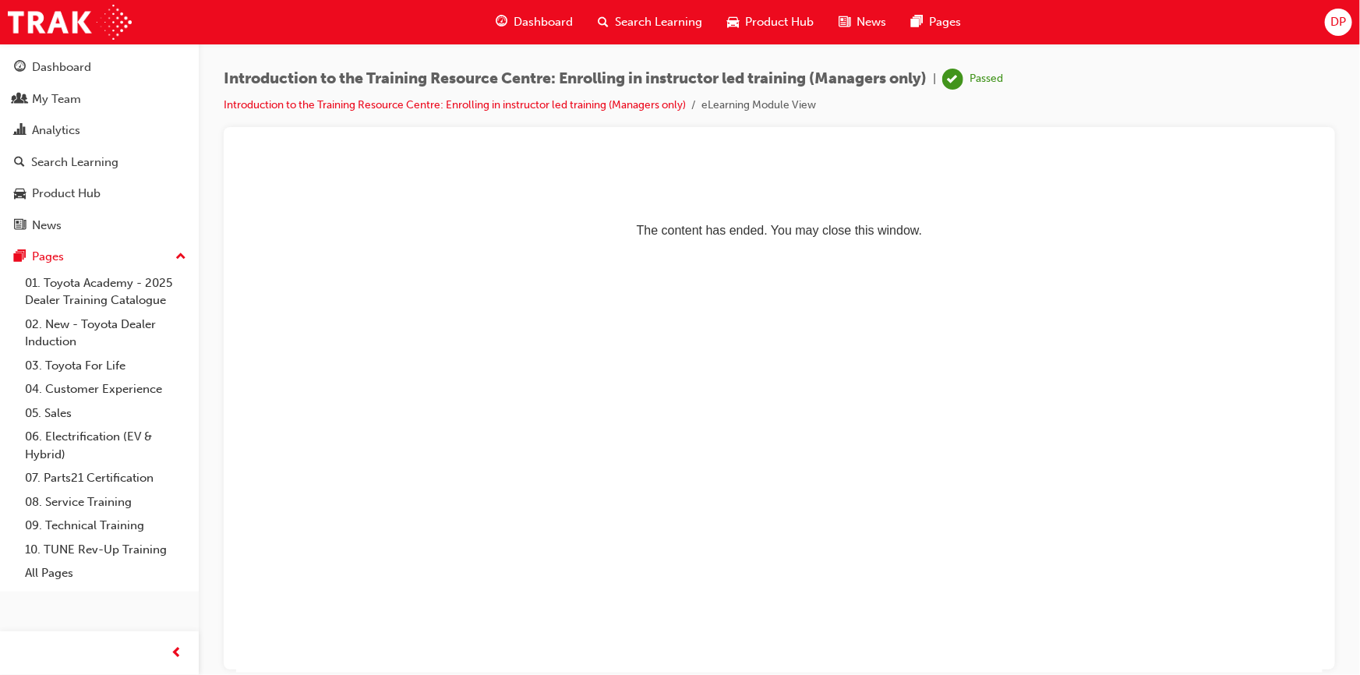
click at [655, 14] on span "Search Learning" at bounding box center [658, 22] width 87 height 18
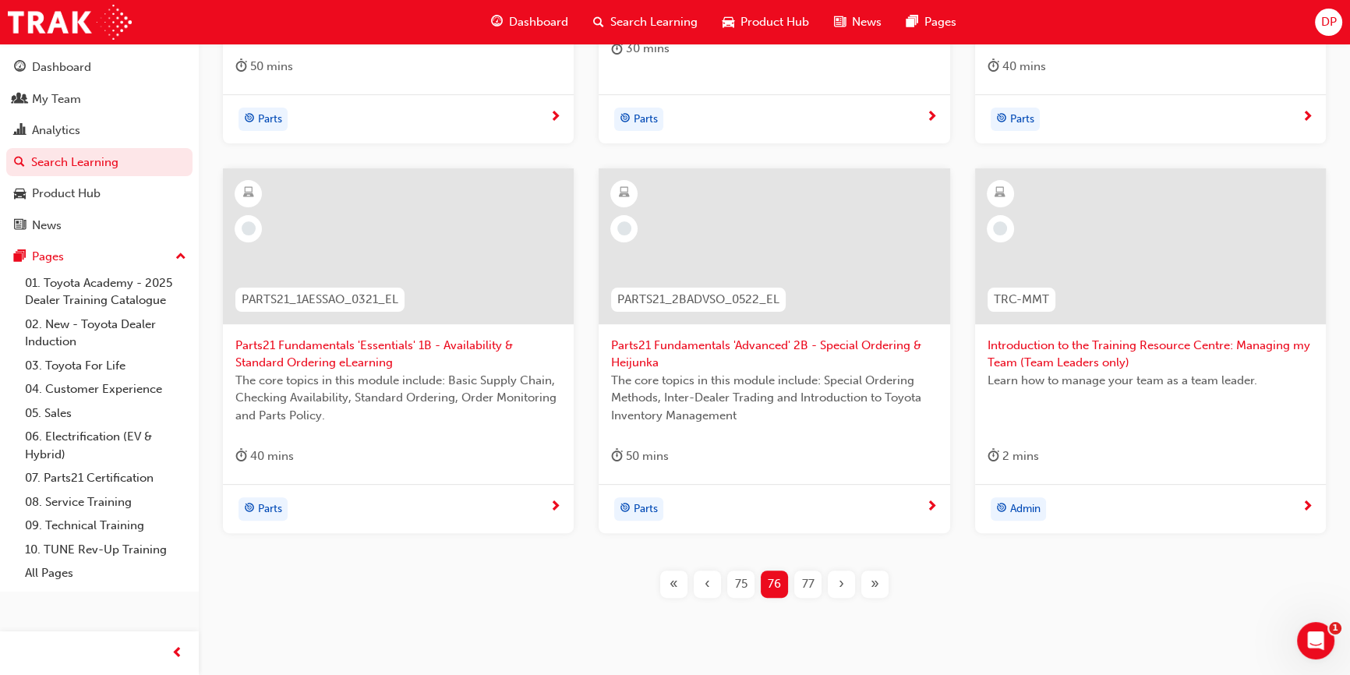
scroll to position [557, 0]
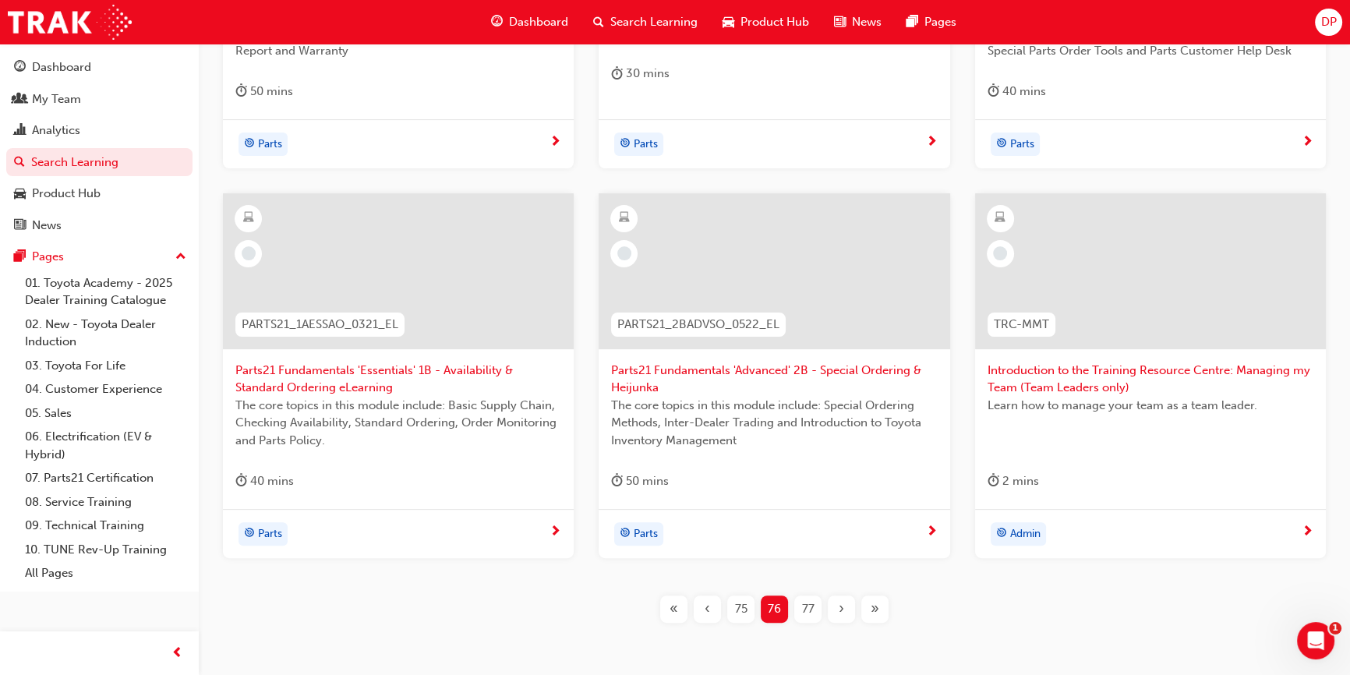
click at [1084, 224] on div at bounding box center [1150, 271] width 351 height 156
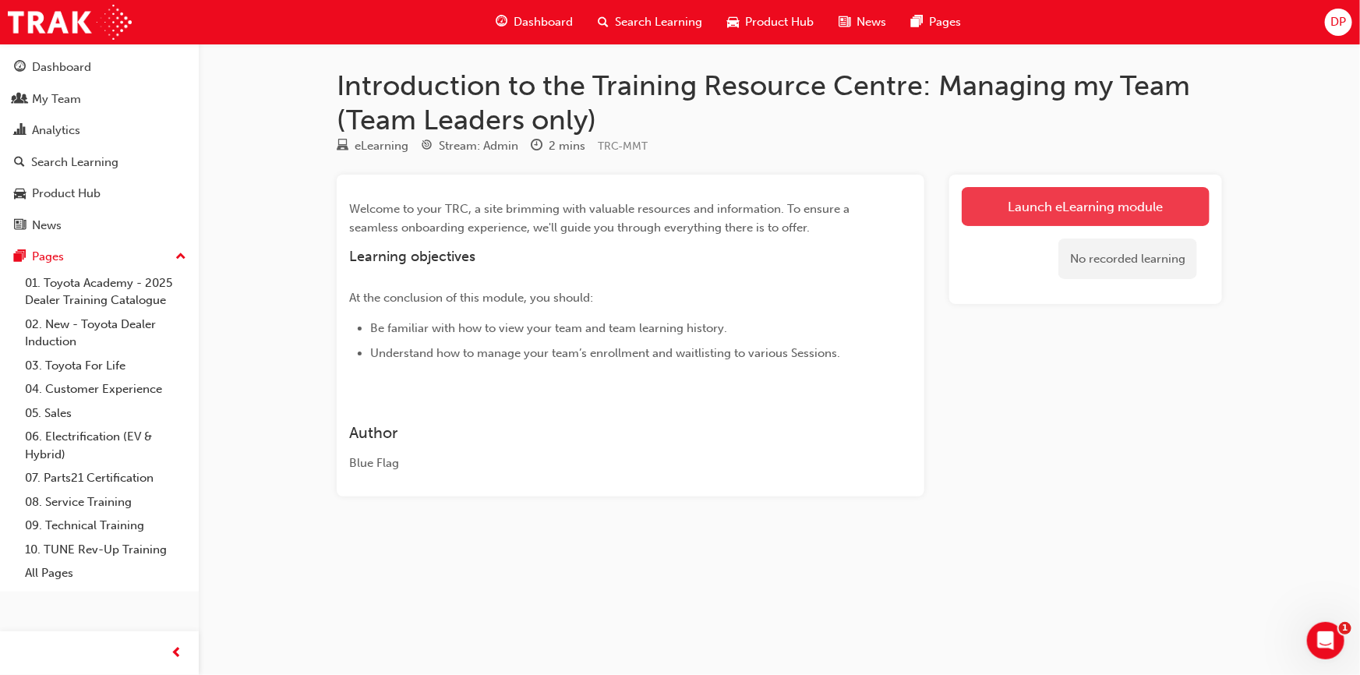
click at [1042, 196] on link "Launch eLearning module" at bounding box center [1086, 206] width 248 height 39
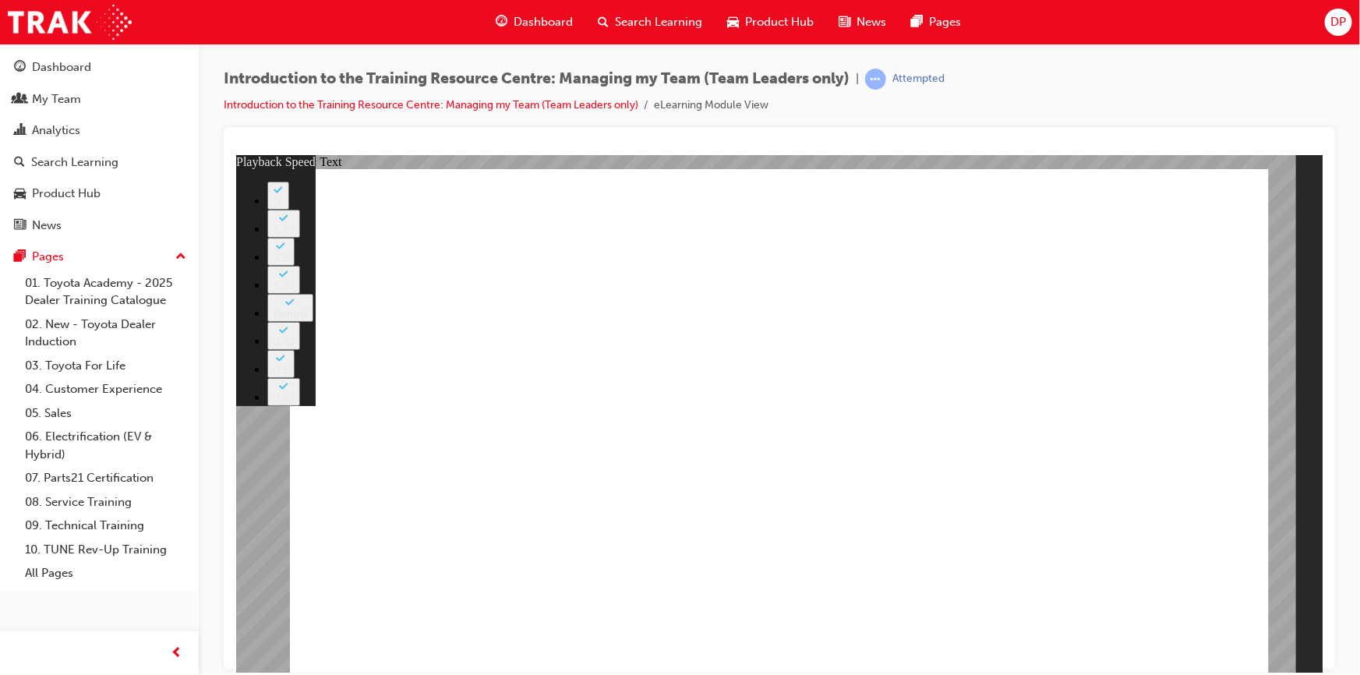
type input "94"
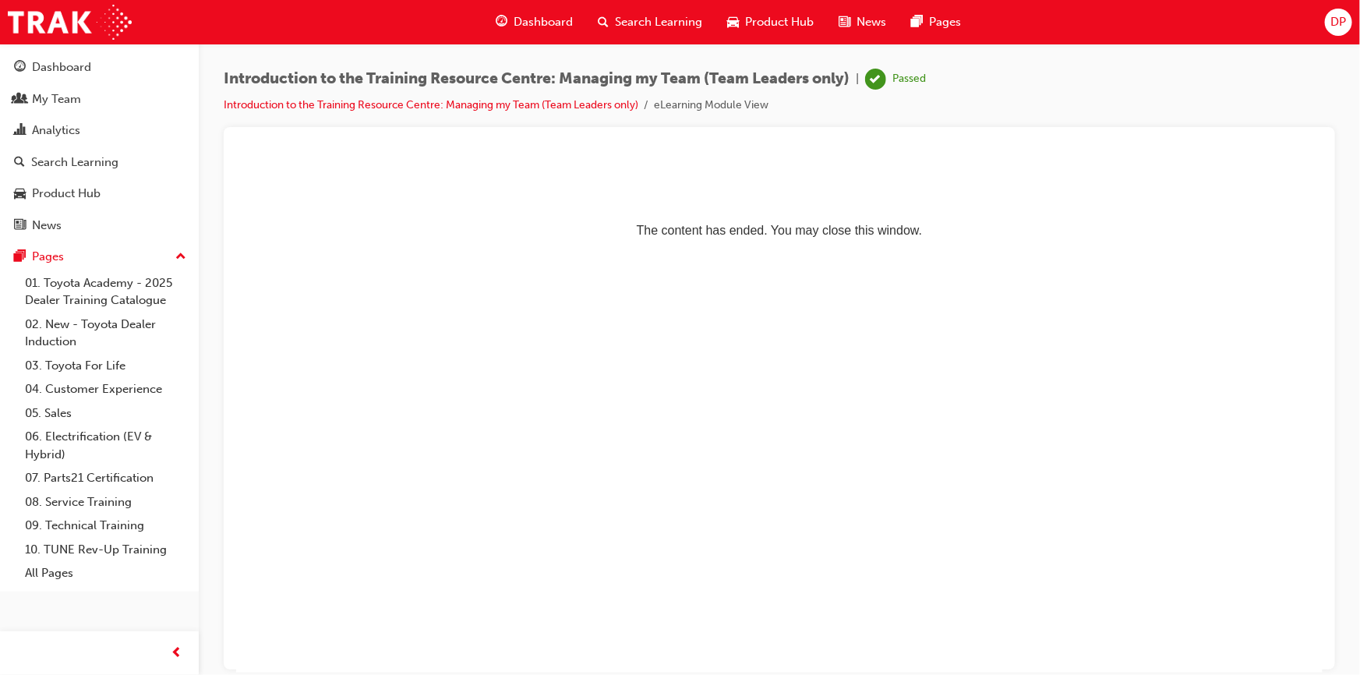
click at [637, 22] on span "Search Learning" at bounding box center [658, 22] width 87 height 18
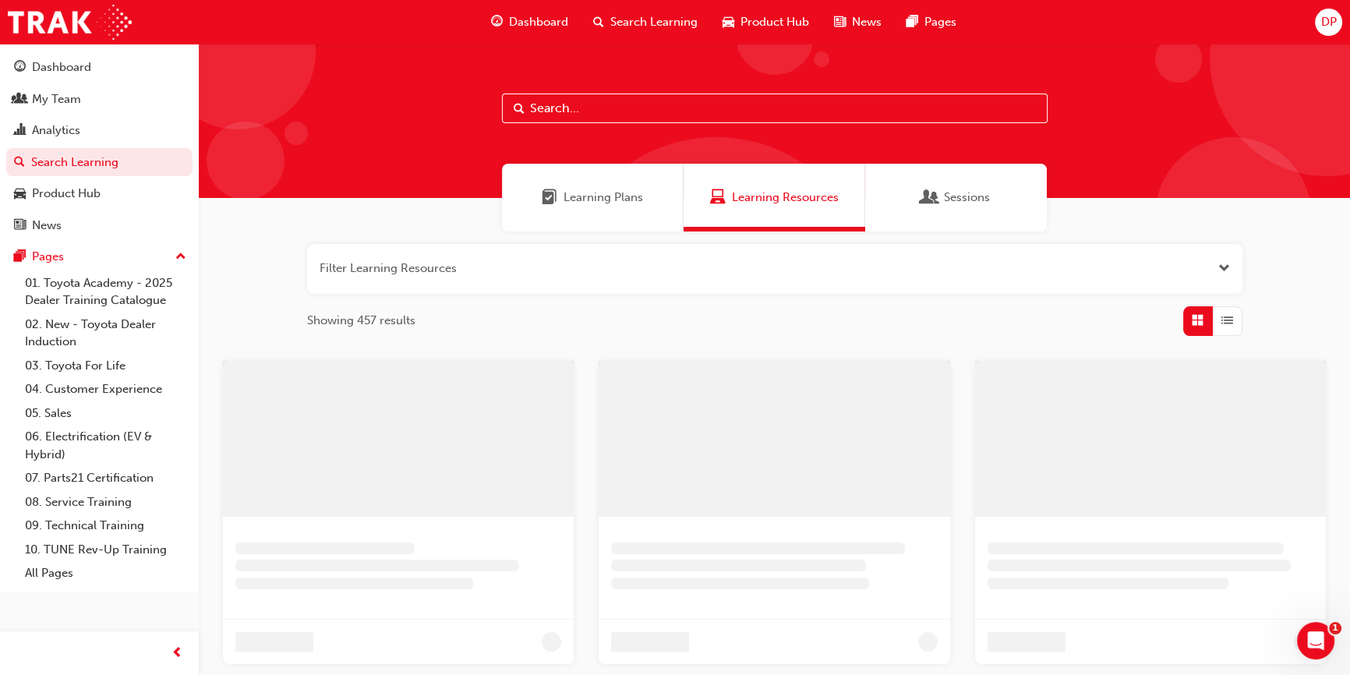
click at [747, 193] on span "Learning Resources" at bounding box center [785, 198] width 107 height 18
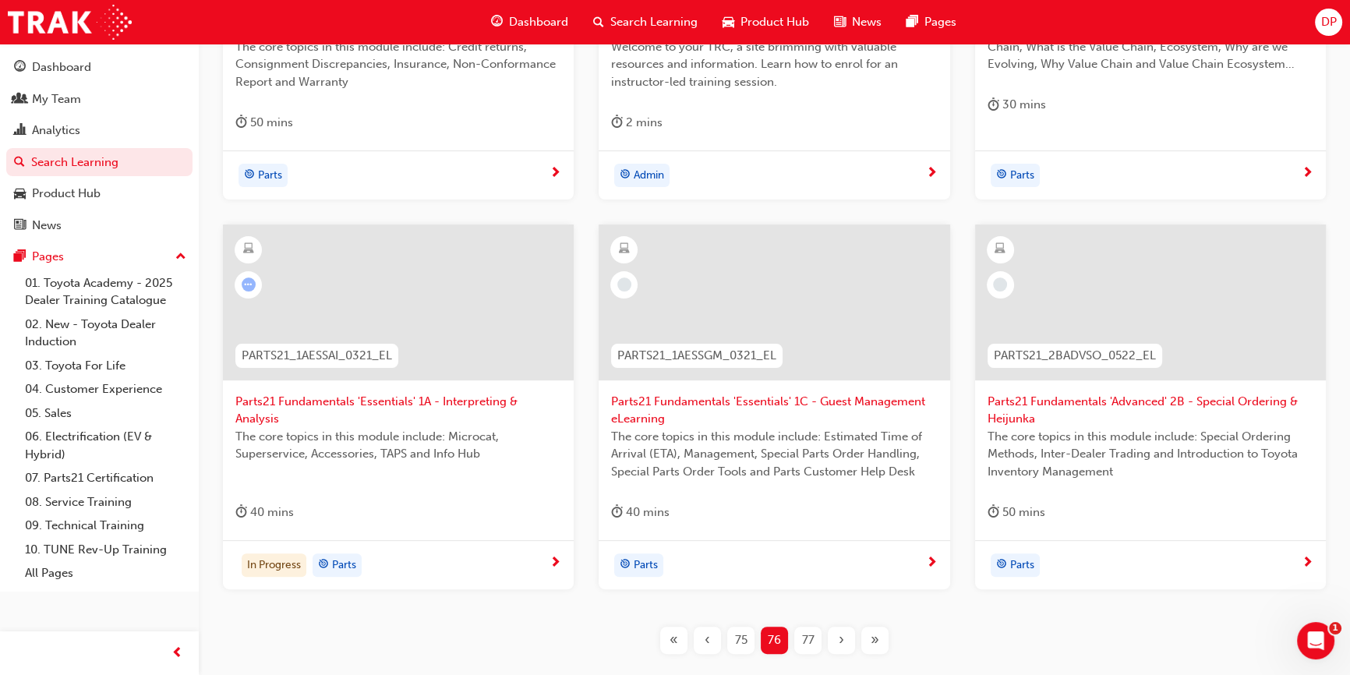
scroll to position [628, 0]
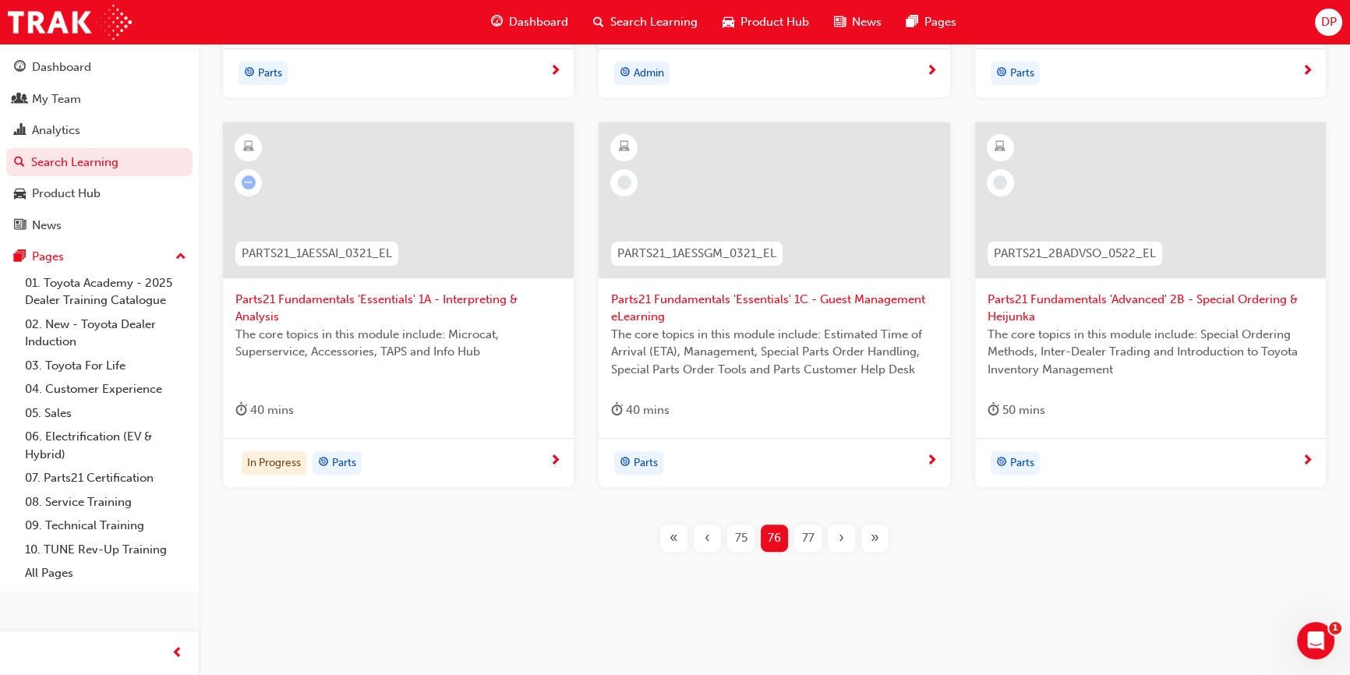
click at [742, 541] on span "75" at bounding box center [741, 538] width 12 height 18
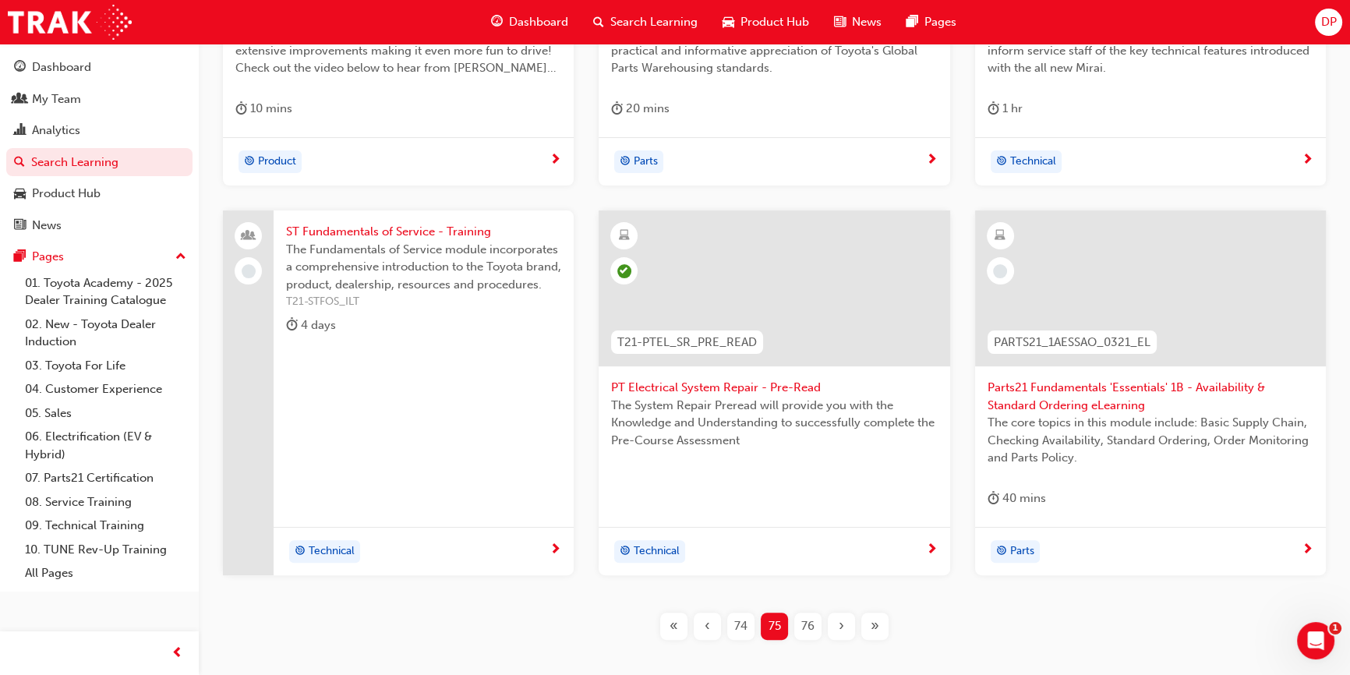
scroll to position [610, 0]
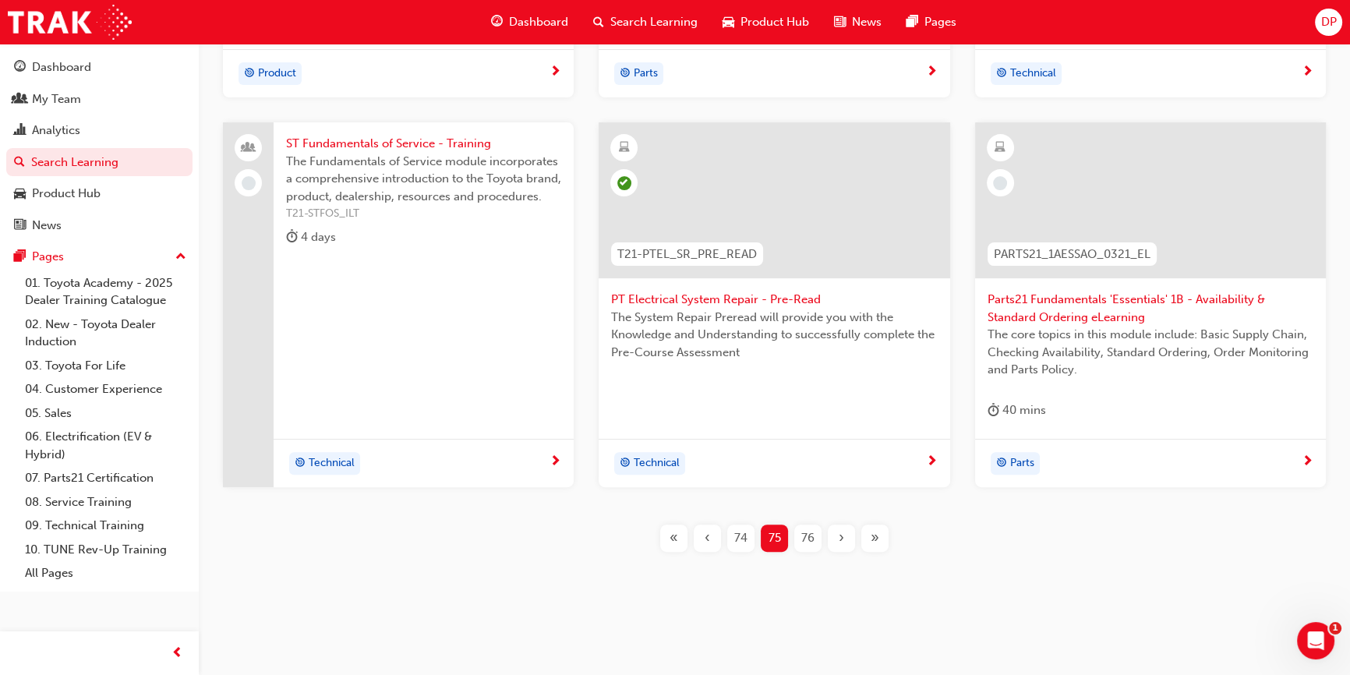
click at [741, 532] on span "74" at bounding box center [740, 538] width 13 height 18
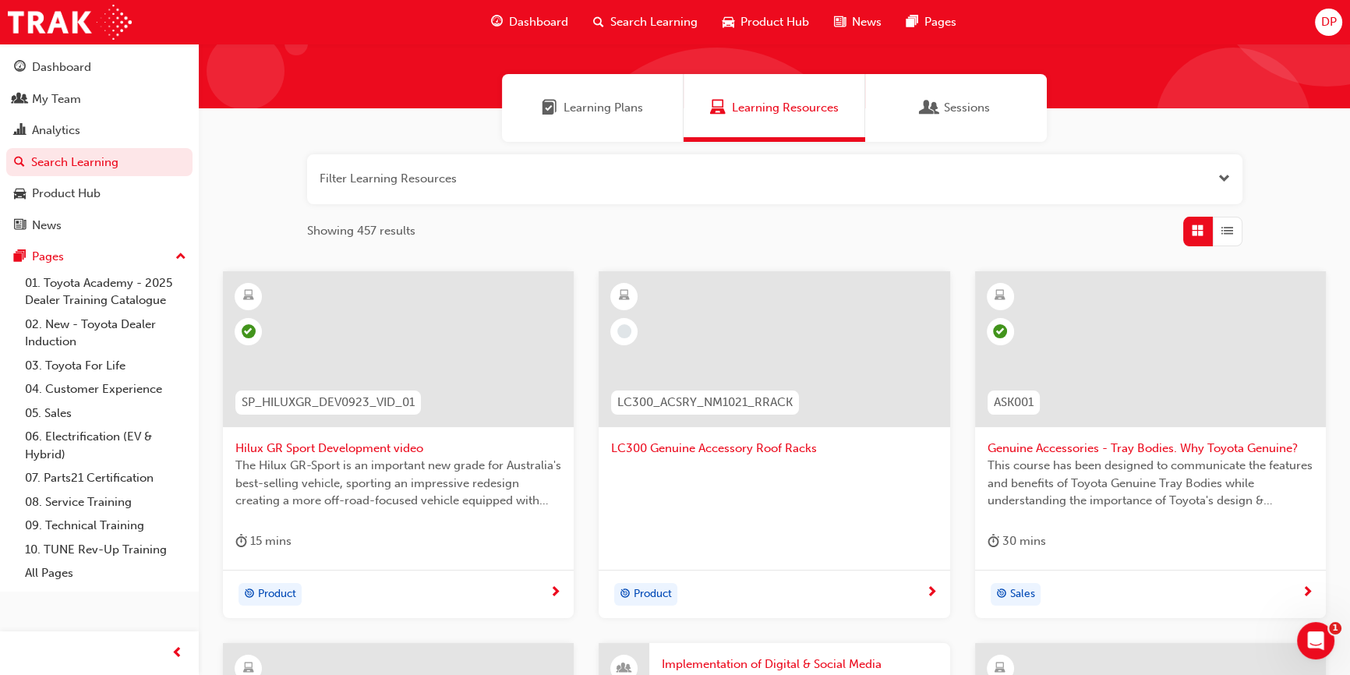
scroll to position [115, 0]
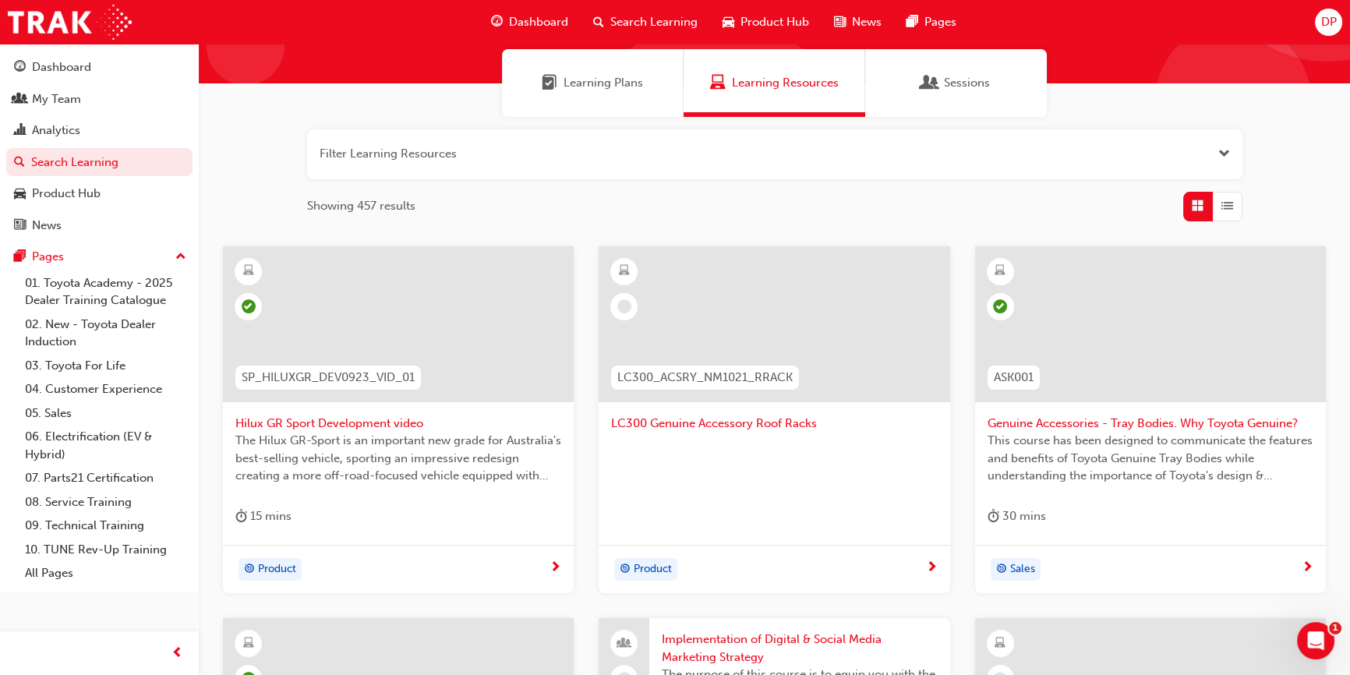
click at [627, 308] on span "learningRecordVerb_NONE-icon" at bounding box center [624, 306] width 14 height 14
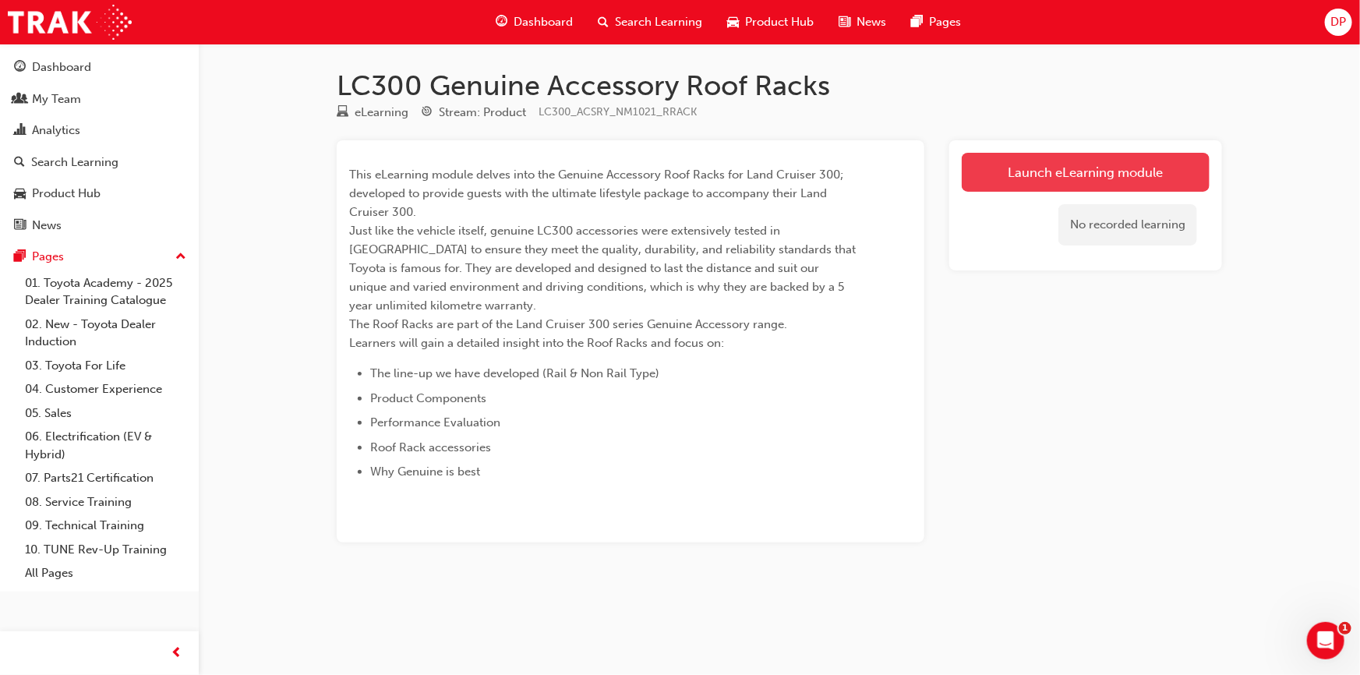
click at [997, 164] on link "Launch eLearning module" at bounding box center [1086, 172] width 248 height 39
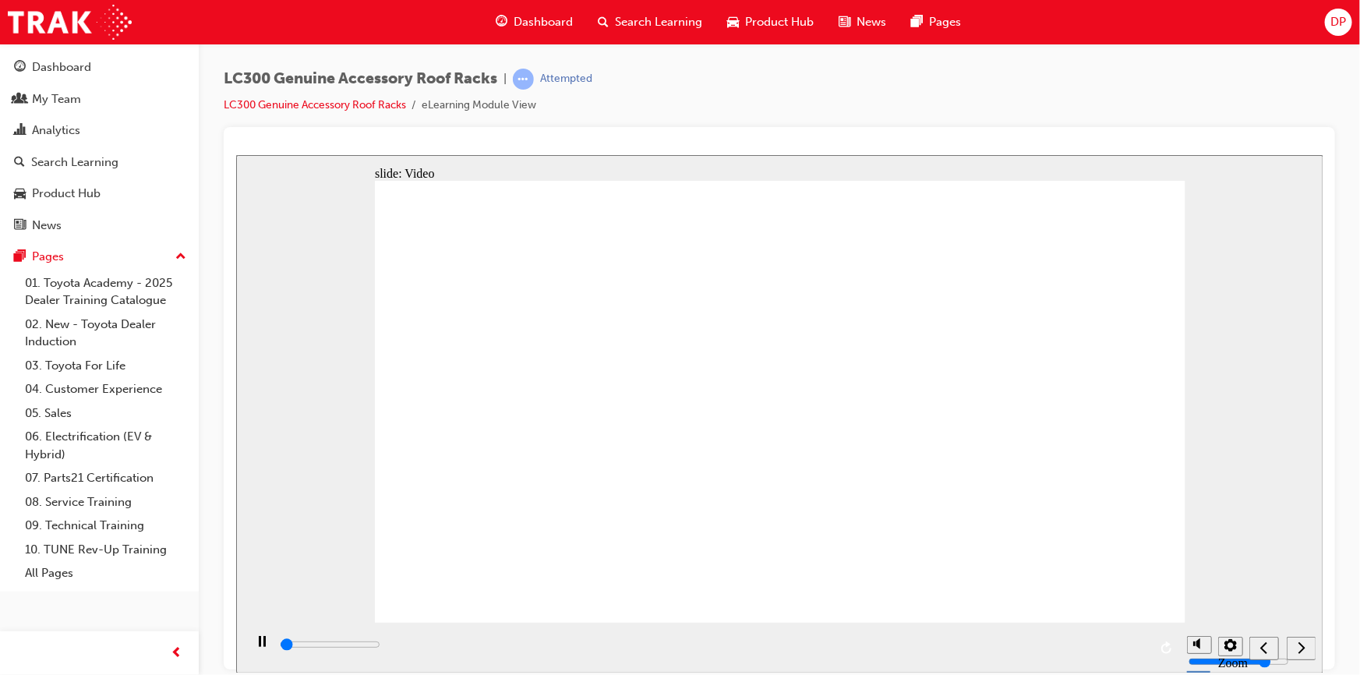
click at [249, 647] on div "play/pause" at bounding box center [261, 648] width 26 height 26
click at [257, 645] on icon "play/pause" at bounding box center [261, 640] width 9 height 10
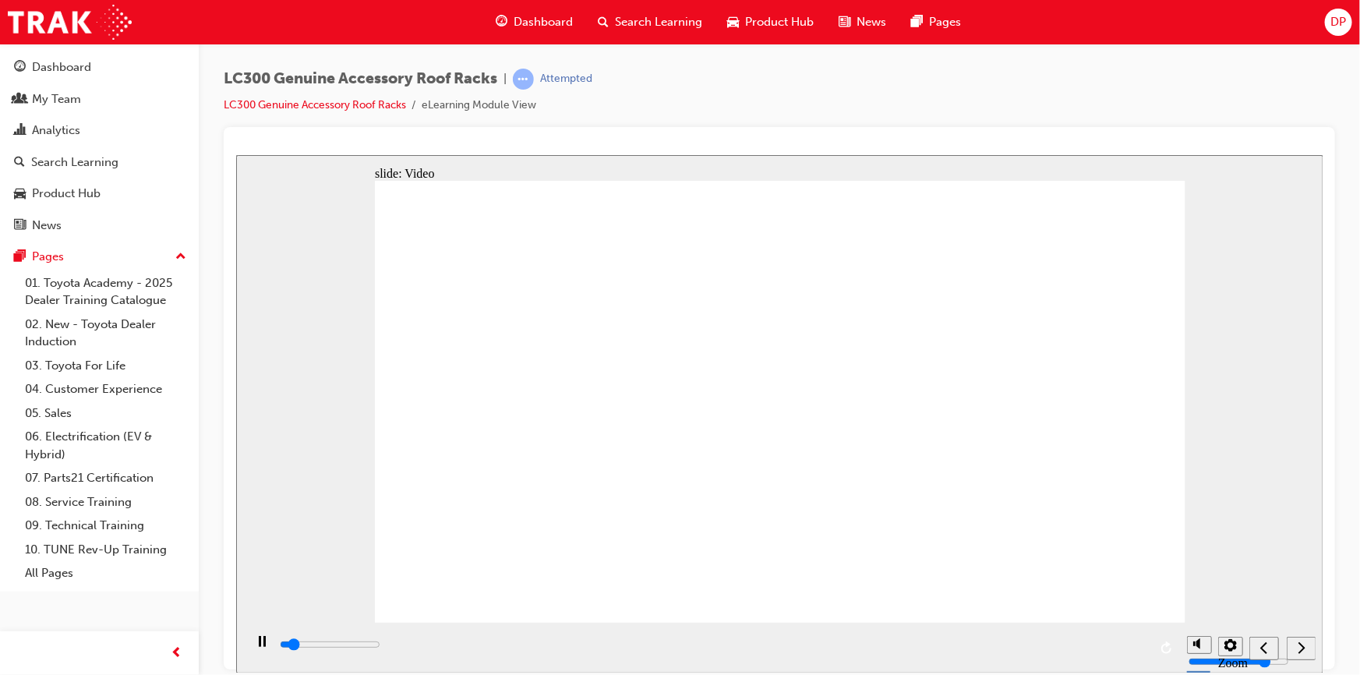
click at [263, 646] on rect "play/pause" at bounding box center [264, 640] width 2 height 11
click at [257, 645] on icon "play/pause" at bounding box center [261, 640] width 9 height 10
type input "321500"
click at [258, 646] on rect "play/pause" at bounding box center [259, 640] width 2 height 11
